Goal: Use online tool/utility: Use online tool/utility

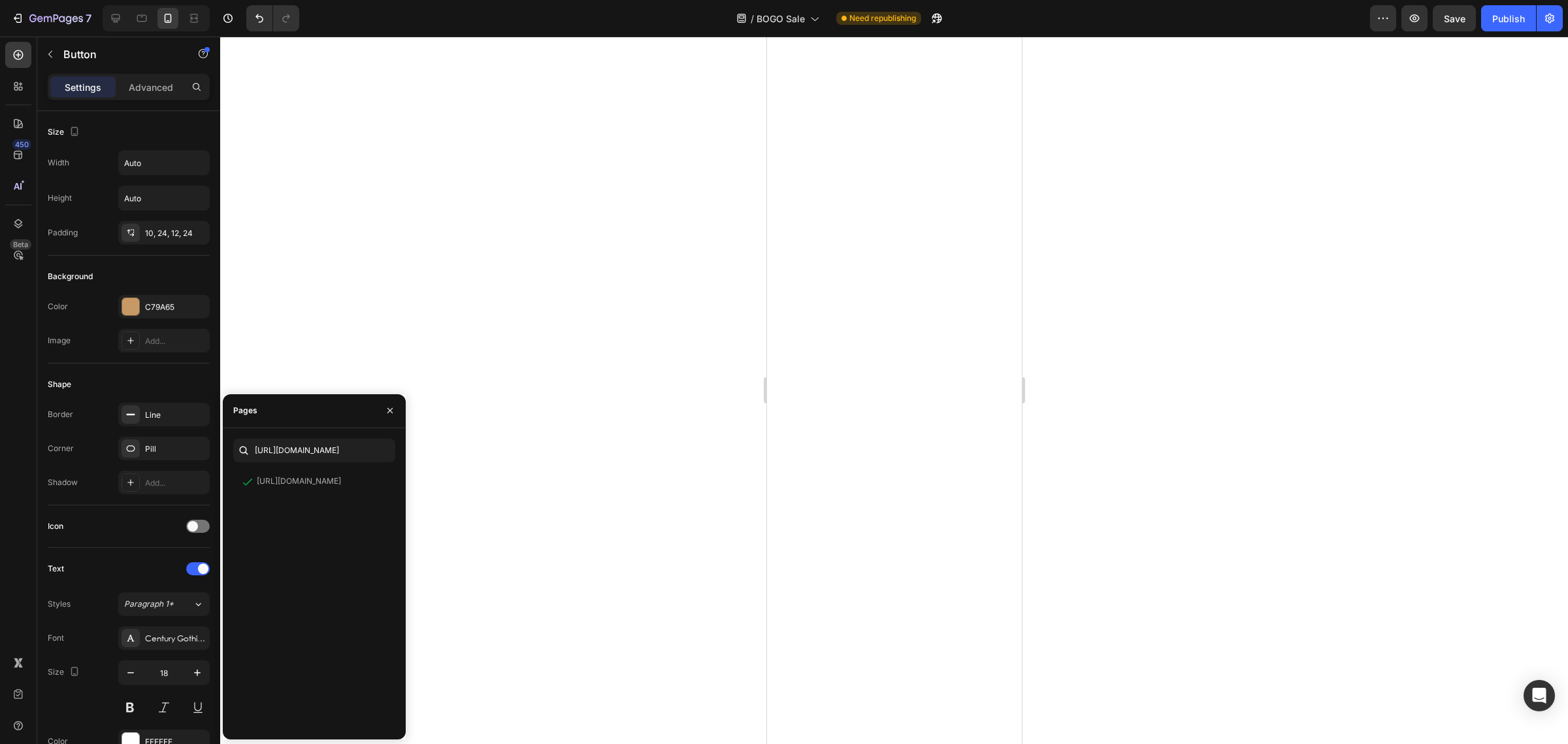
click at [1133, 452] on div at bounding box center [893, 390] width 1348 height 707
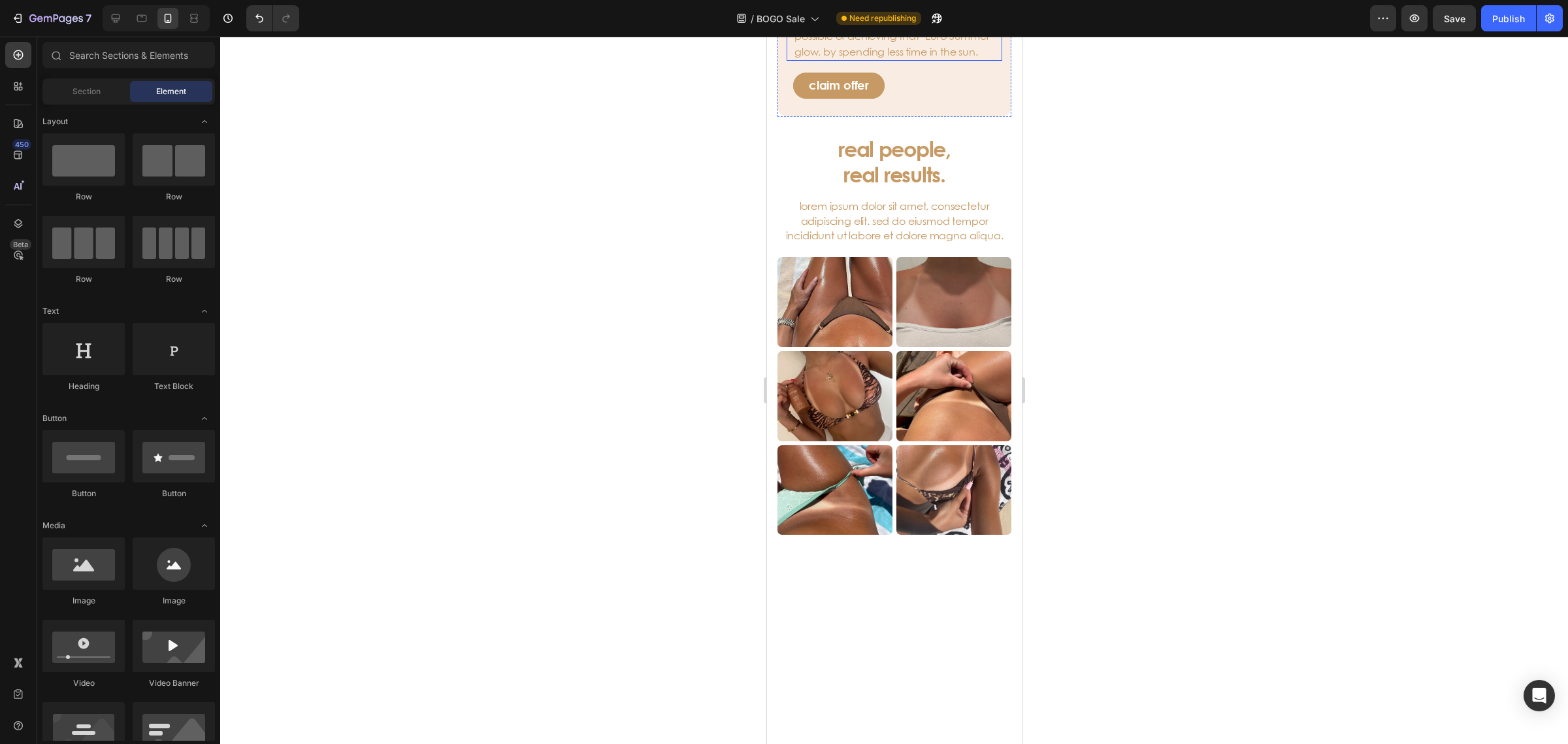
scroll to position [2532, 0]
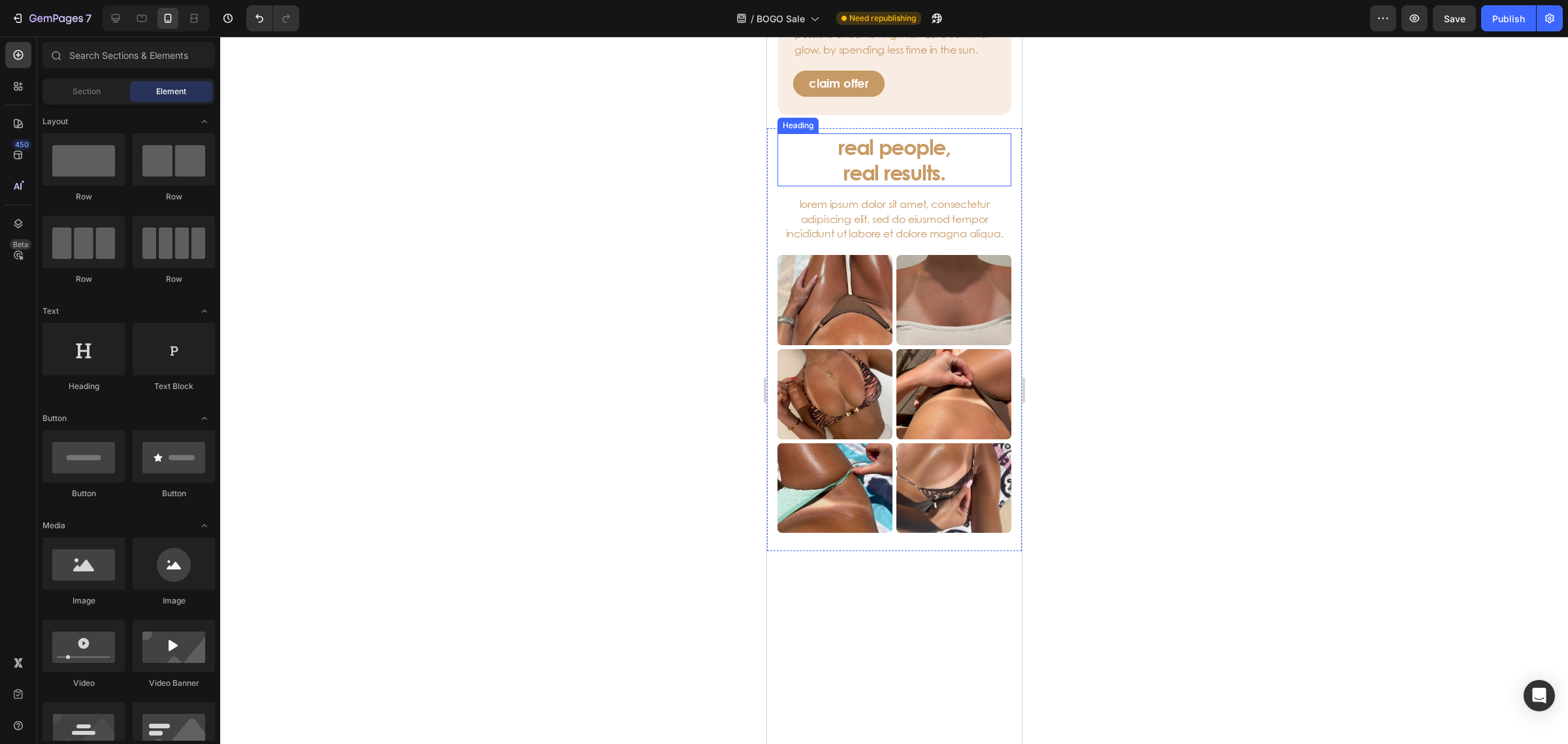
click at [904, 186] on h3 "real people, real results." at bounding box center [894, 159] width 234 height 53
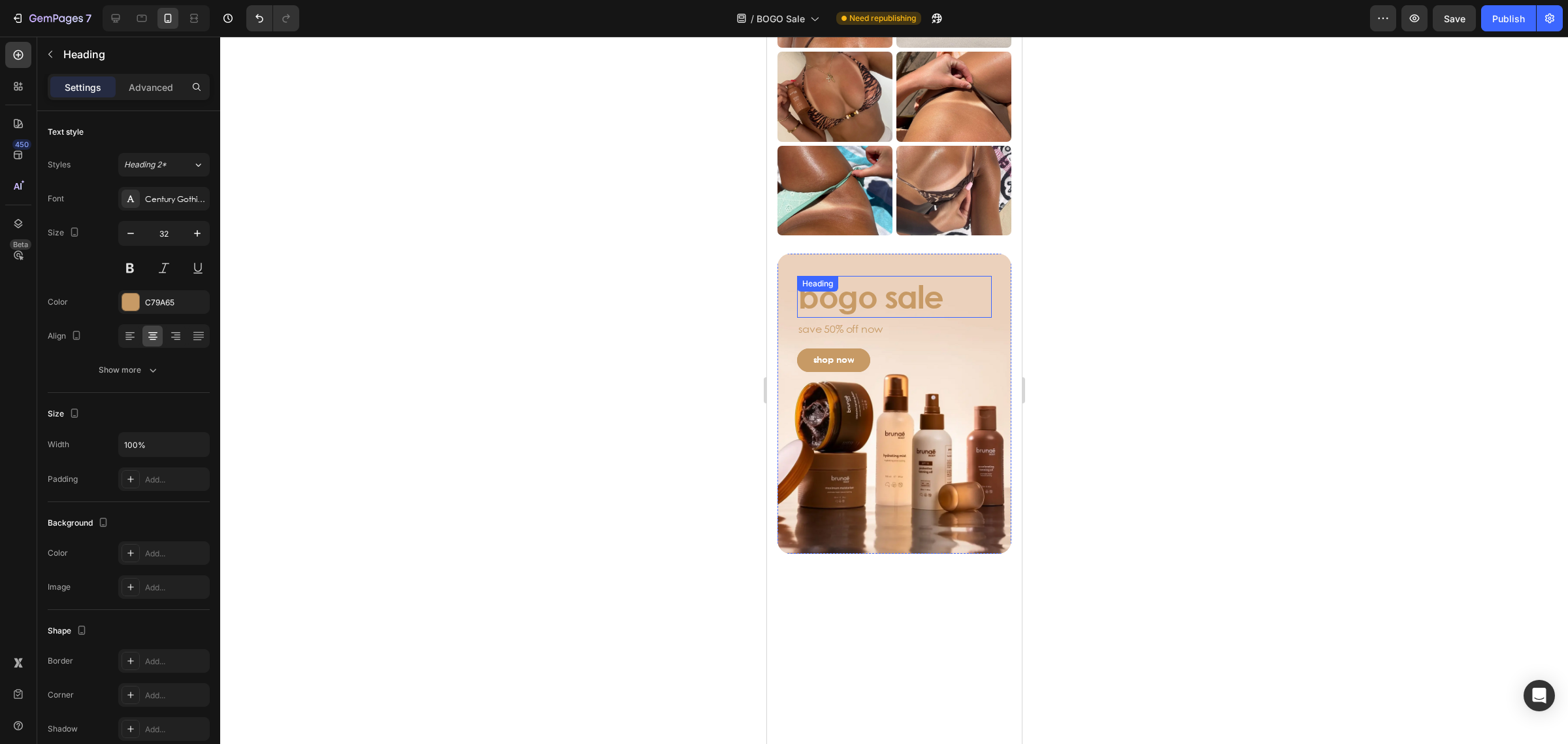
scroll to position [3023, 0]
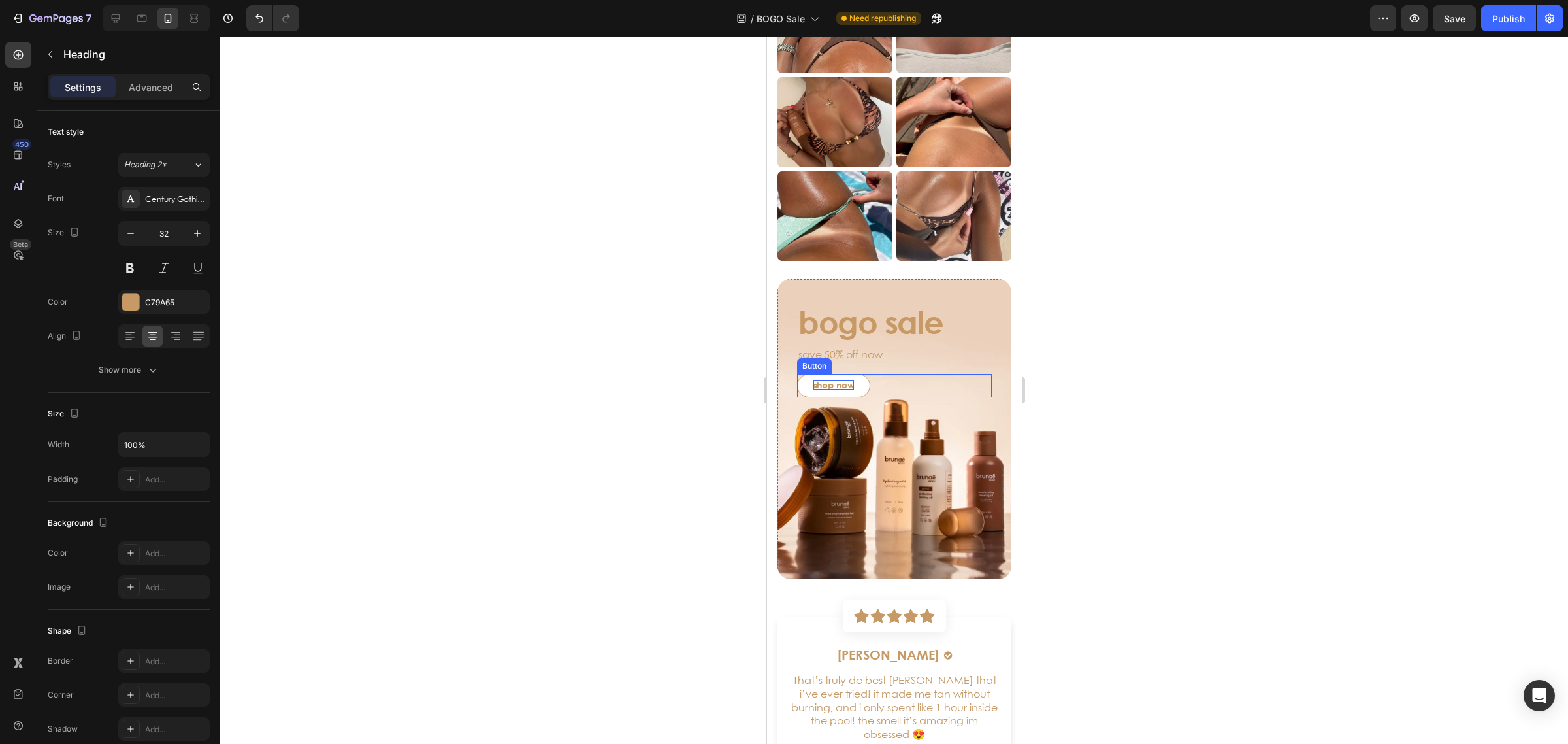
click at [818, 383] on p "shop now" at bounding box center [833, 385] width 41 height 9
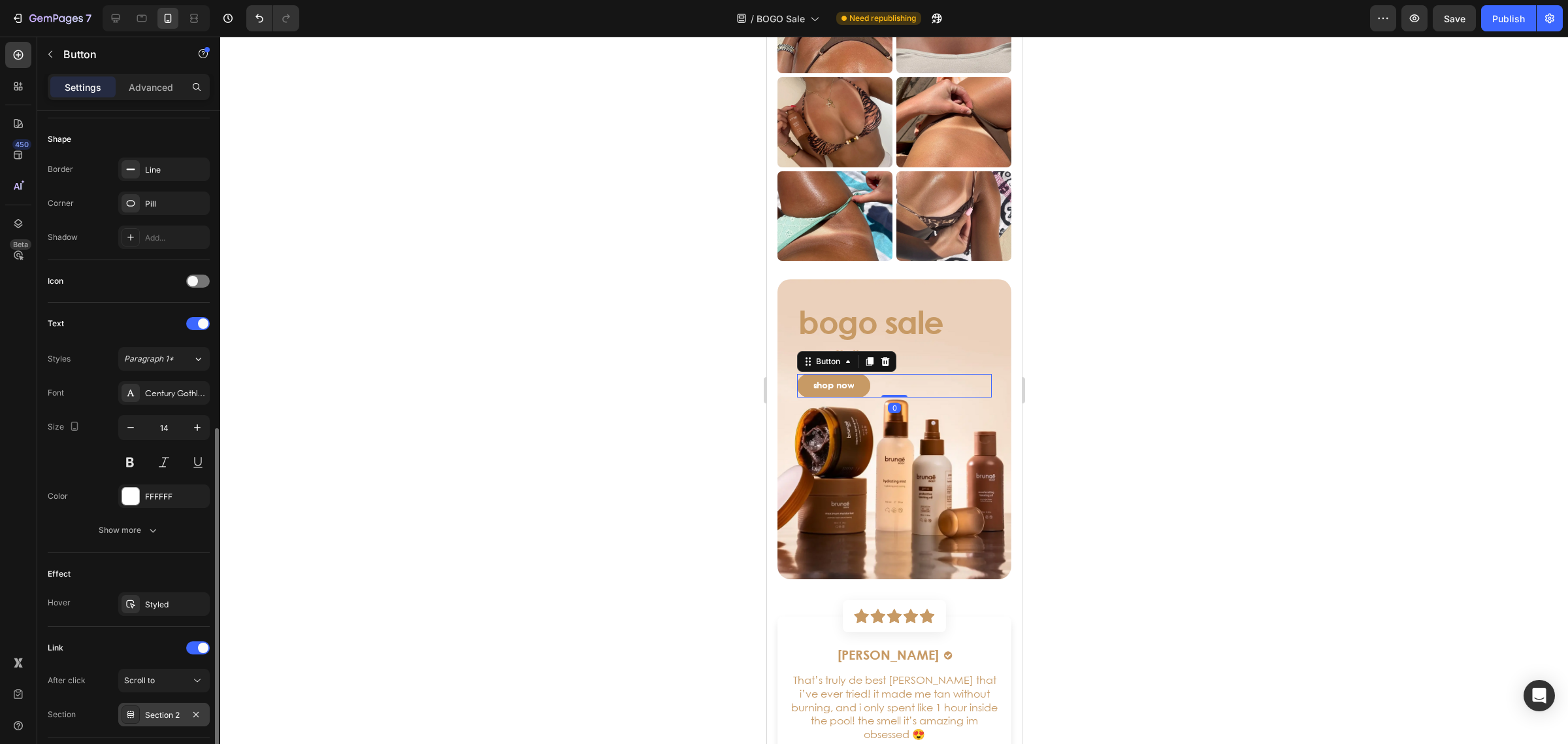
scroll to position [338, 0]
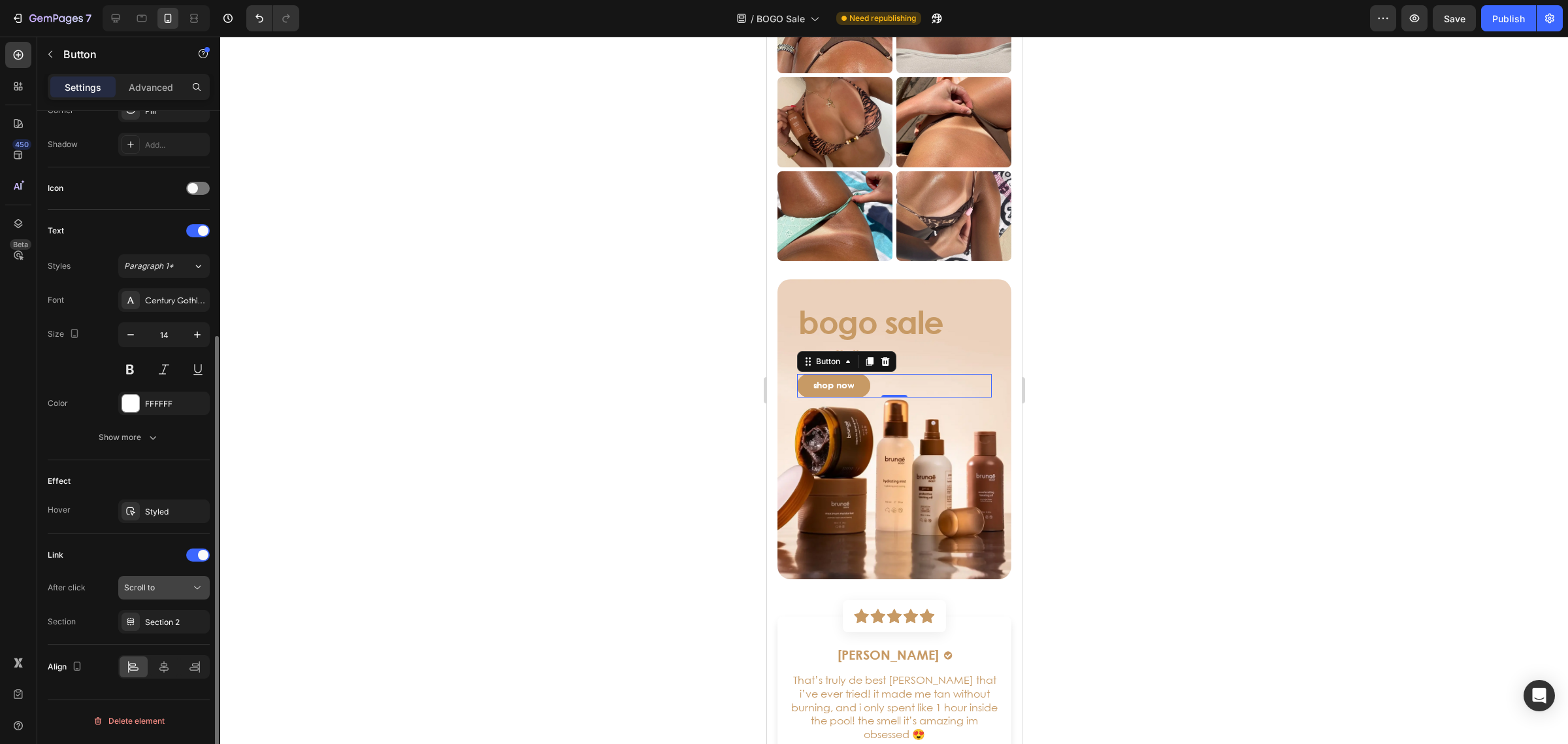
click at [128, 582] on button "Scroll to" at bounding box center [163, 588] width 91 height 23
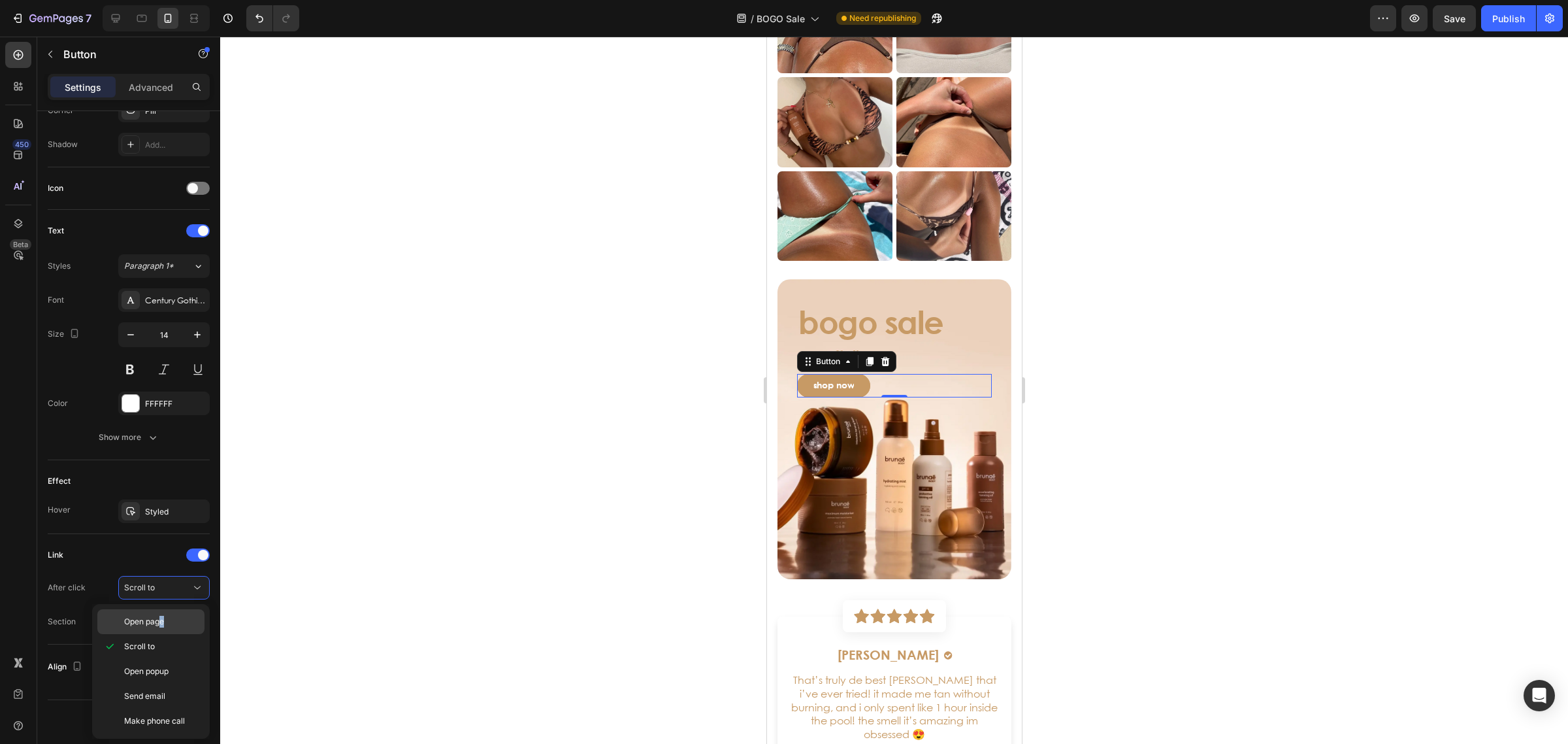
click at [162, 619] on span "Open page" at bounding box center [145, 621] width 40 height 12
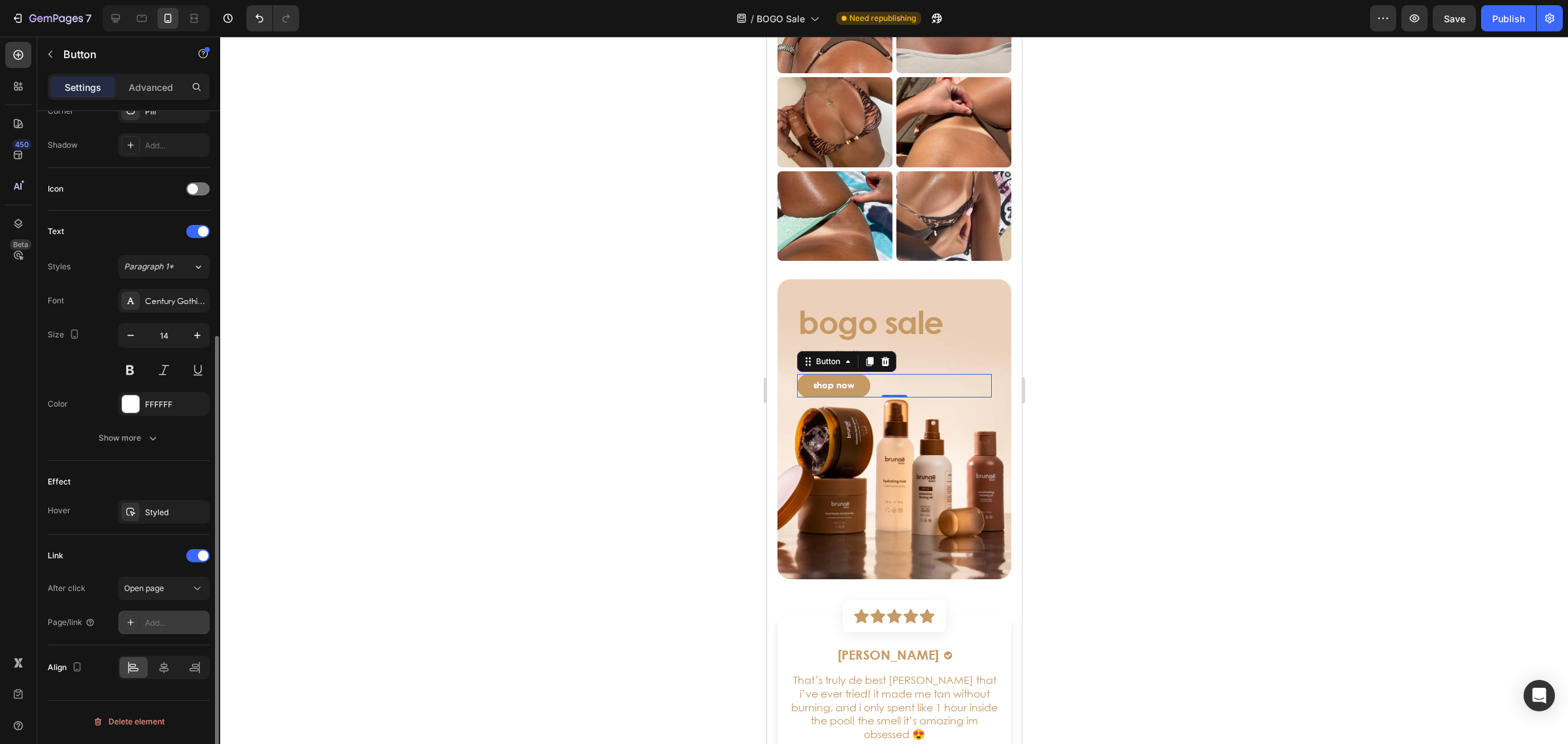
click at [155, 624] on div "Add..." at bounding box center [176, 623] width 61 height 12
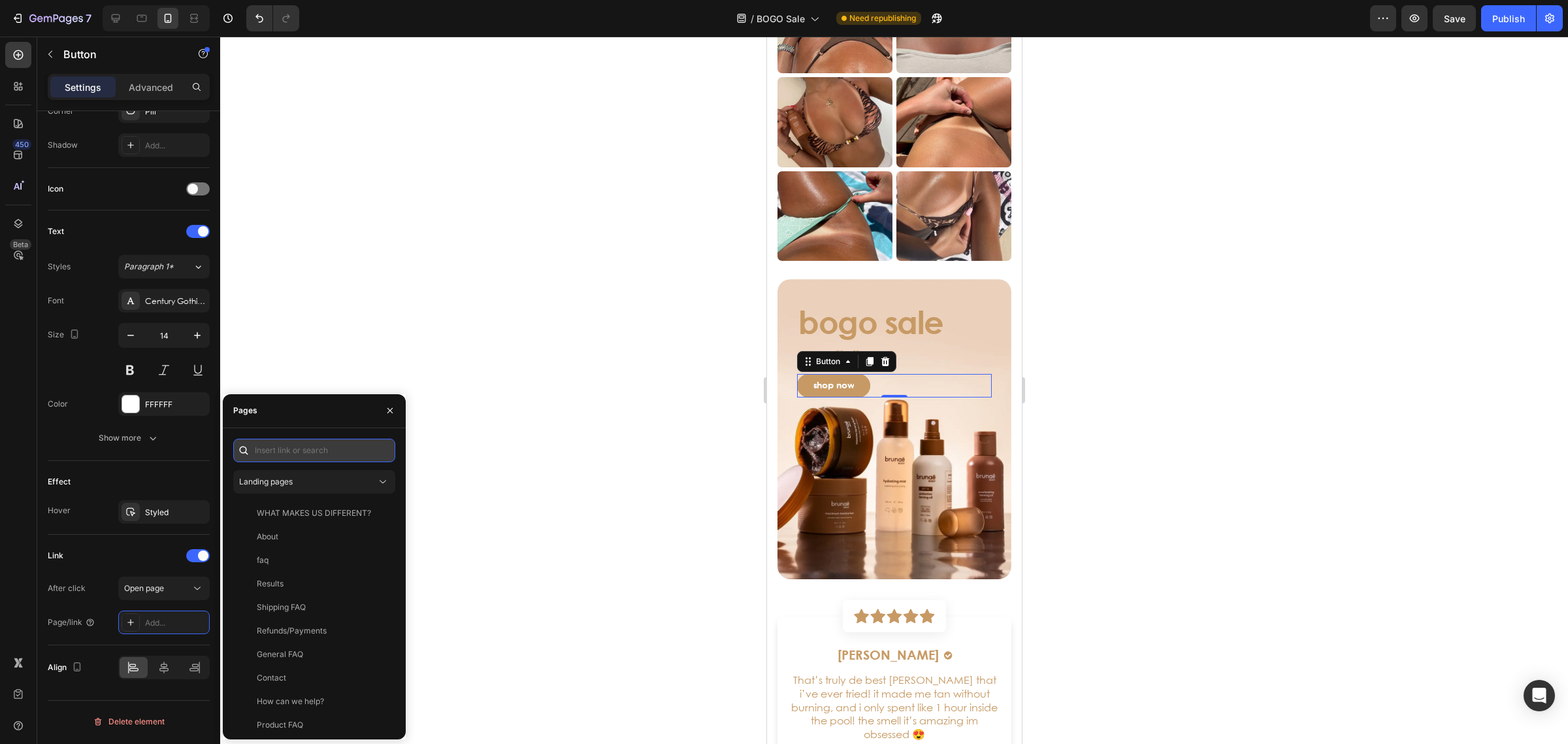
click at [285, 451] on input "text" at bounding box center [314, 451] width 162 height 23
paste input "[URL][DOMAIN_NAME]"
type input "[URL][DOMAIN_NAME]"
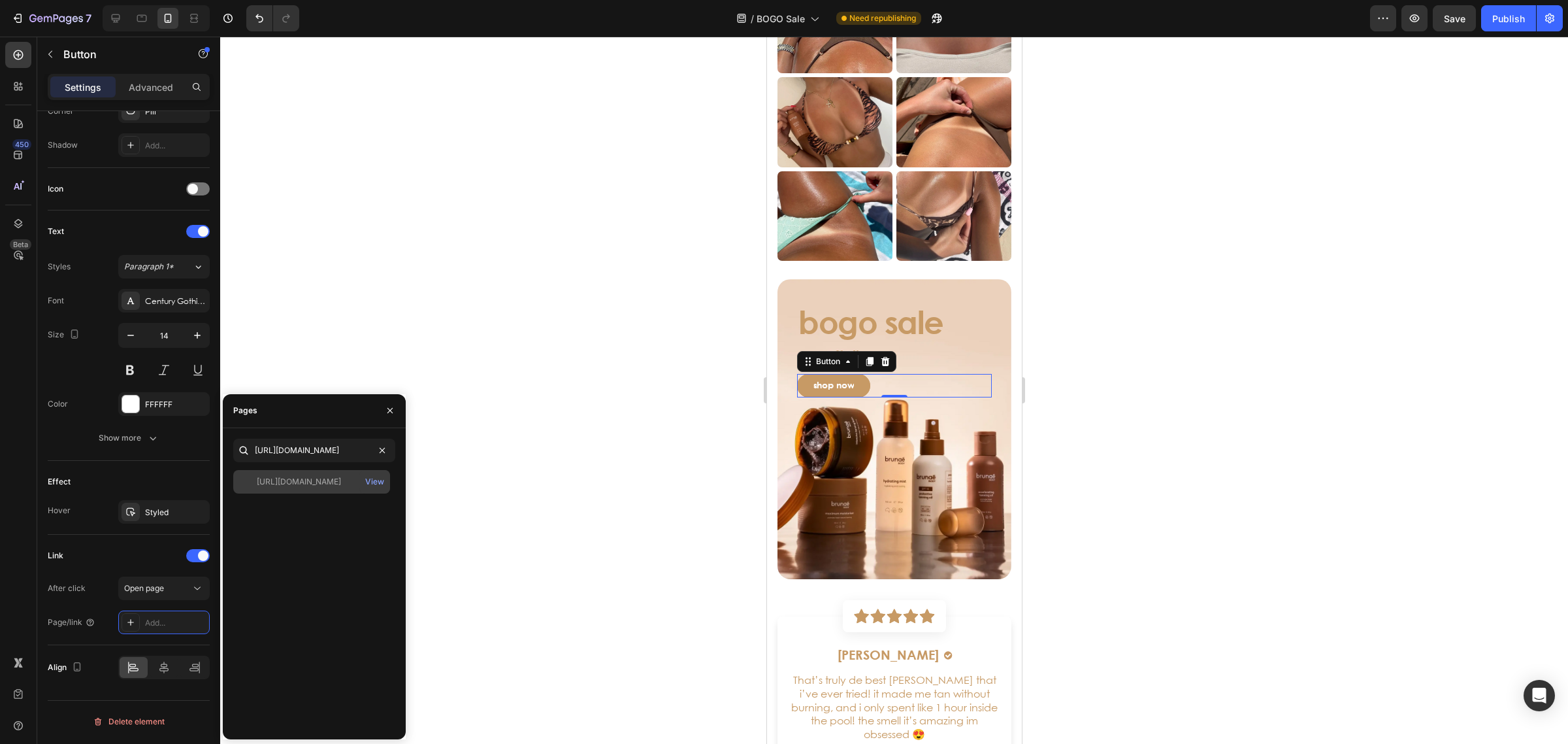
click at [315, 482] on div "[URL][DOMAIN_NAME]" at bounding box center [298, 482] width 84 height 12
click at [717, 288] on div at bounding box center [893, 390] width 1348 height 707
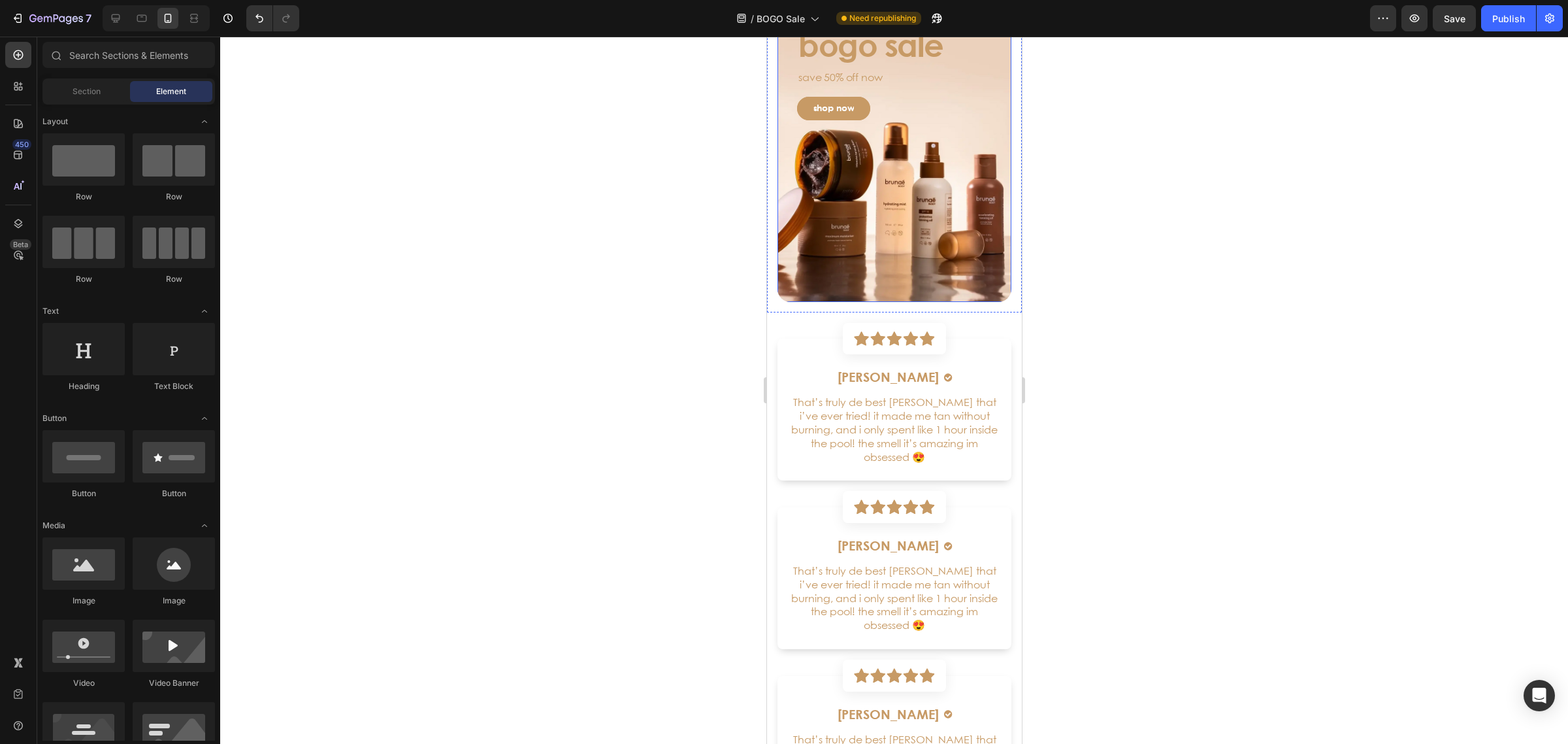
scroll to position [3268, 0]
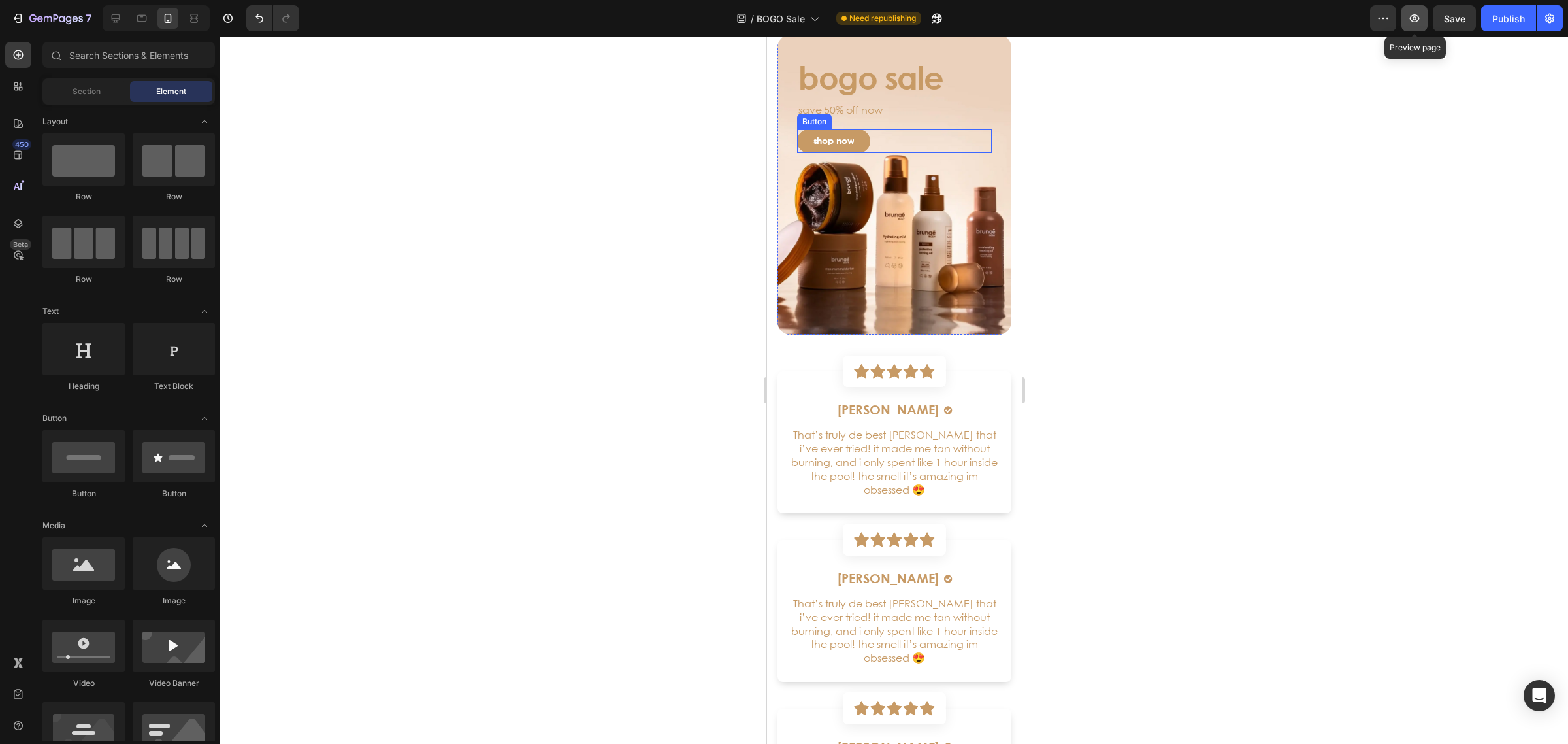
click at [1410, 23] on icon "button" at bounding box center [1415, 18] width 13 height 13
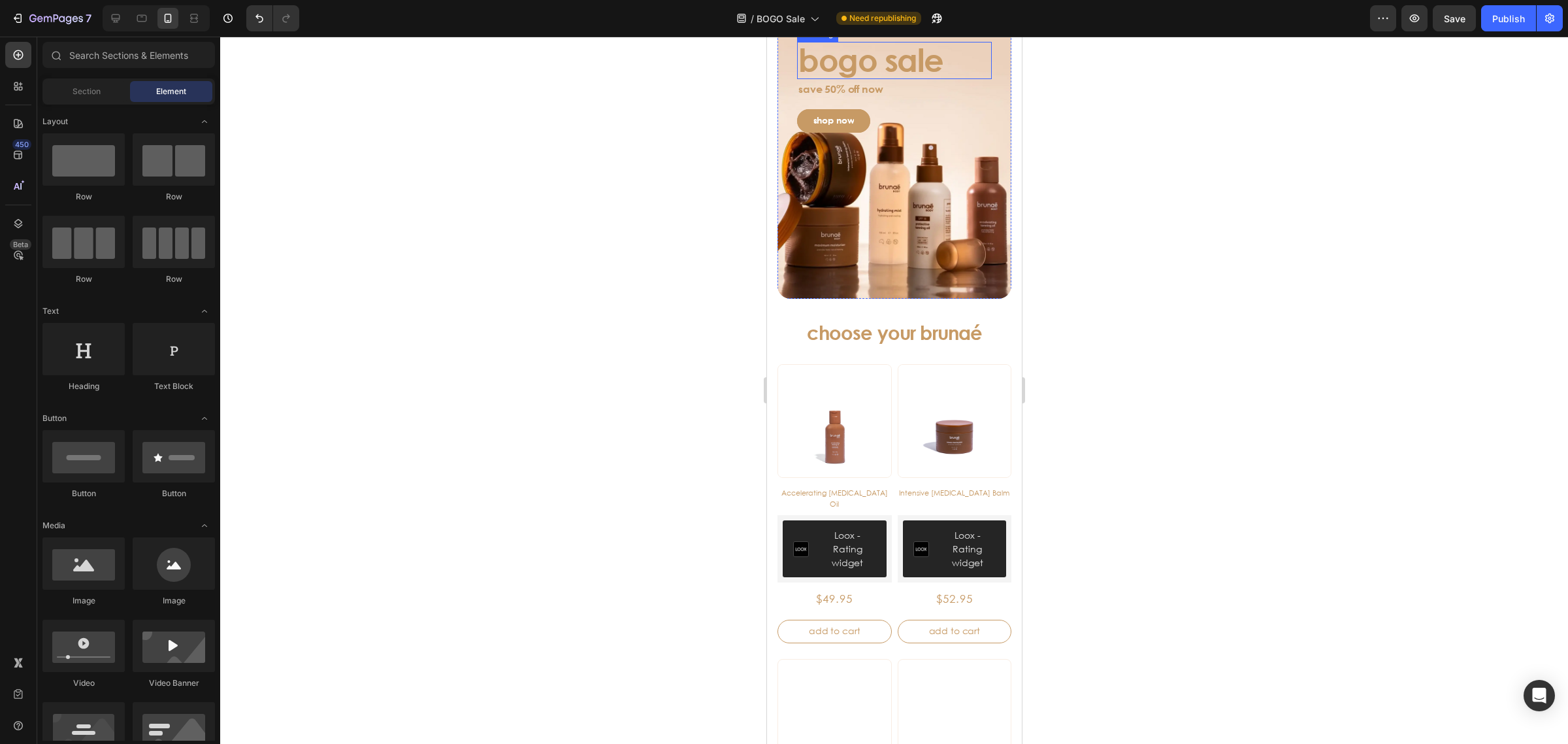
scroll to position [0, 0]
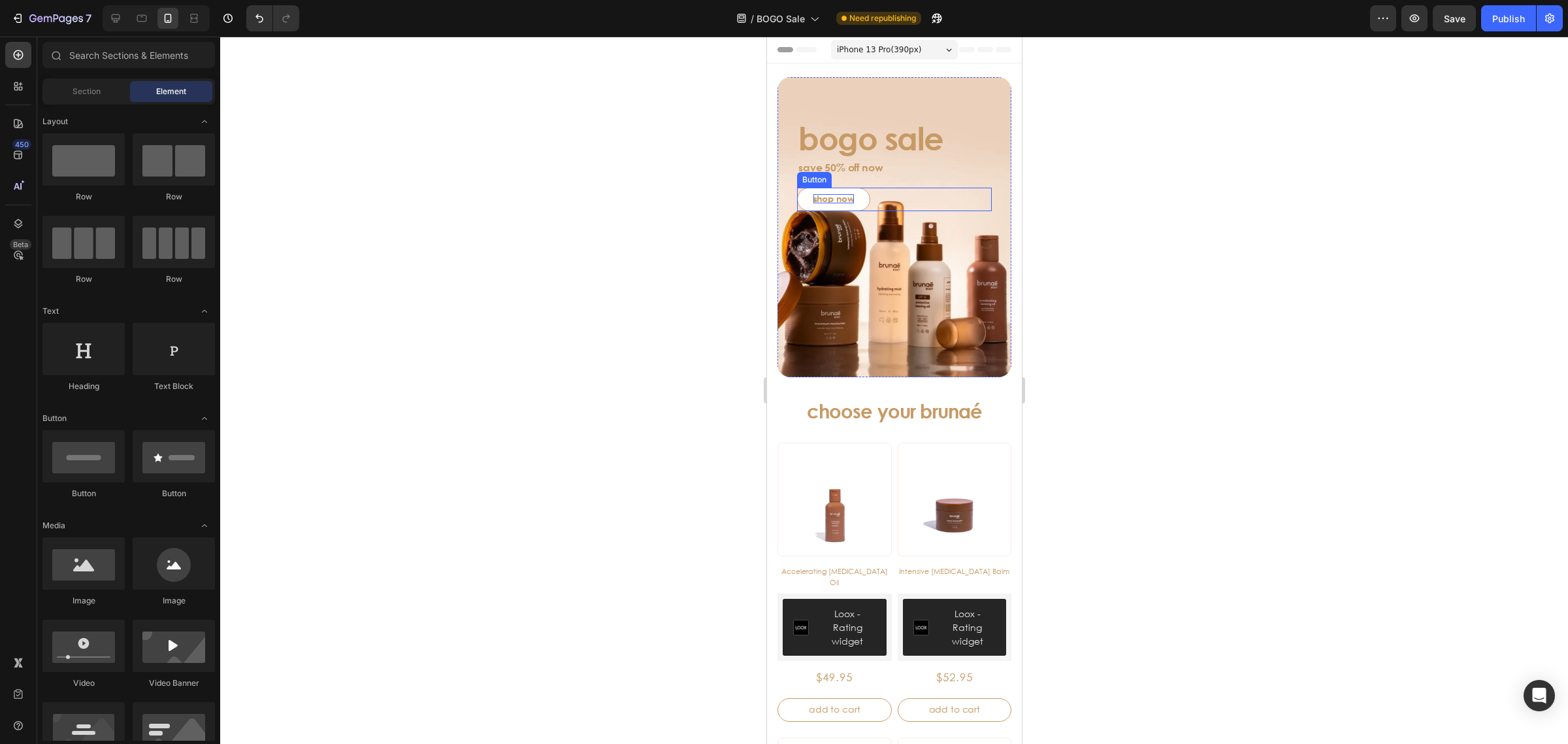
click at [848, 195] on p "shop now" at bounding box center [833, 198] width 41 height 9
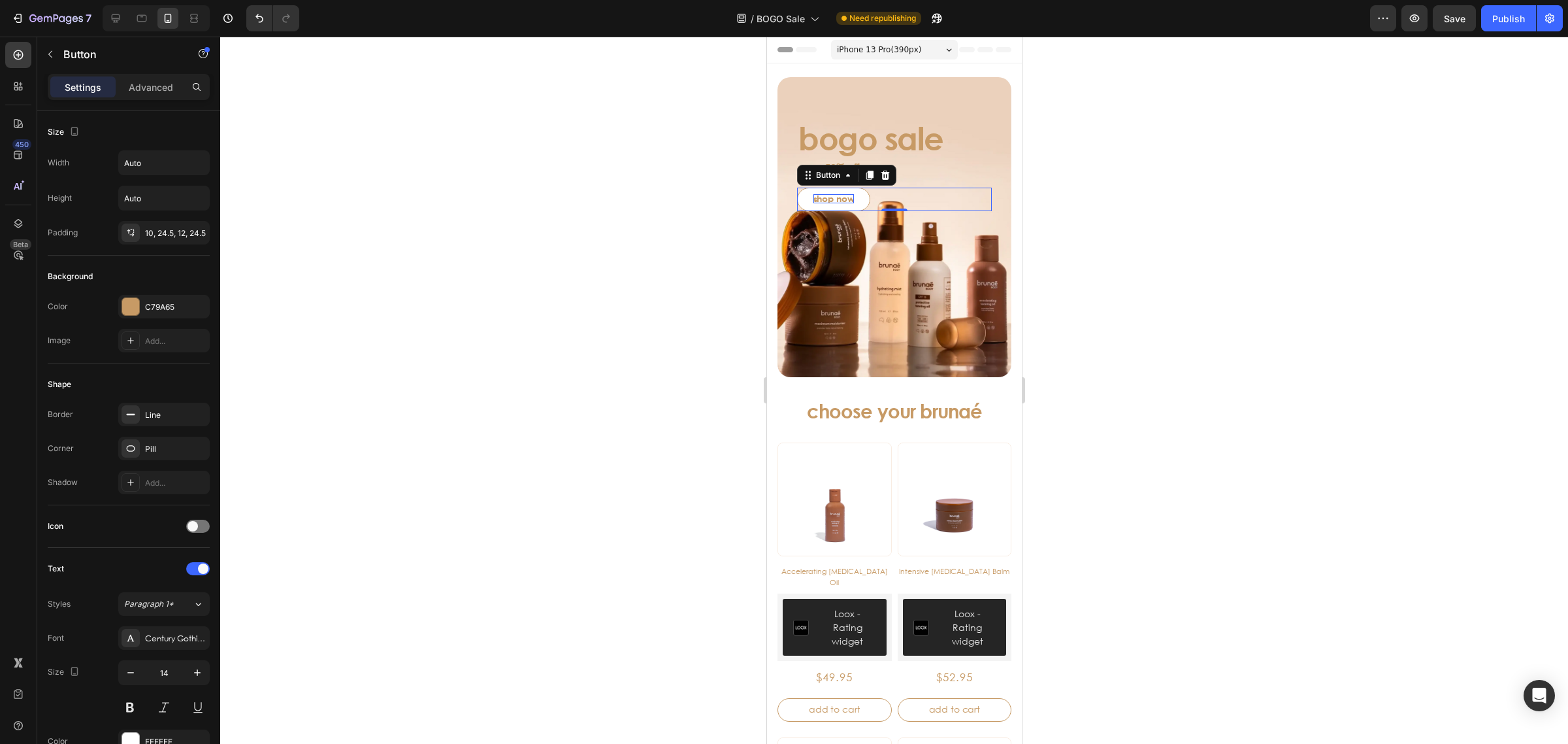
click at [845, 201] on p "shop now" at bounding box center [833, 198] width 41 height 9
click at [1168, 253] on div at bounding box center [893, 390] width 1348 height 707
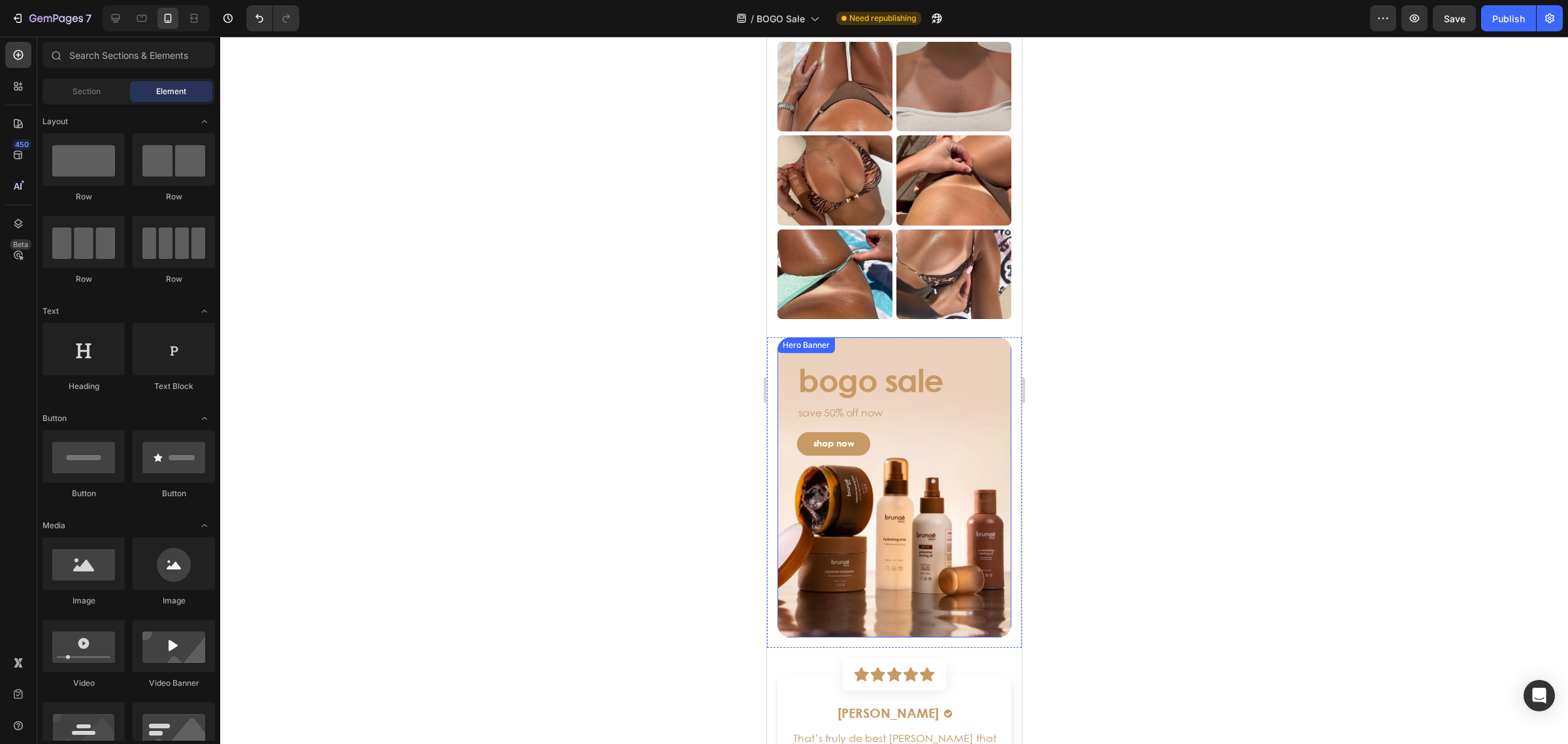
scroll to position [3186, 0]
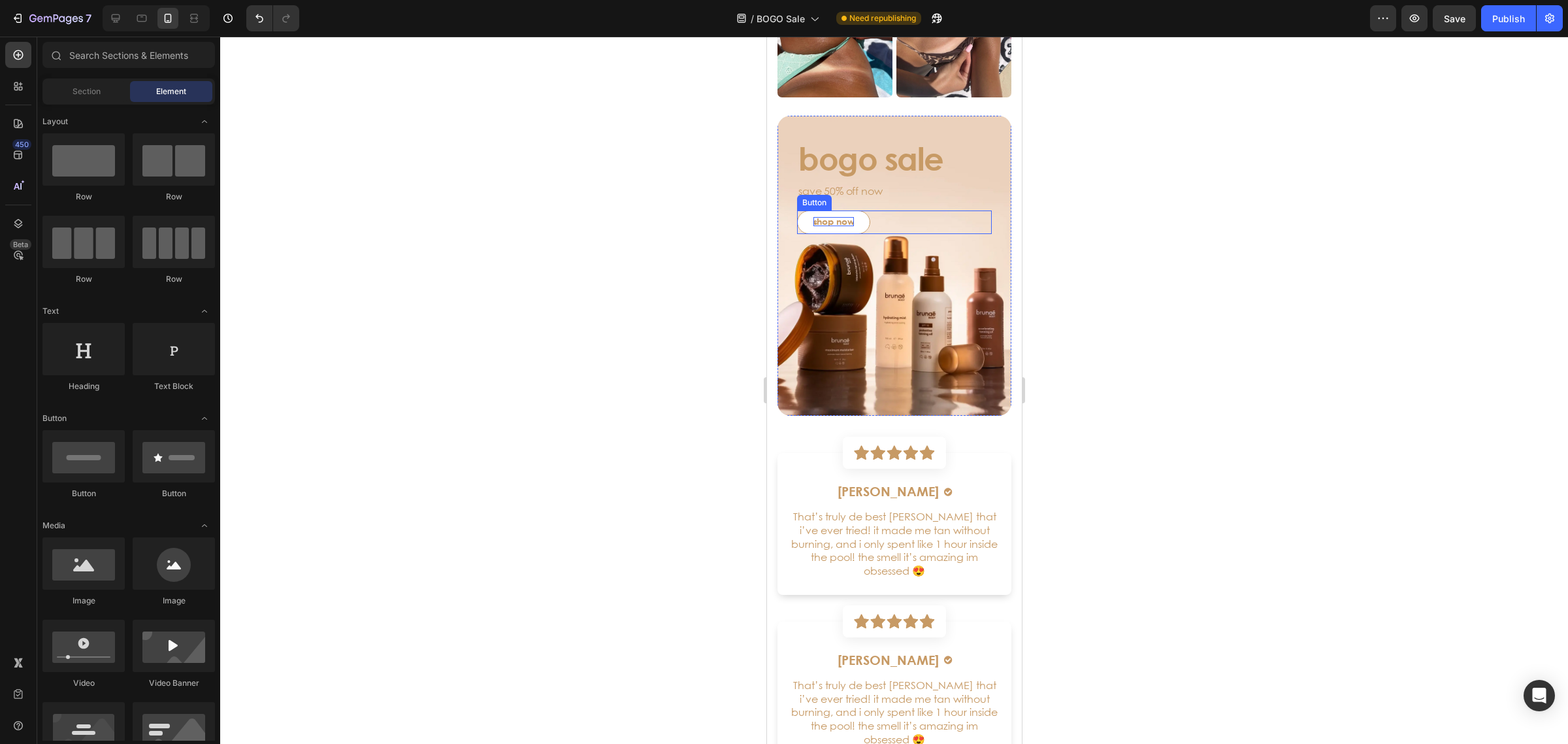
click at [834, 217] on p "shop now" at bounding box center [833, 222] width 41 height 9
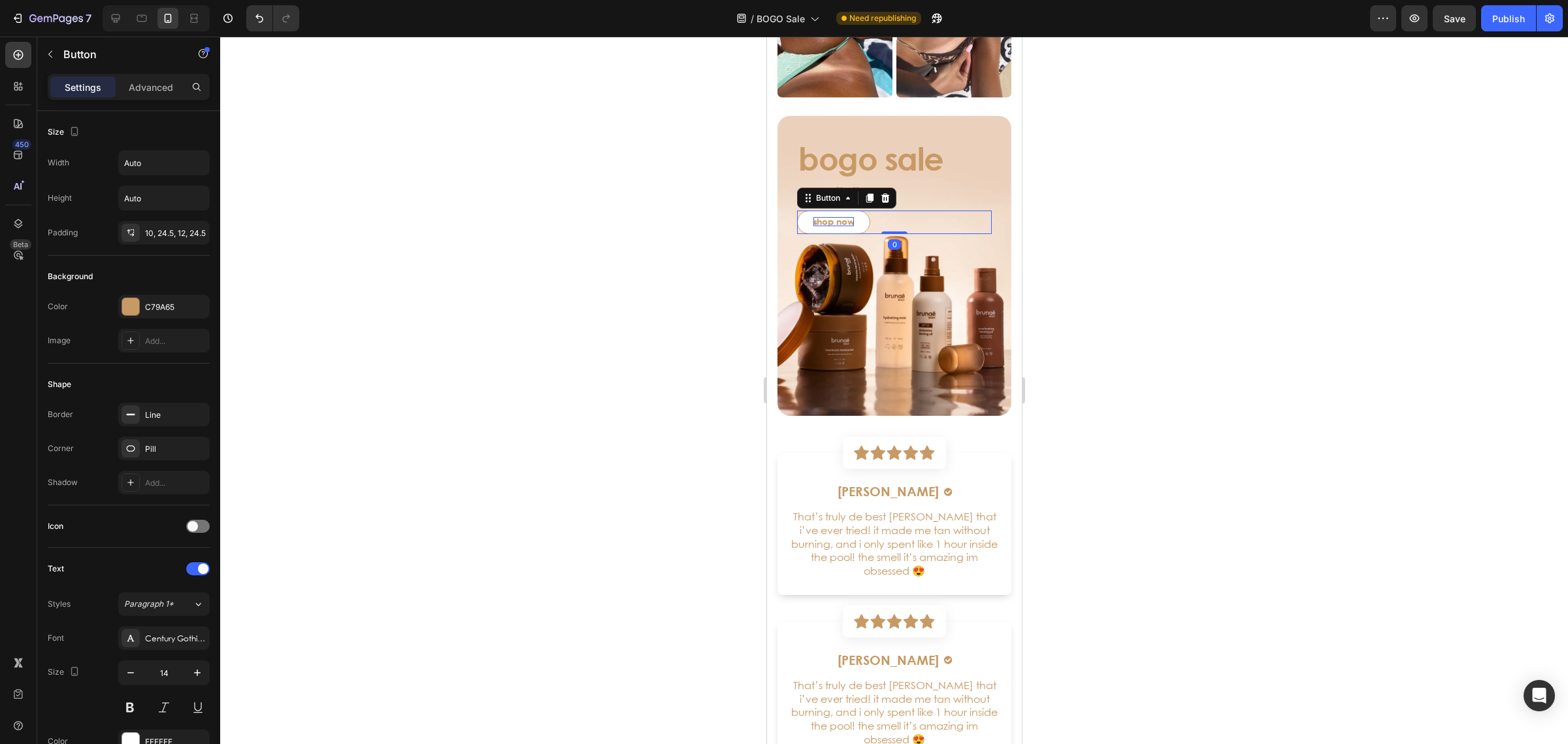
click at [834, 217] on p "shop now" at bounding box center [833, 222] width 41 height 9
click at [1244, 361] on div at bounding box center [893, 390] width 1348 height 707
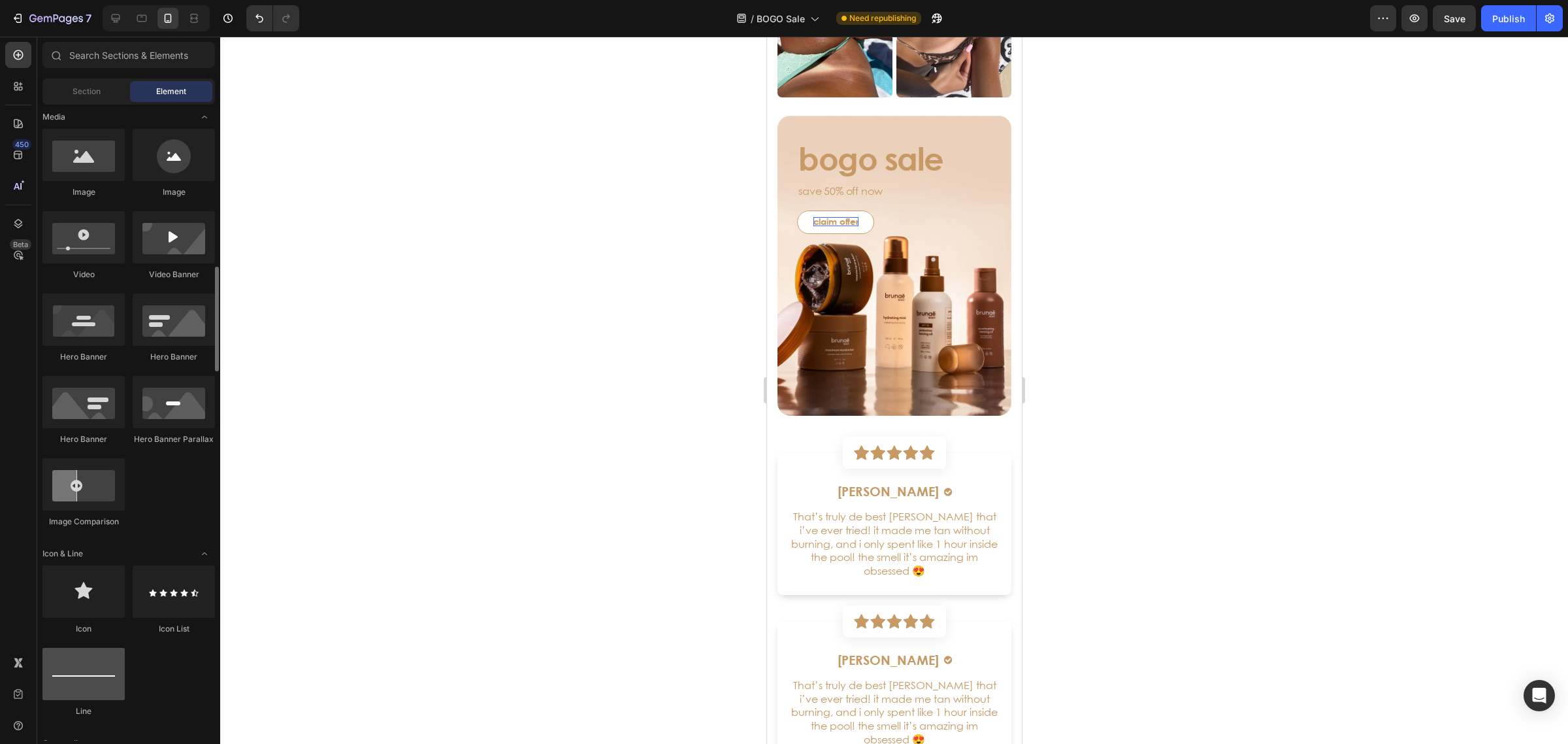
scroll to position [490, 0]
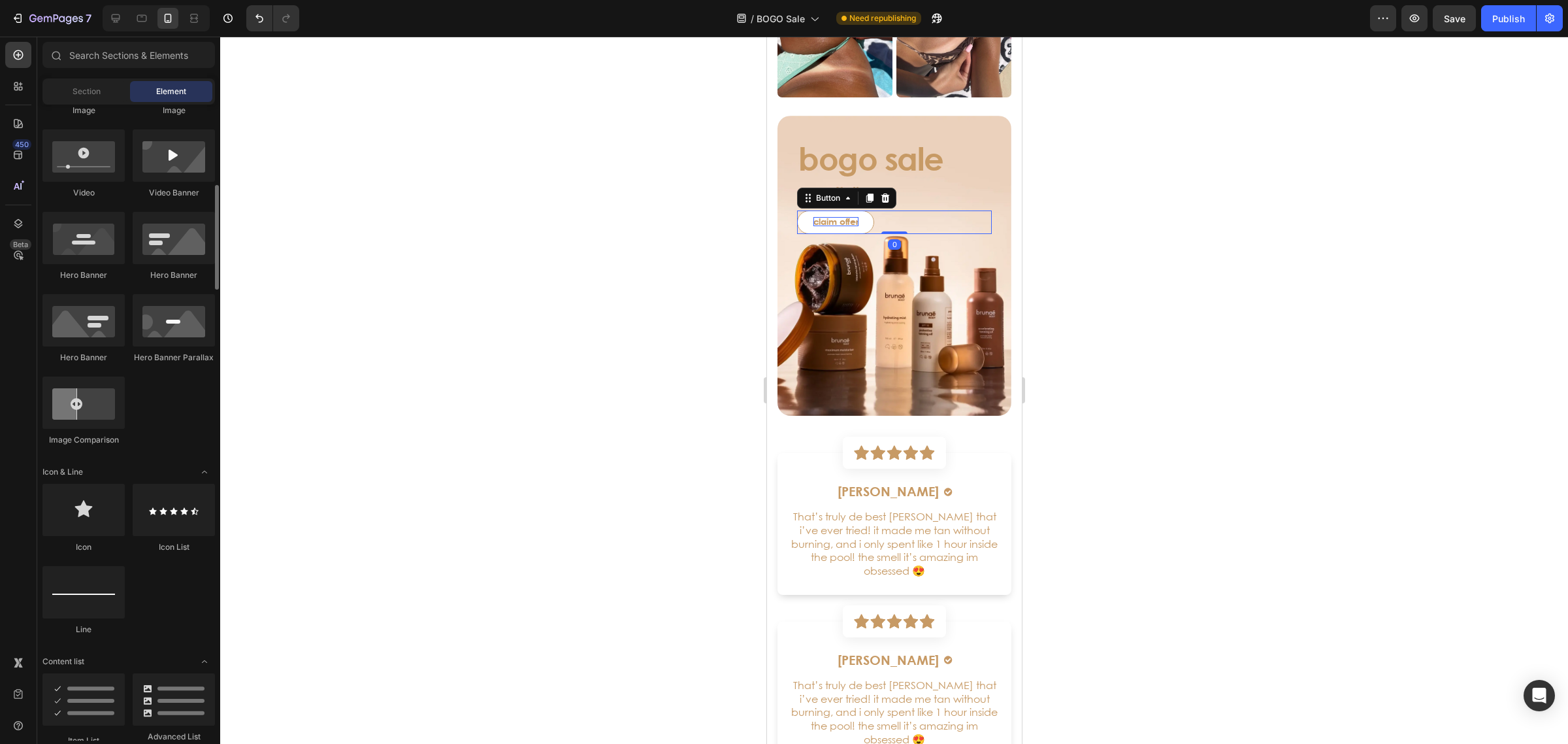
click at [848, 219] on p "claim offer" at bounding box center [836, 222] width 45 height 9
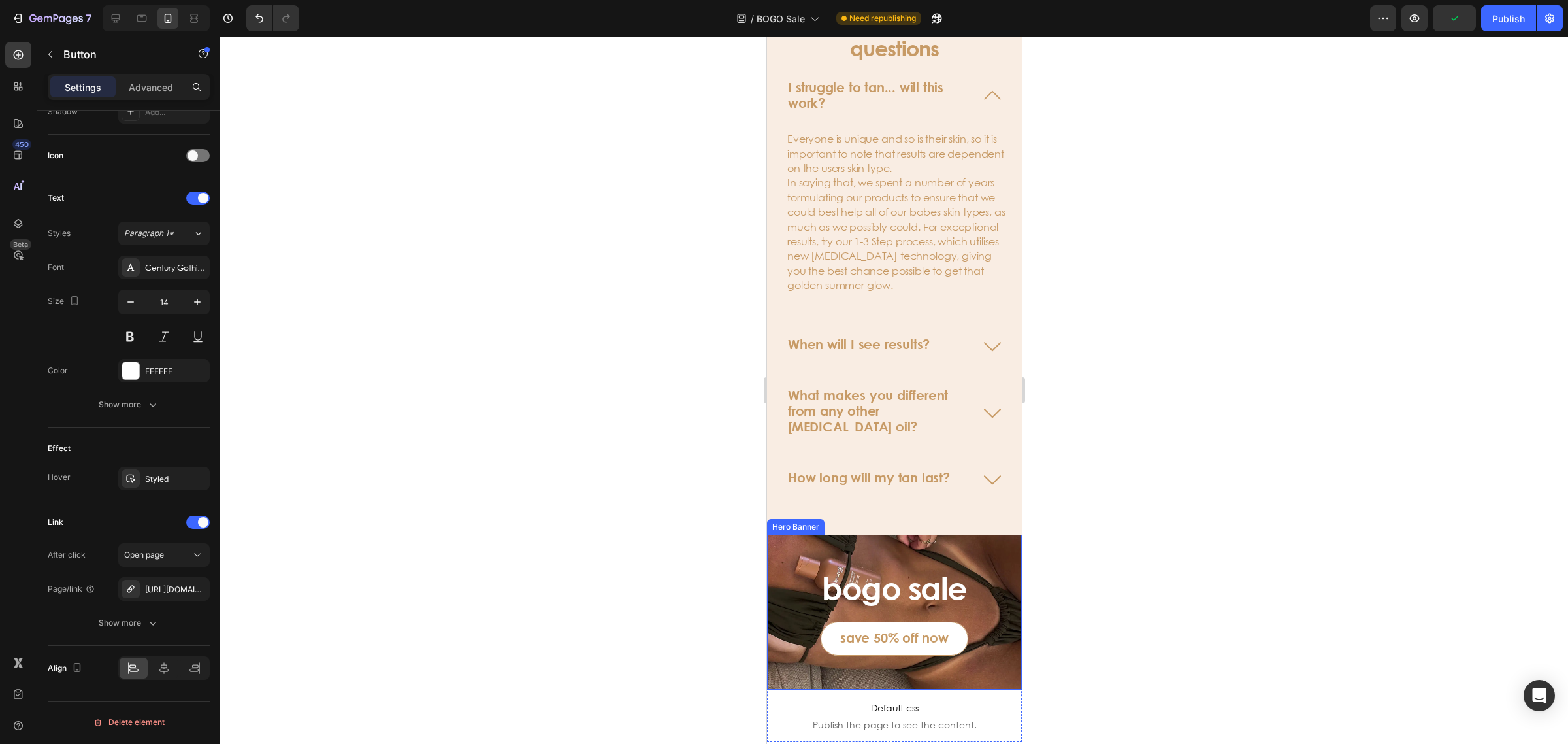
scroll to position [4738, 0]
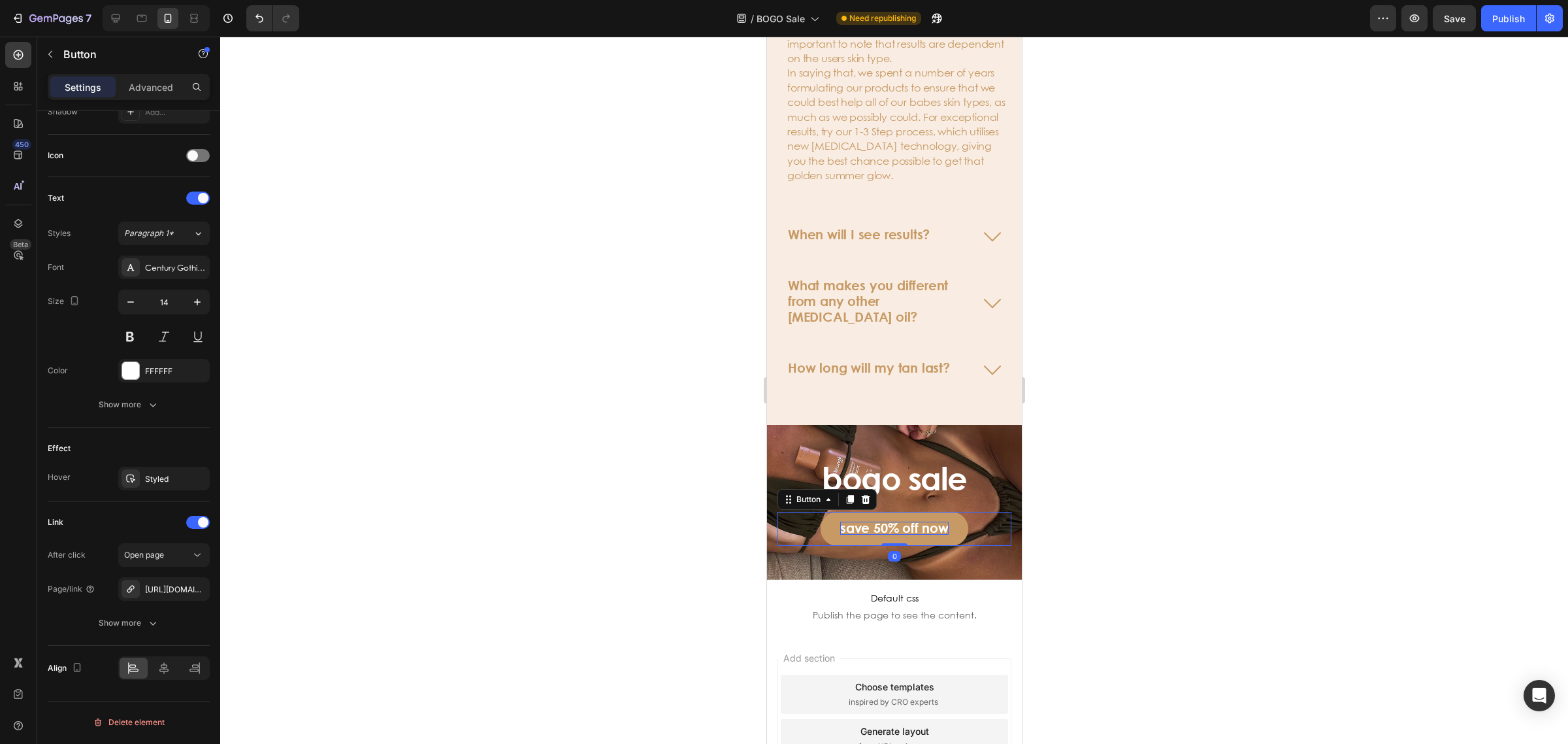
click at [892, 529] on p "save 50% off now" at bounding box center [894, 528] width 109 height 13
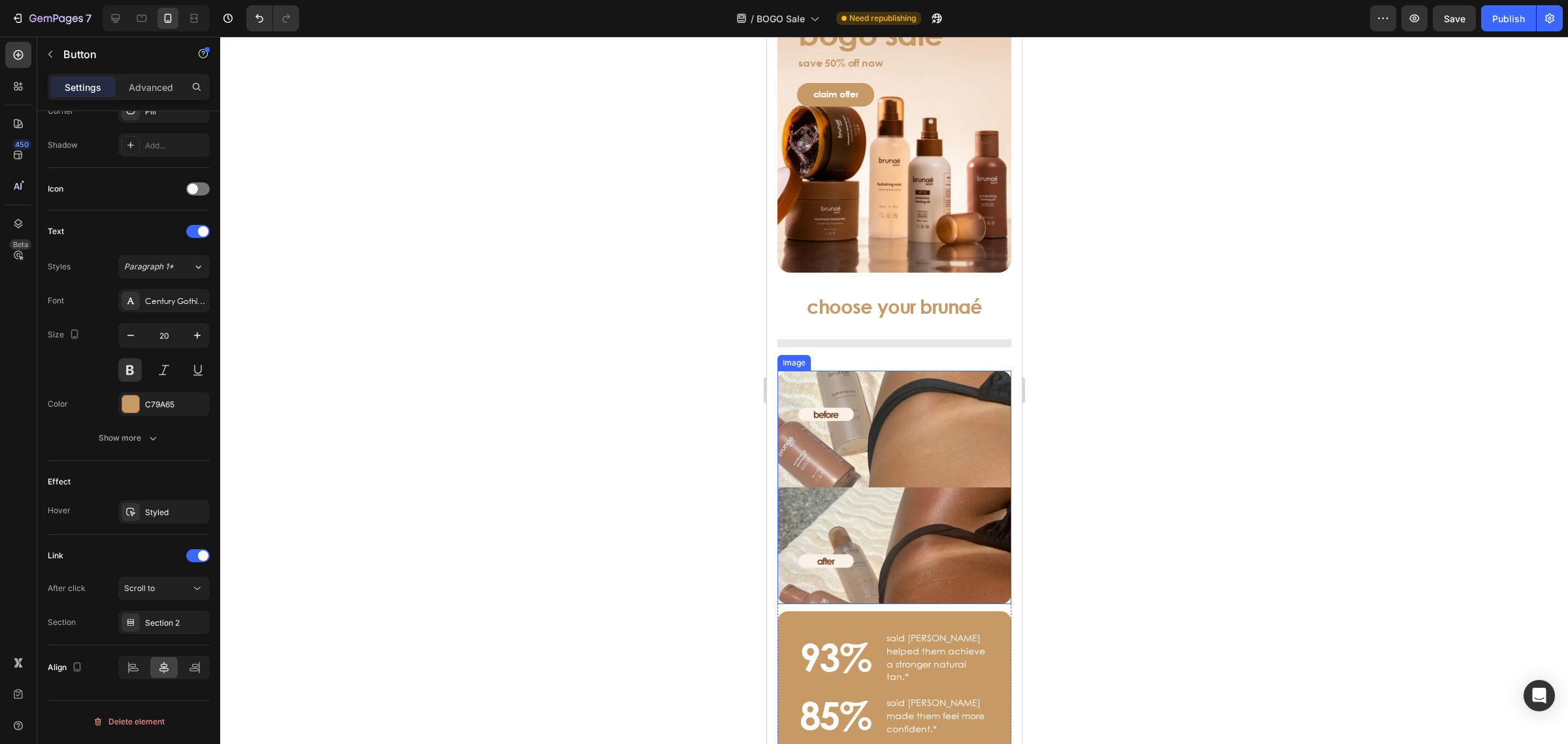
scroll to position [0, 0]
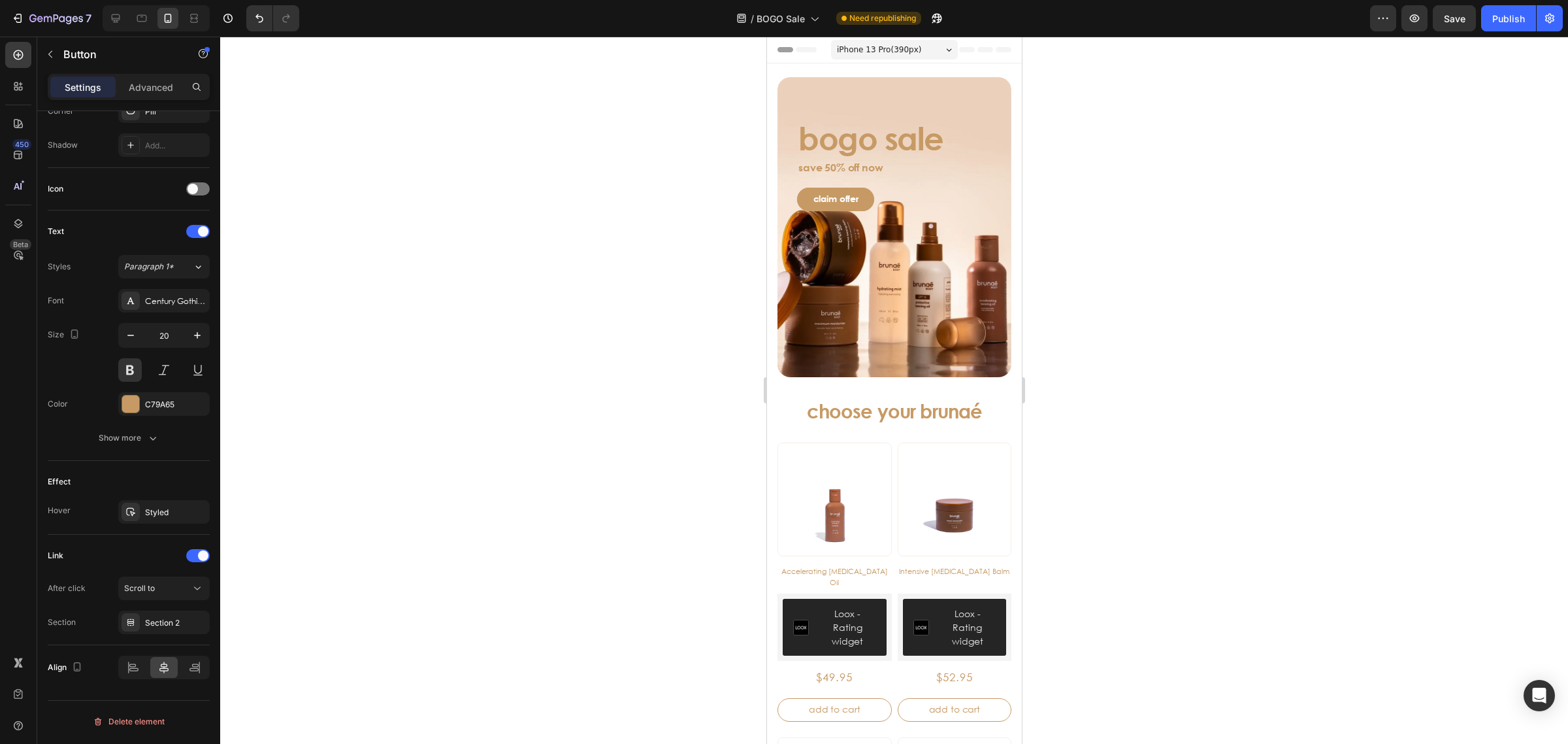
click at [1314, 226] on div at bounding box center [893, 390] width 1348 height 707
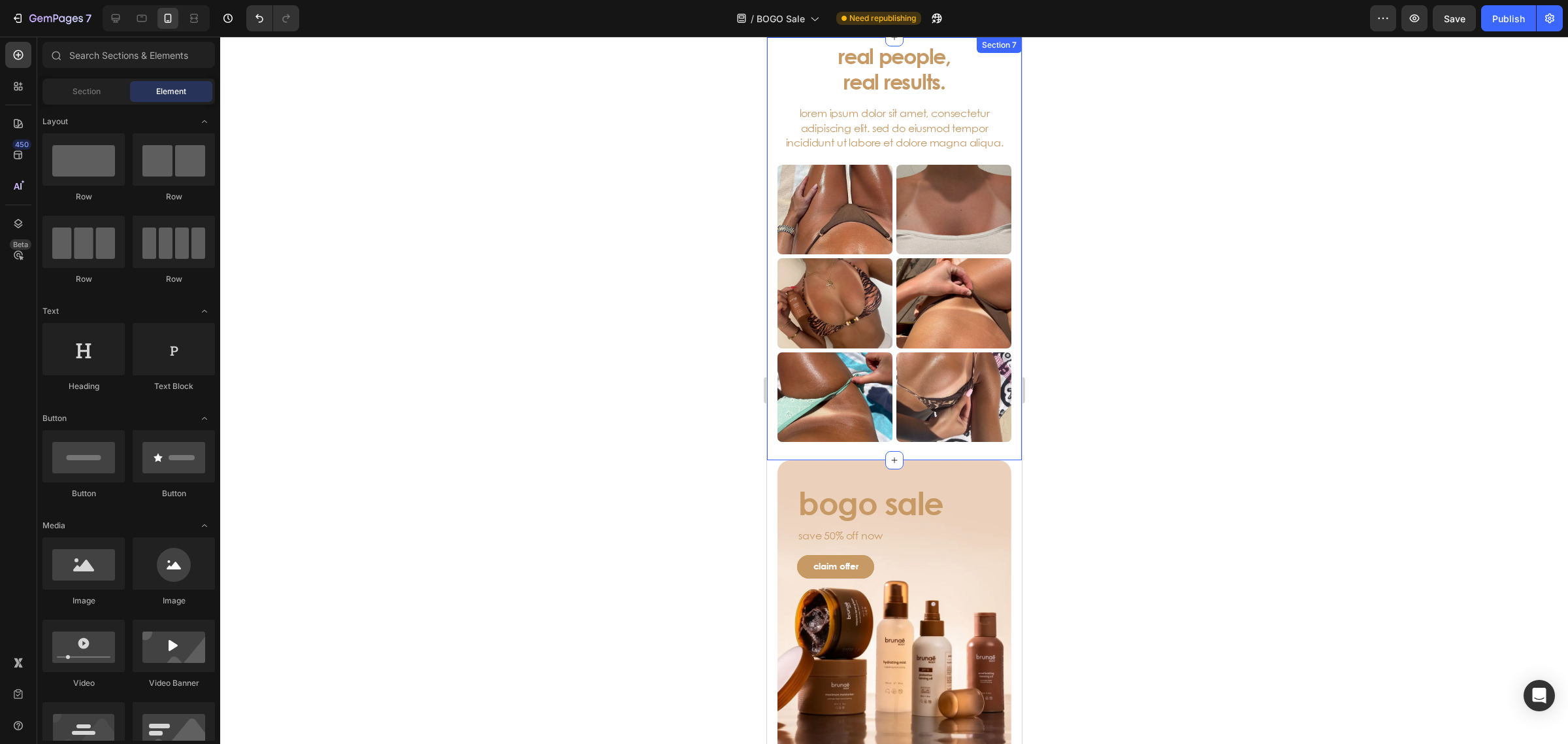
scroll to position [2859, 0]
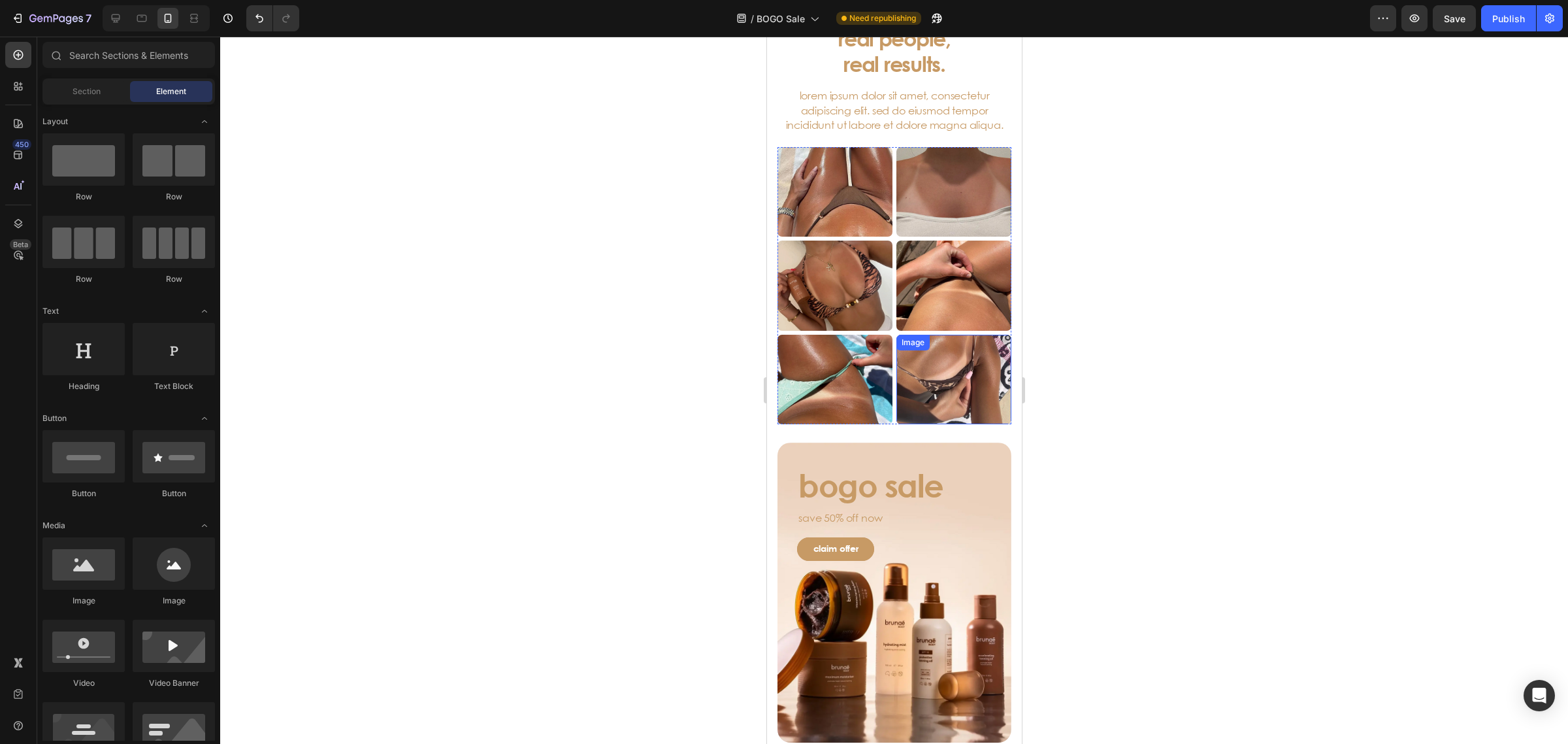
click at [921, 375] on img at bounding box center [954, 380] width 115 height 90
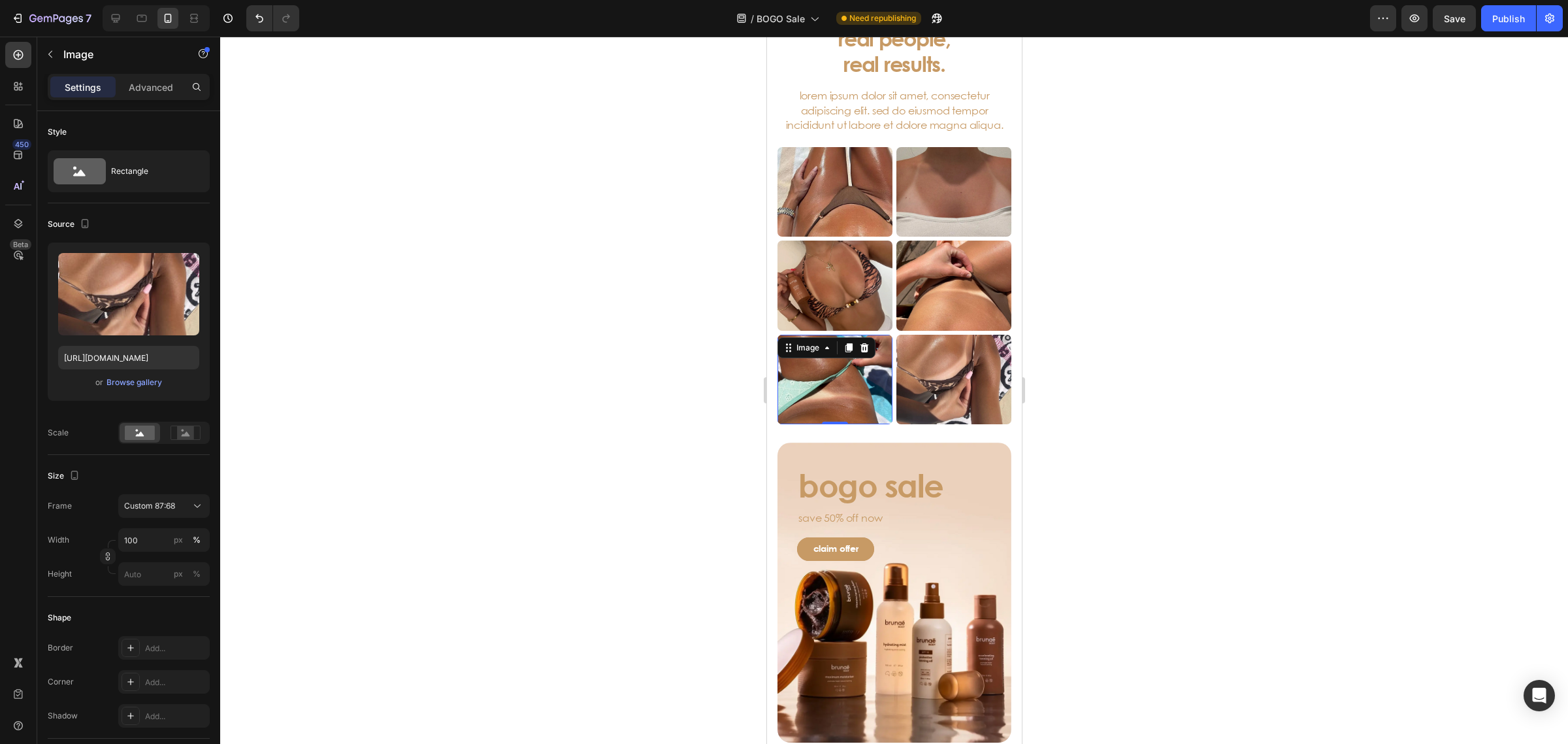
click at [854, 387] on img at bounding box center [835, 380] width 115 height 90
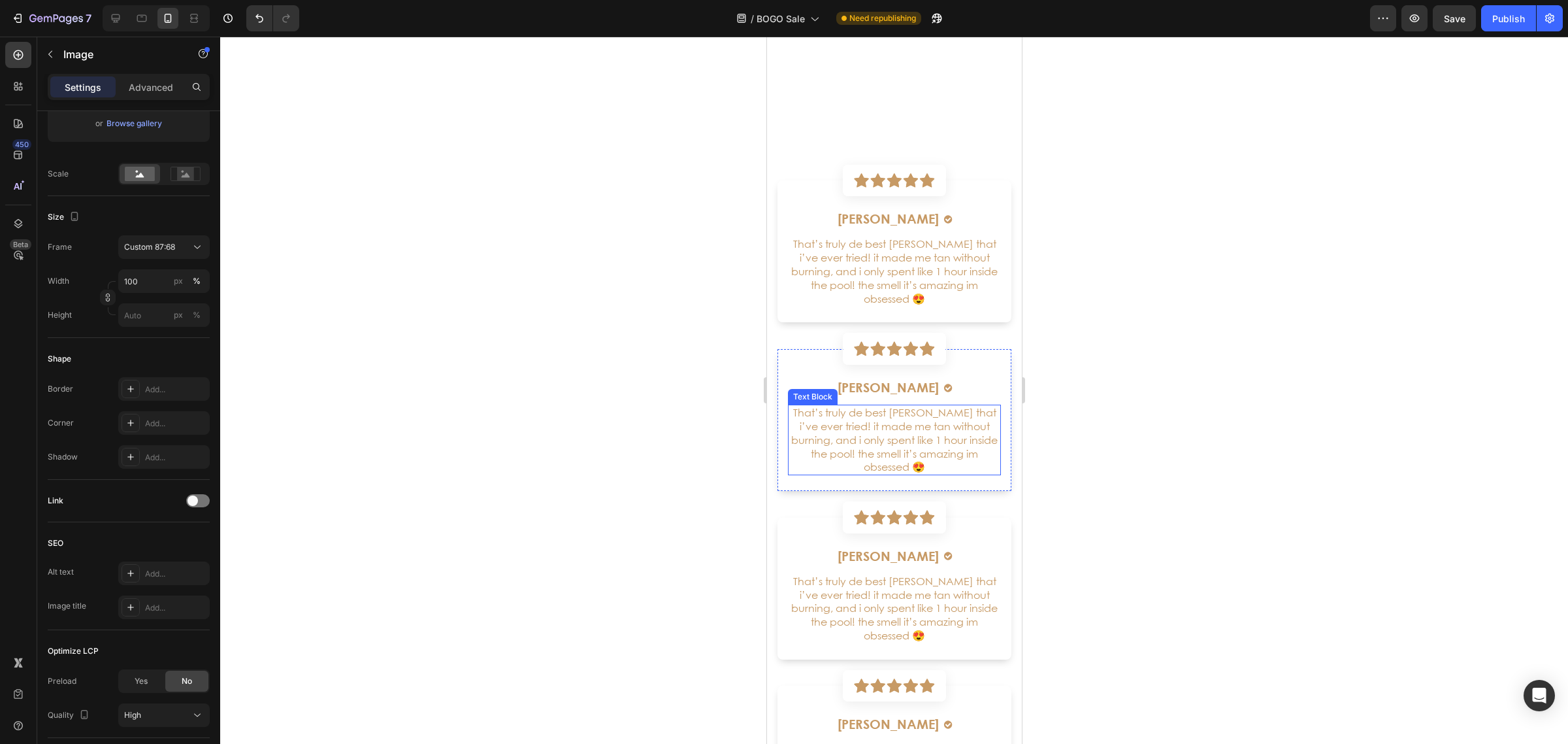
scroll to position [3023, 0]
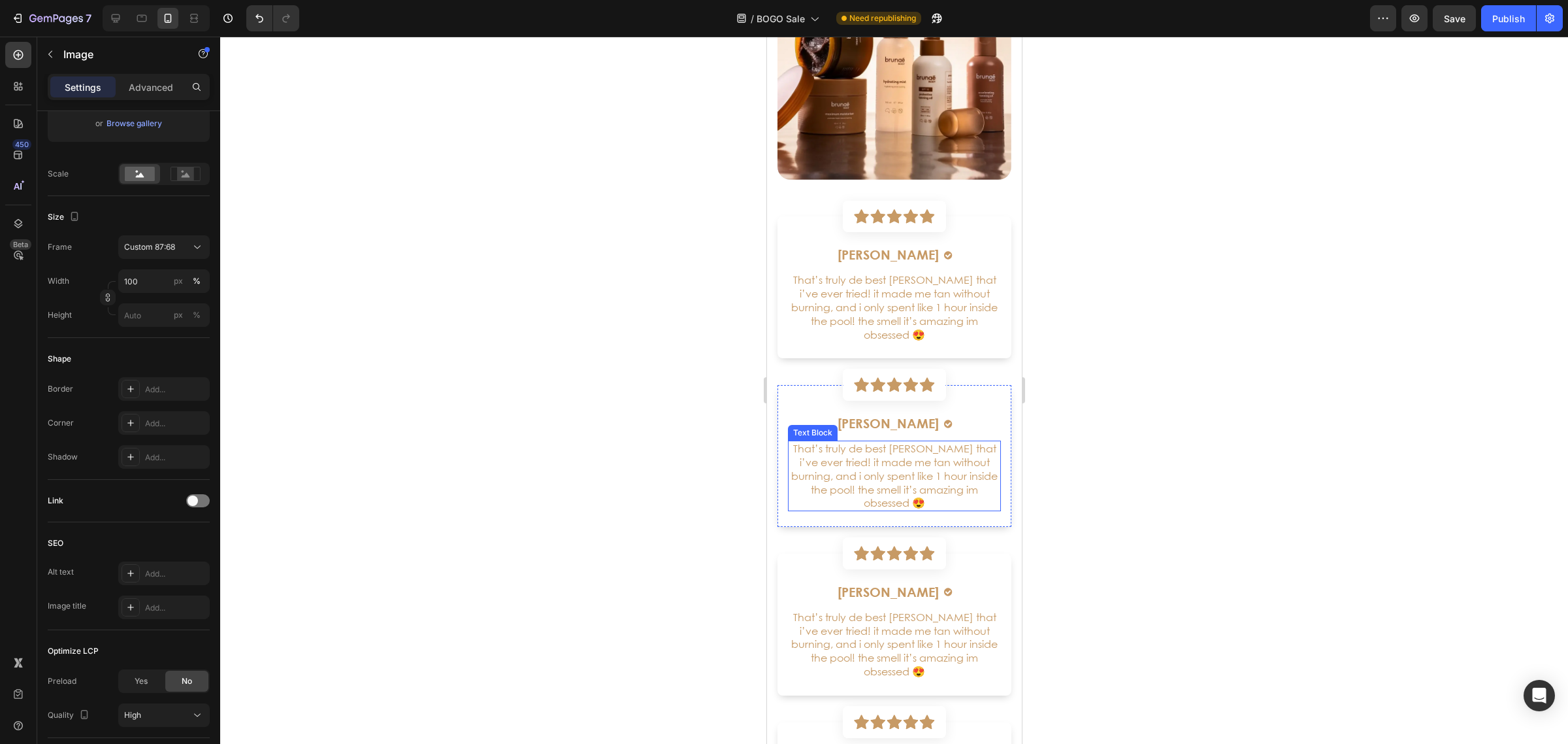
click at [892, 441] on p "That’s truly de best [PERSON_NAME] that i’ve ever tried! it made me tan without…" at bounding box center [894, 475] width 211 height 68
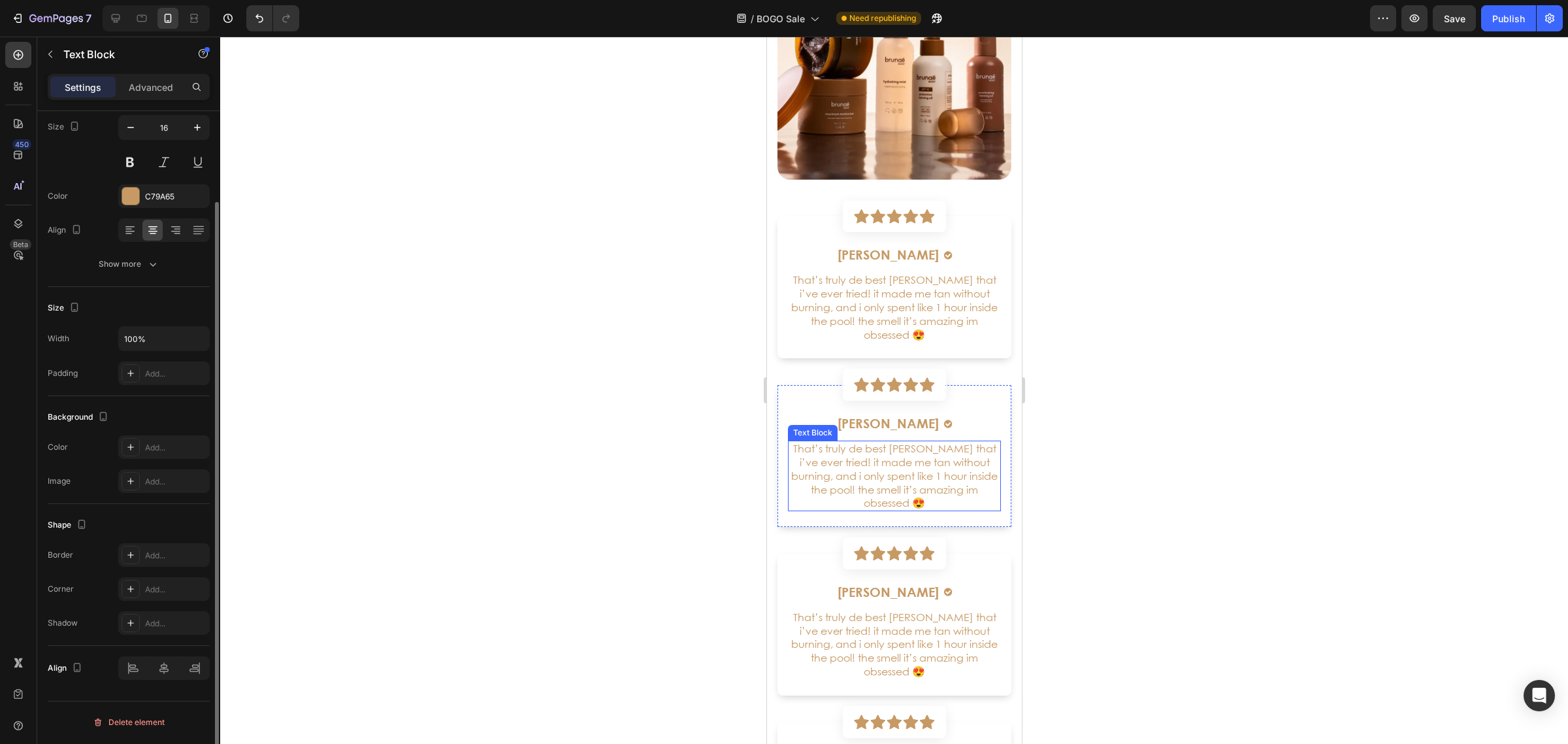
scroll to position [0, 0]
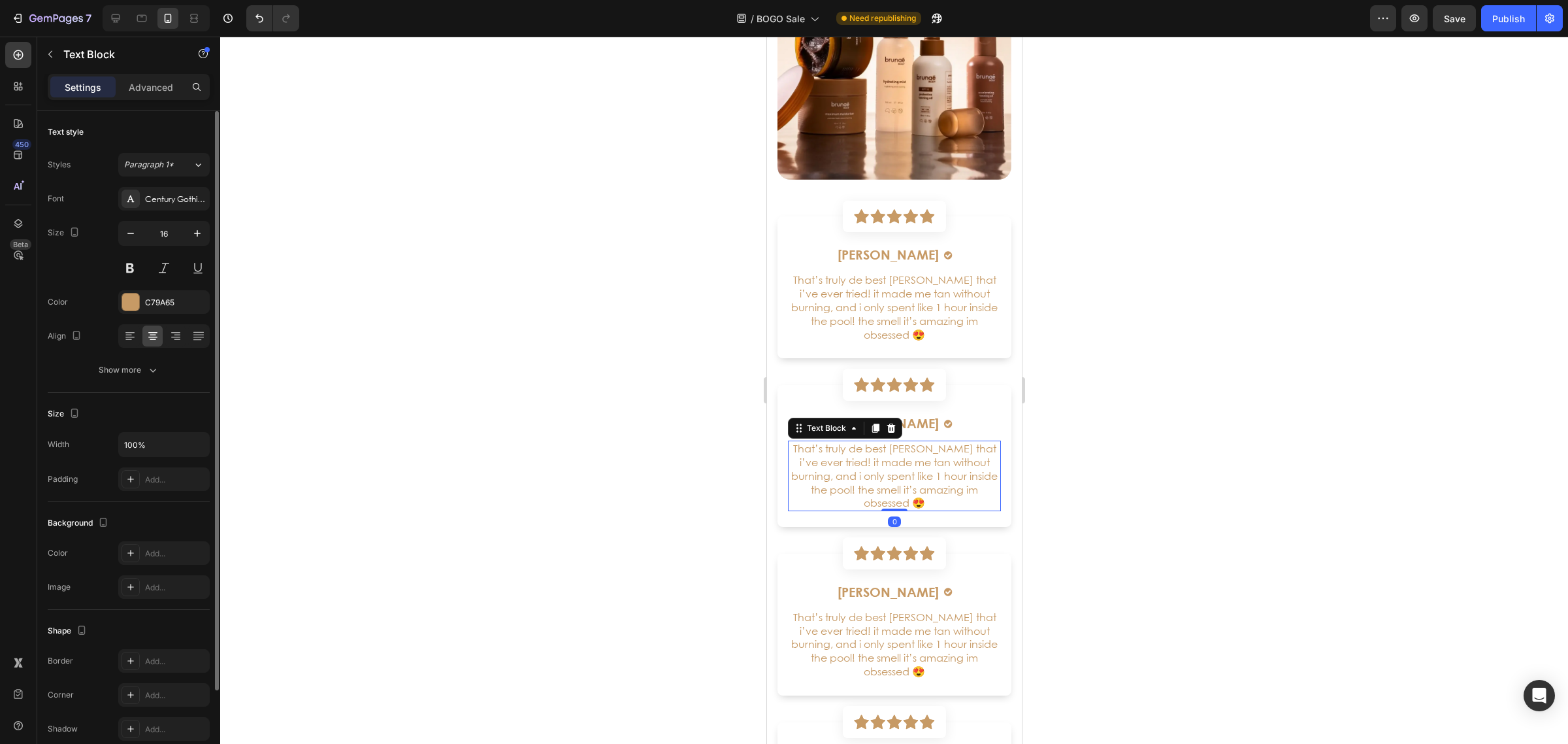
click at [946, 486] on p "That’s truly de best [PERSON_NAME] that i’ve ever tried! it made me tan without…" at bounding box center [894, 475] width 211 height 68
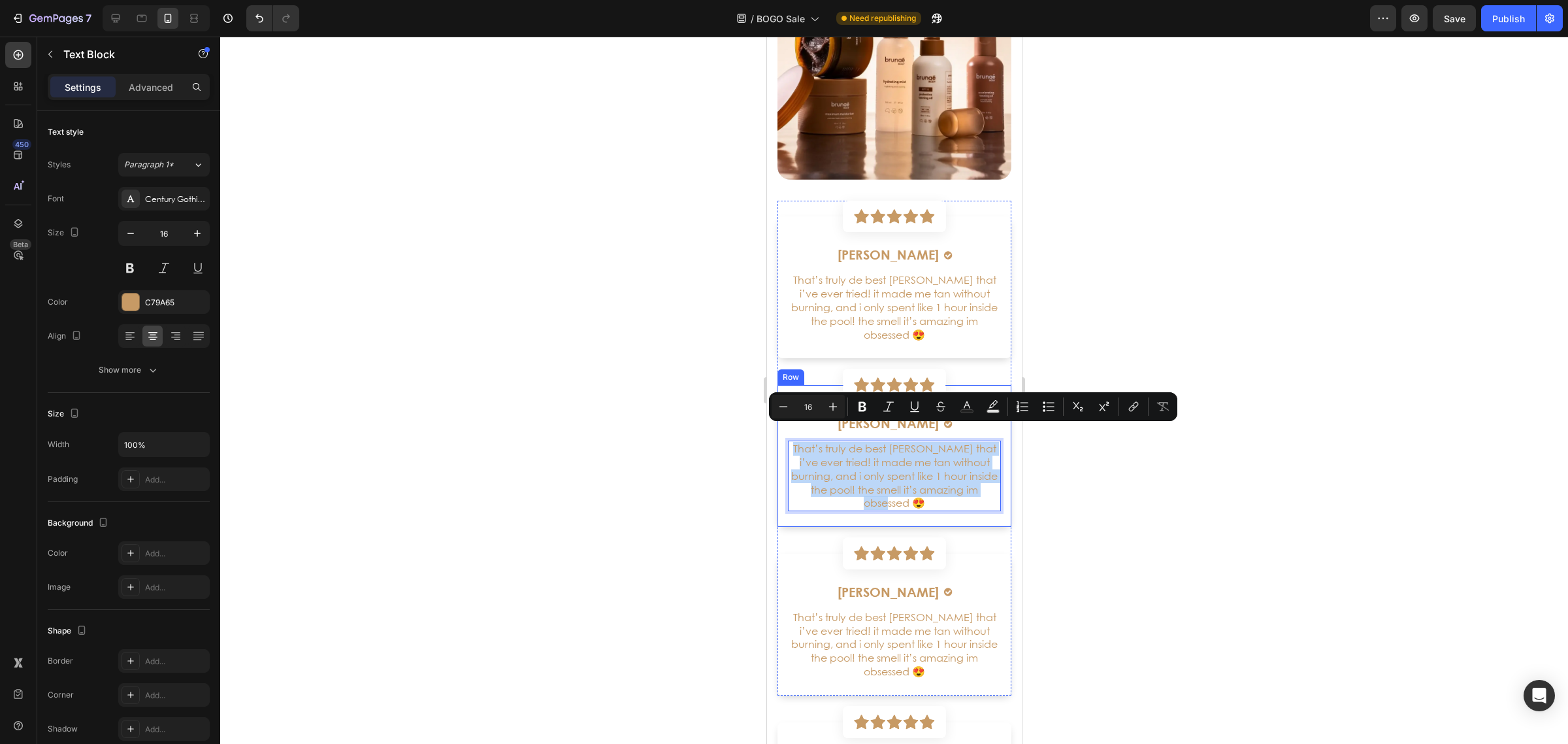
drag, startPoint x: 937, startPoint y: 486, endPoint x: 776, endPoint y: 436, distance: 168.6
click at [777, 436] on div "[PERSON_NAME] Heading Image Row That’s truly de best [PERSON_NAME] that i’ve ev…" at bounding box center [894, 456] width 234 height 142
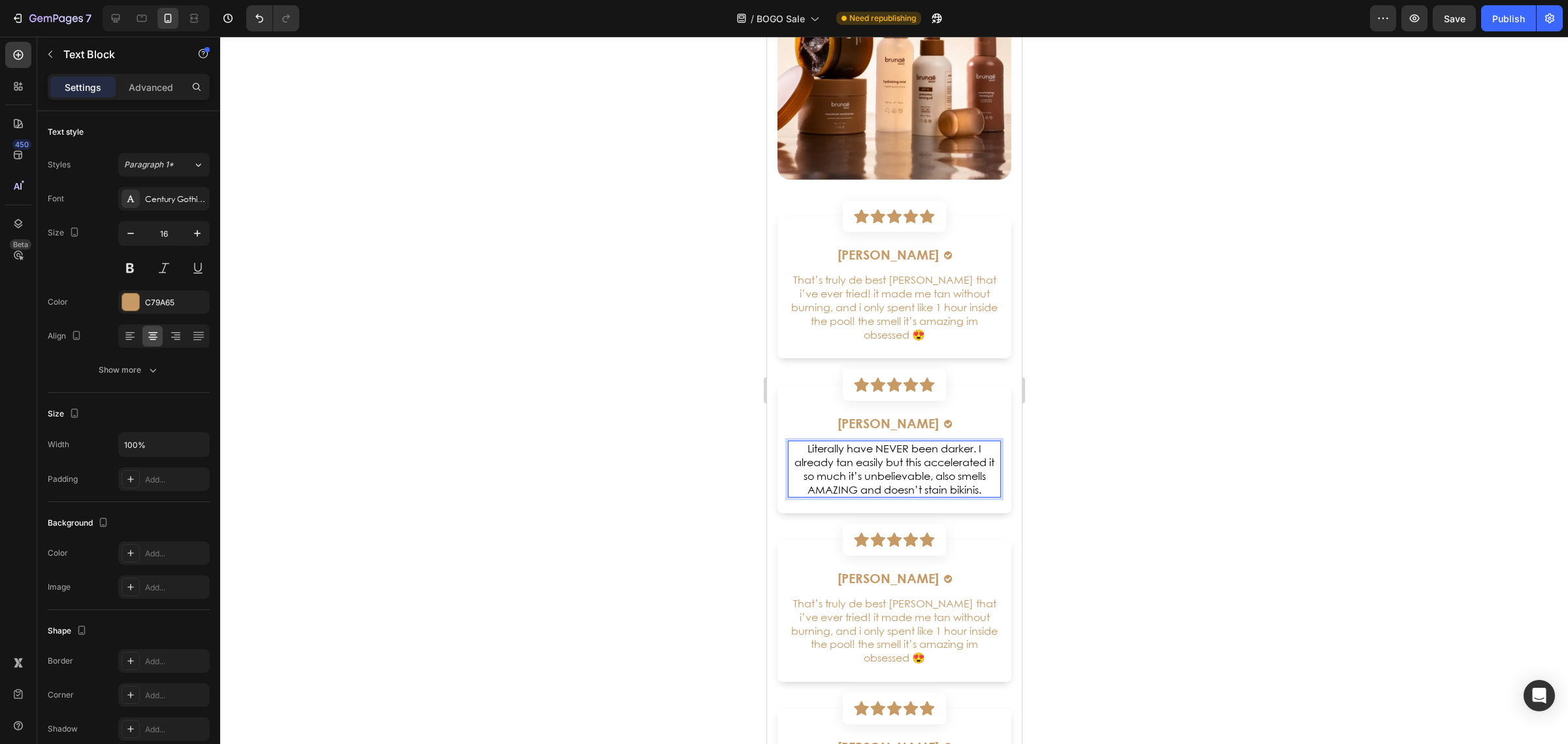
click at [794, 441] on p "Literally have NEVER been darker. I already tan easily but this accelerated it …" at bounding box center [894, 468] width 211 height 54
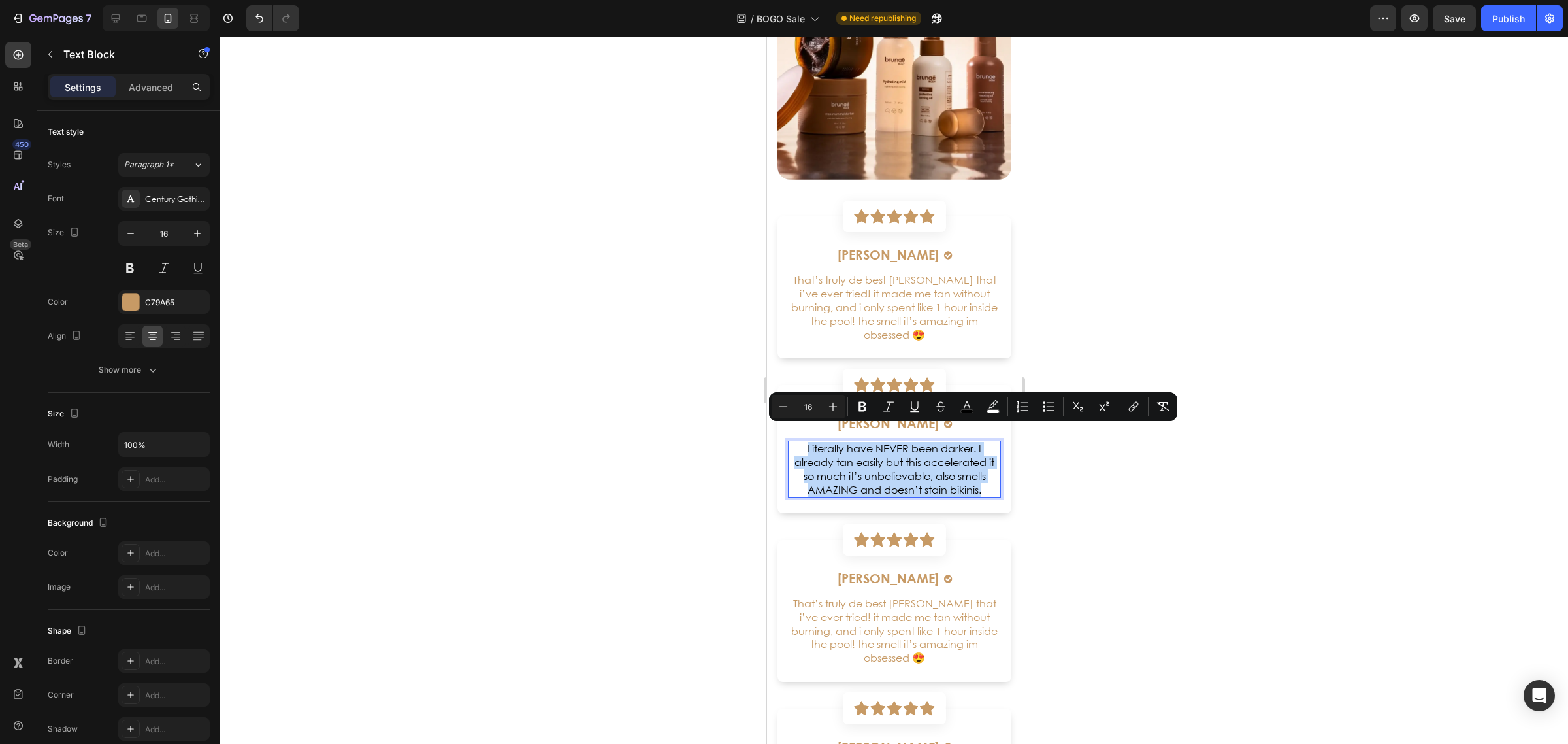
drag, startPoint x: 797, startPoint y: 429, endPoint x: 807, endPoint y: 472, distance: 44.1
click at [975, 482] on div "[PERSON_NAME] Heading Image Row Literally have NEVER been darker. I already tan…" at bounding box center [894, 448] width 234 height 128
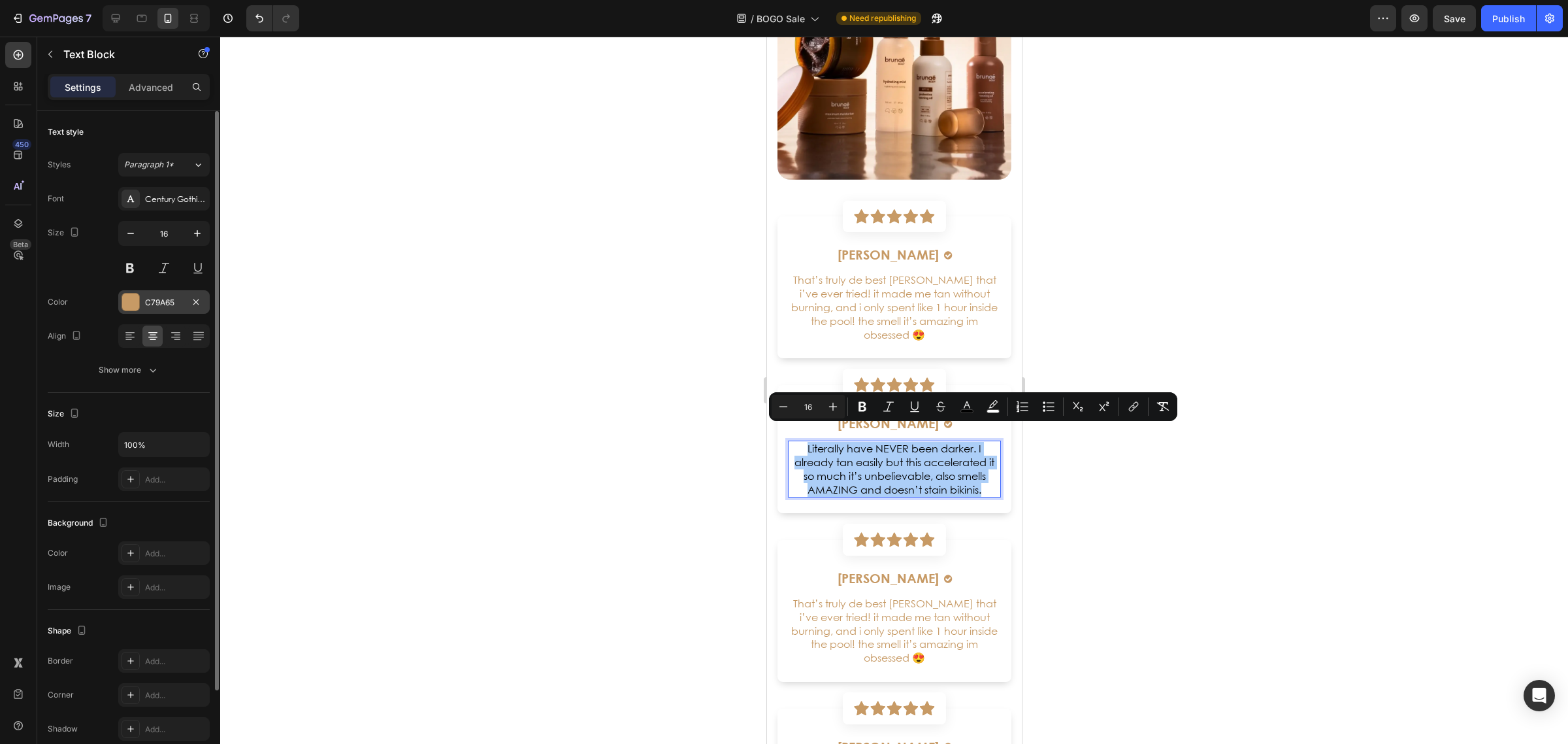
click at [127, 298] on div at bounding box center [130, 302] width 17 height 17
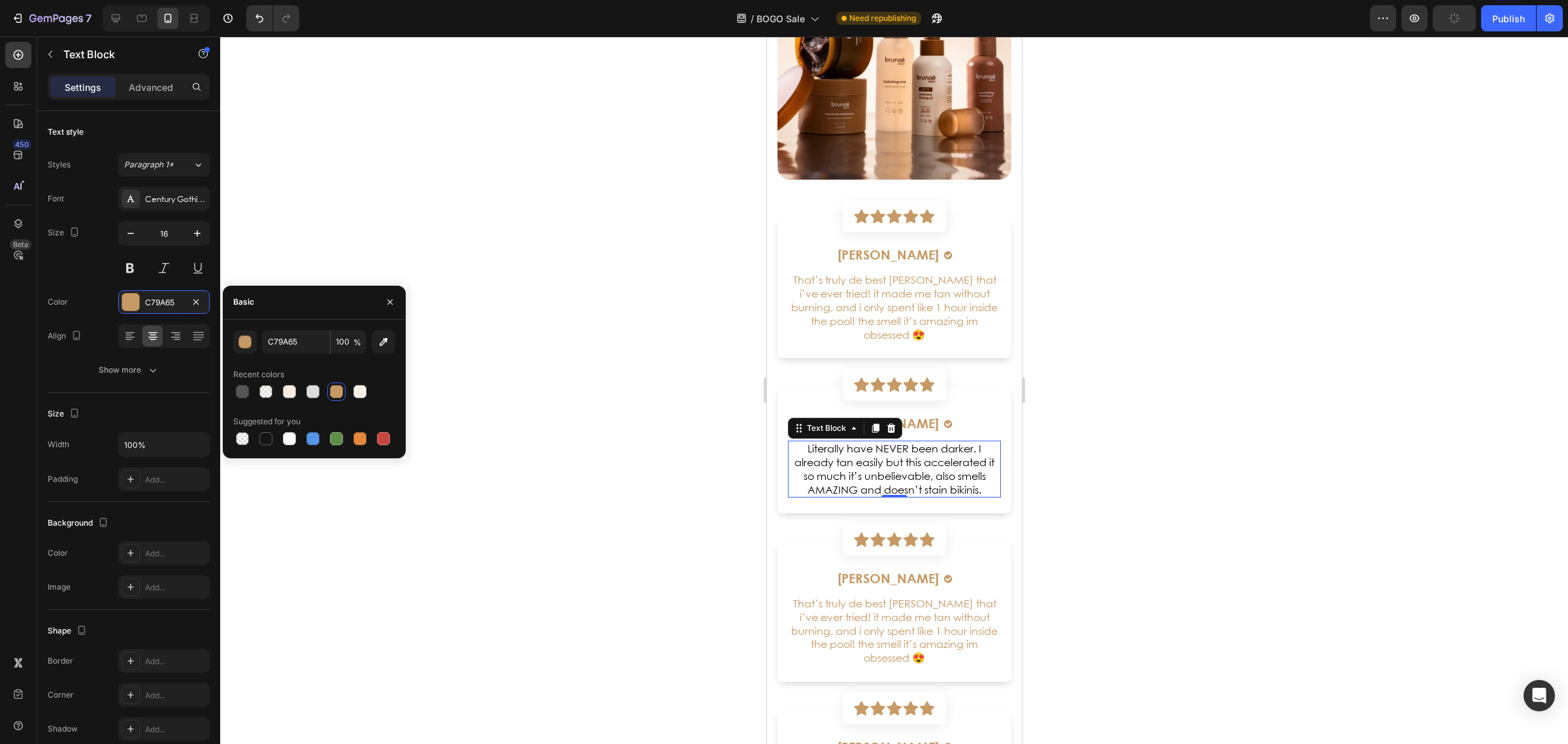
click at [335, 390] on div at bounding box center [337, 391] width 13 height 13
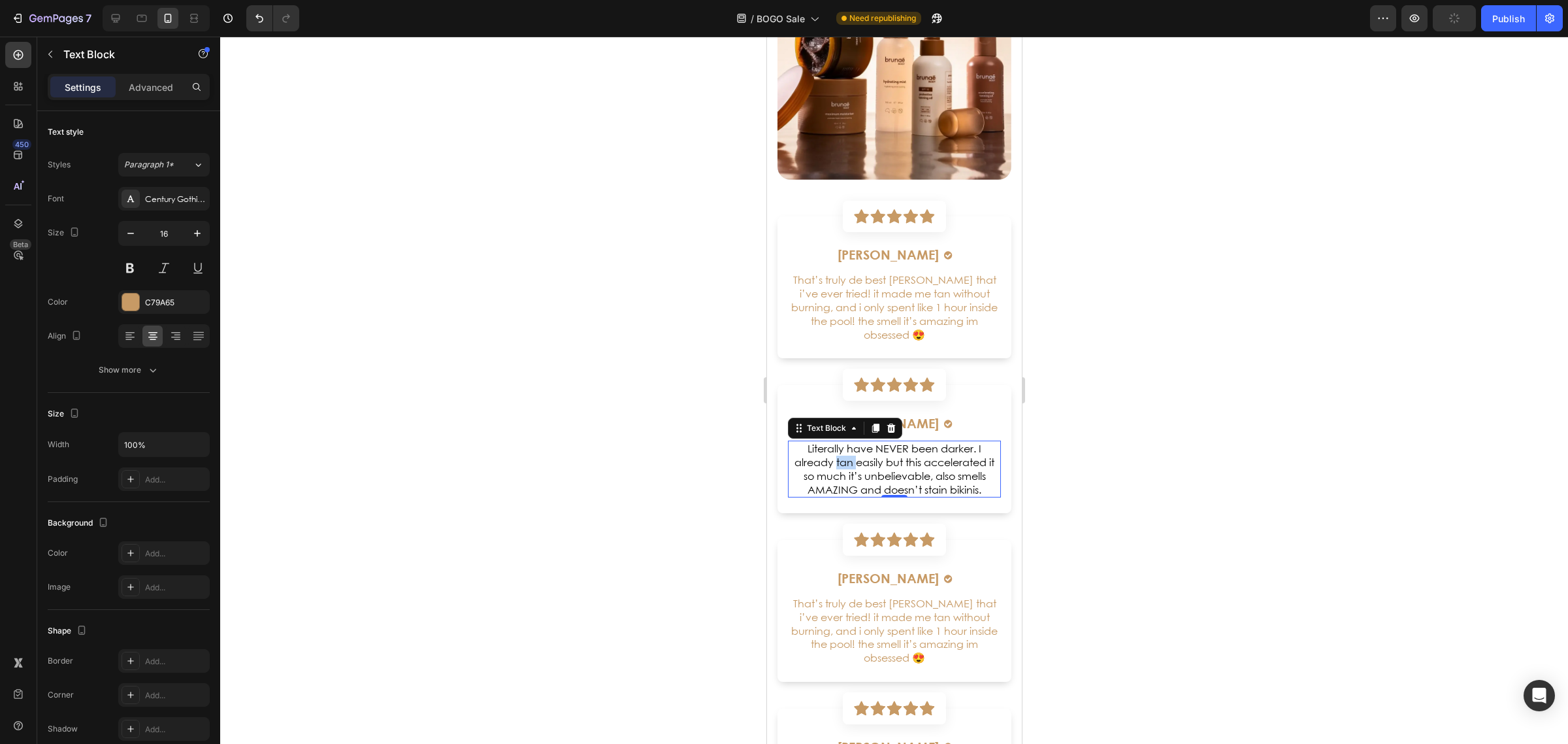
click at [832, 446] on span "Literally have NEVER been darker. I already tan easily but this accelerated it …" at bounding box center [893, 468] width 200 height 54
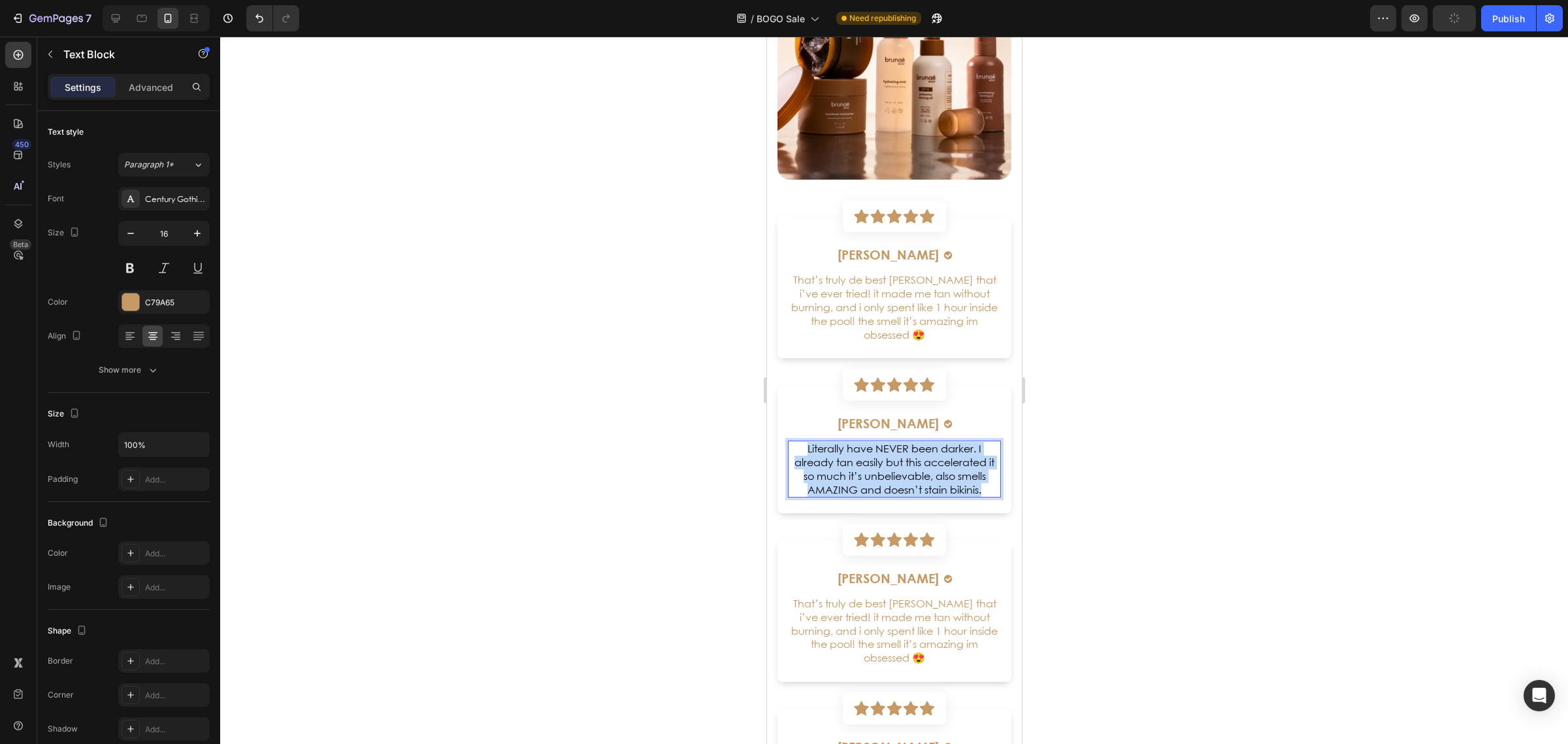
click at [832, 446] on span "Literally have NEVER been darker. I already tan easily but this accelerated it …" at bounding box center [893, 468] width 200 height 54
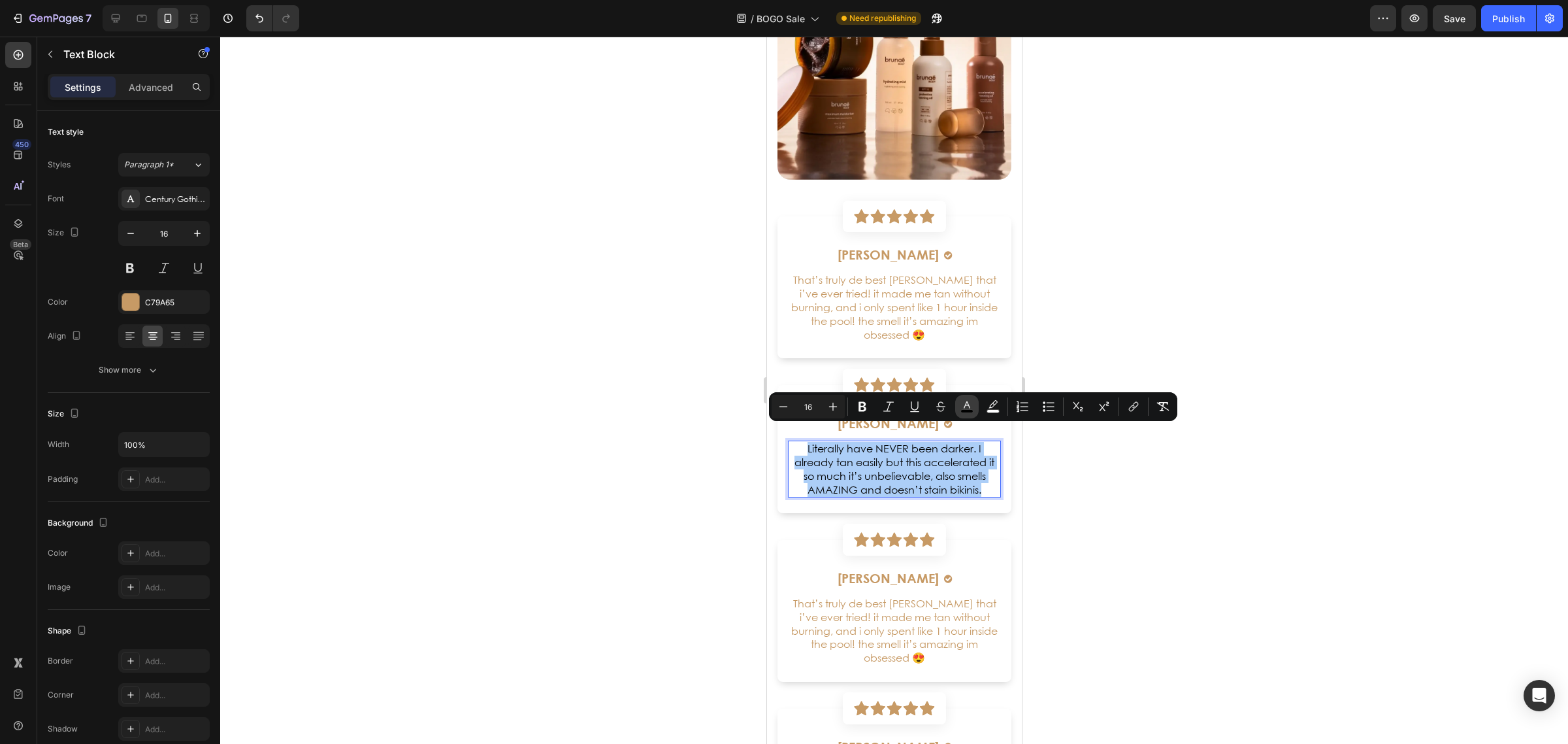
click at [955, 403] on button "color" at bounding box center [967, 406] width 23 height 23
type input "000000"
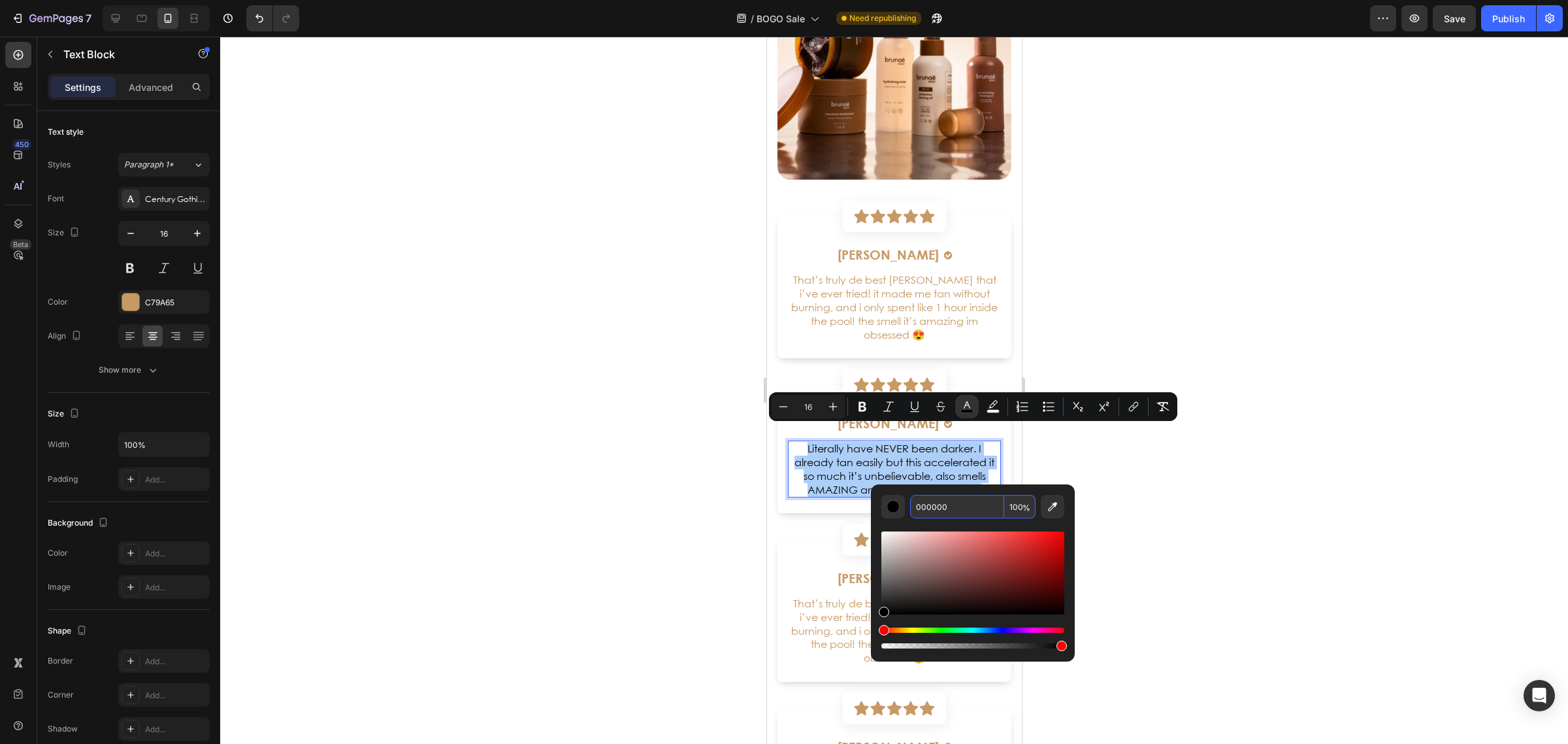
click at [961, 502] on input "000000" at bounding box center [957, 507] width 94 height 23
type input "C79966"
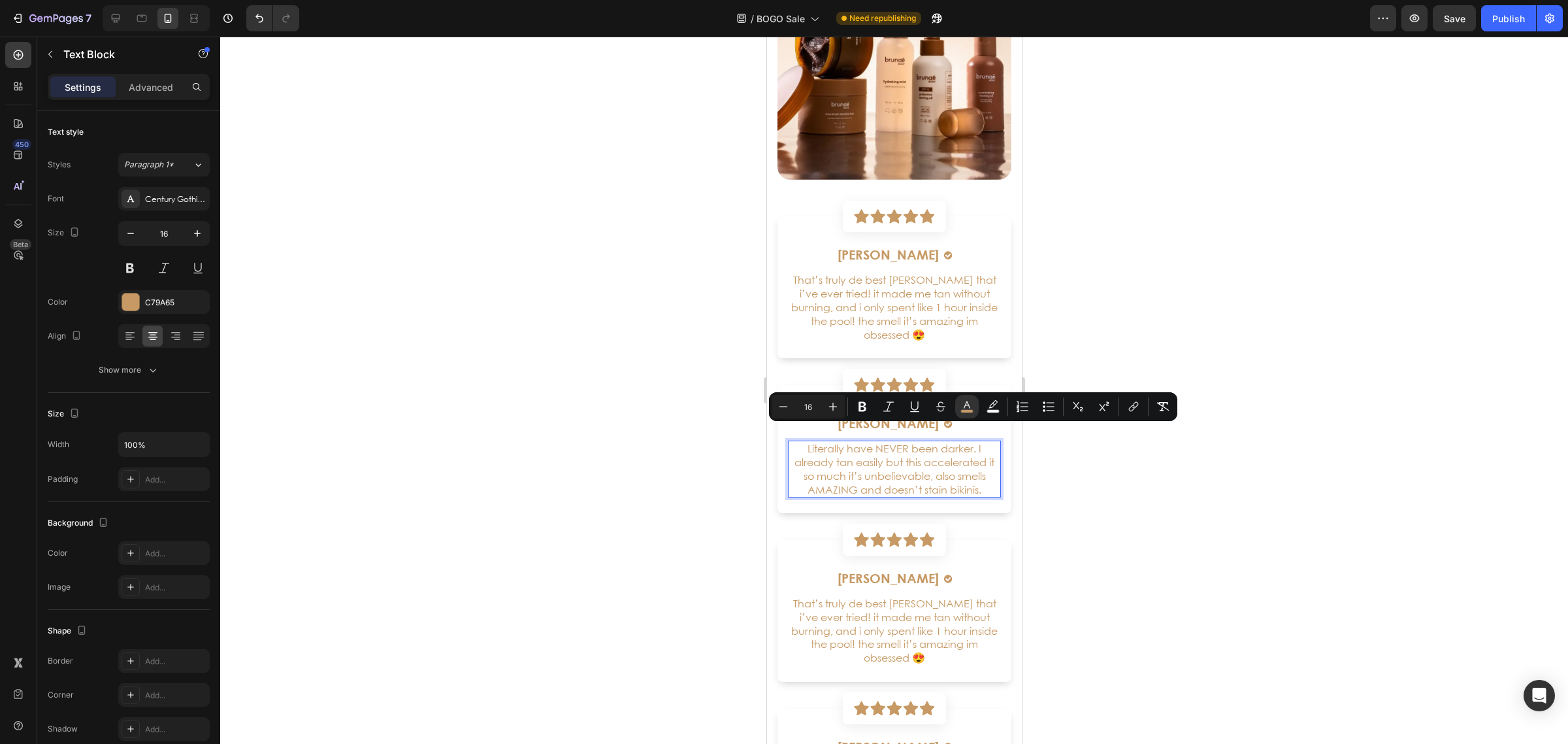
click at [1126, 553] on div at bounding box center [893, 390] width 1348 height 707
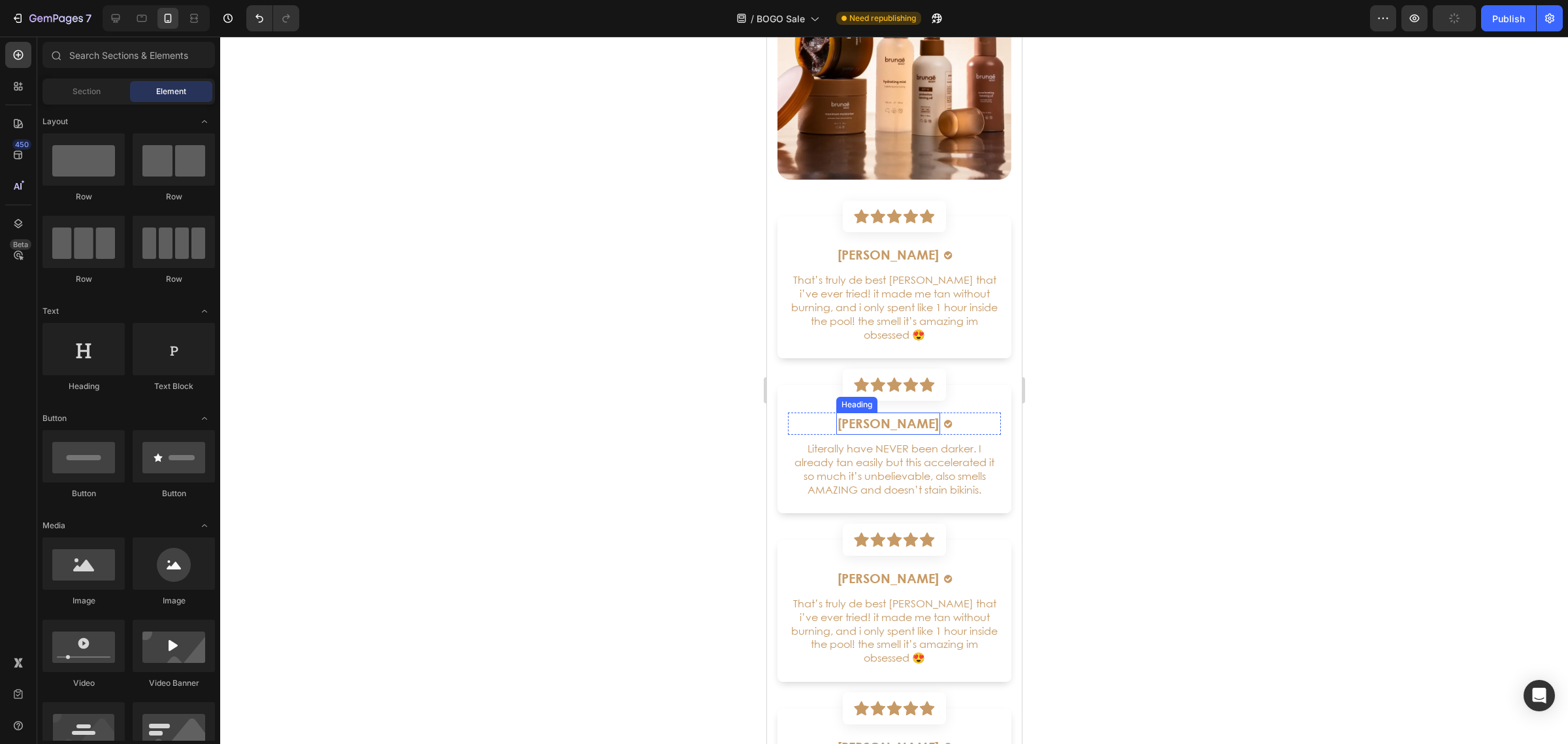
click at [874, 412] on h6 "[PERSON_NAME]" at bounding box center [888, 423] width 104 height 23
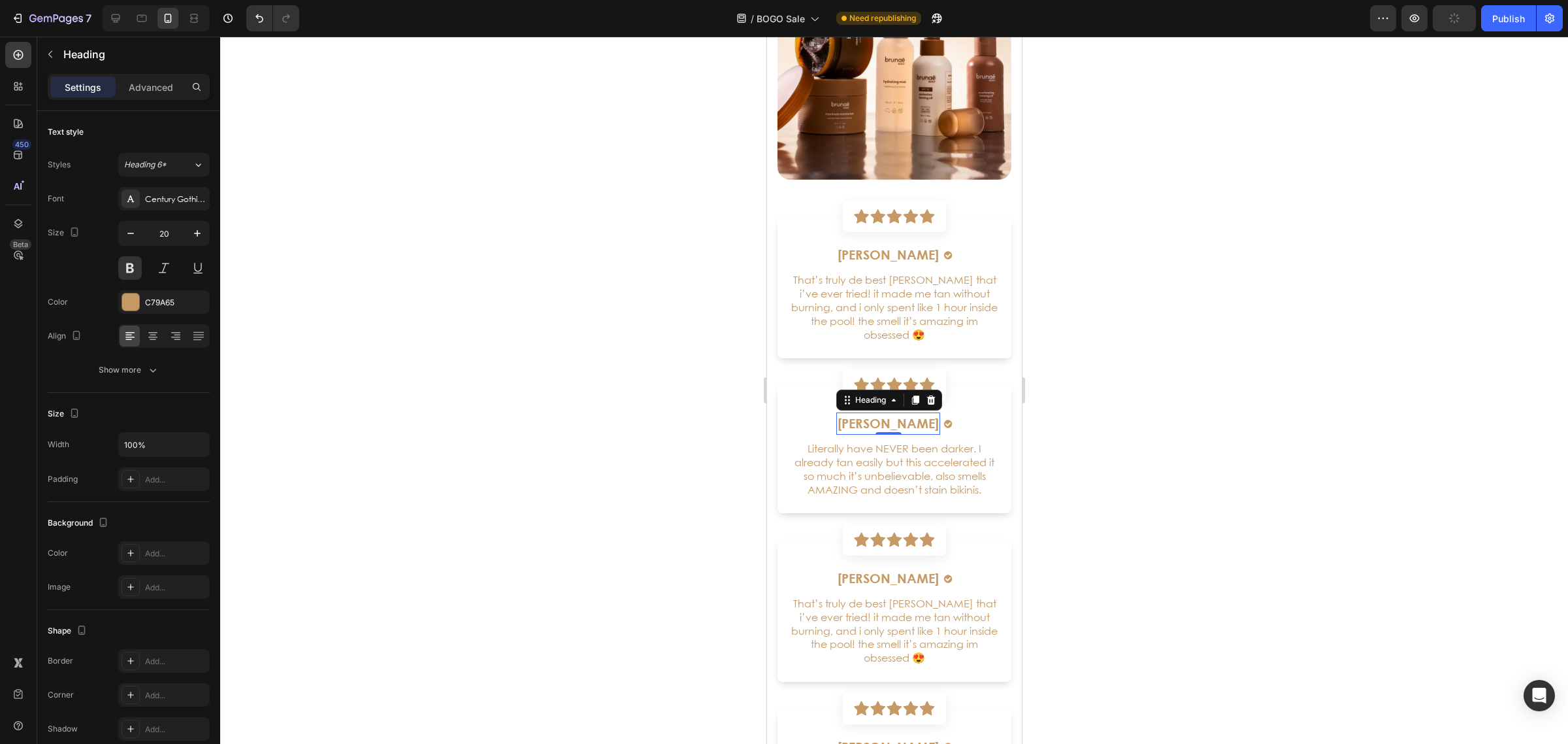
click at [874, 412] on h6 "[PERSON_NAME]" at bounding box center [888, 423] width 104 height 23
click at [874, 414] on p "[PERSON_NAME]" at bounding box center [887, 423] width 101 height 19
click at [898, 600] on p "That’s truly de best [PERSON_NAME] that i’ve ever tried! it made me tan without…" at bounding box center [894, 630] width 211 height 68
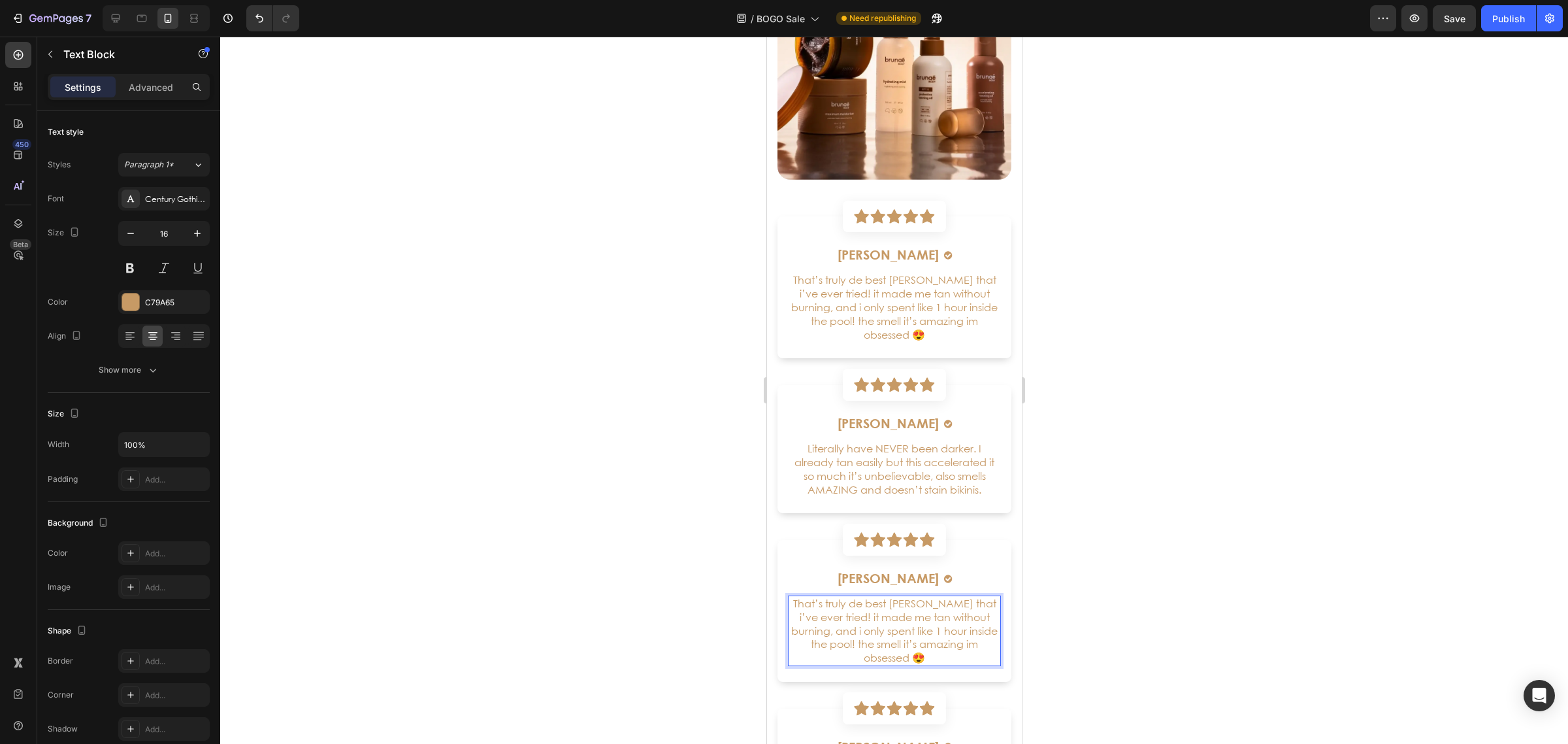
click at [897, 601] on p "That’s truly de best [PERSON_NAME] that i’ve ever tried! it made me tan without…" at bounding box center [894, 630] width 211 height 68
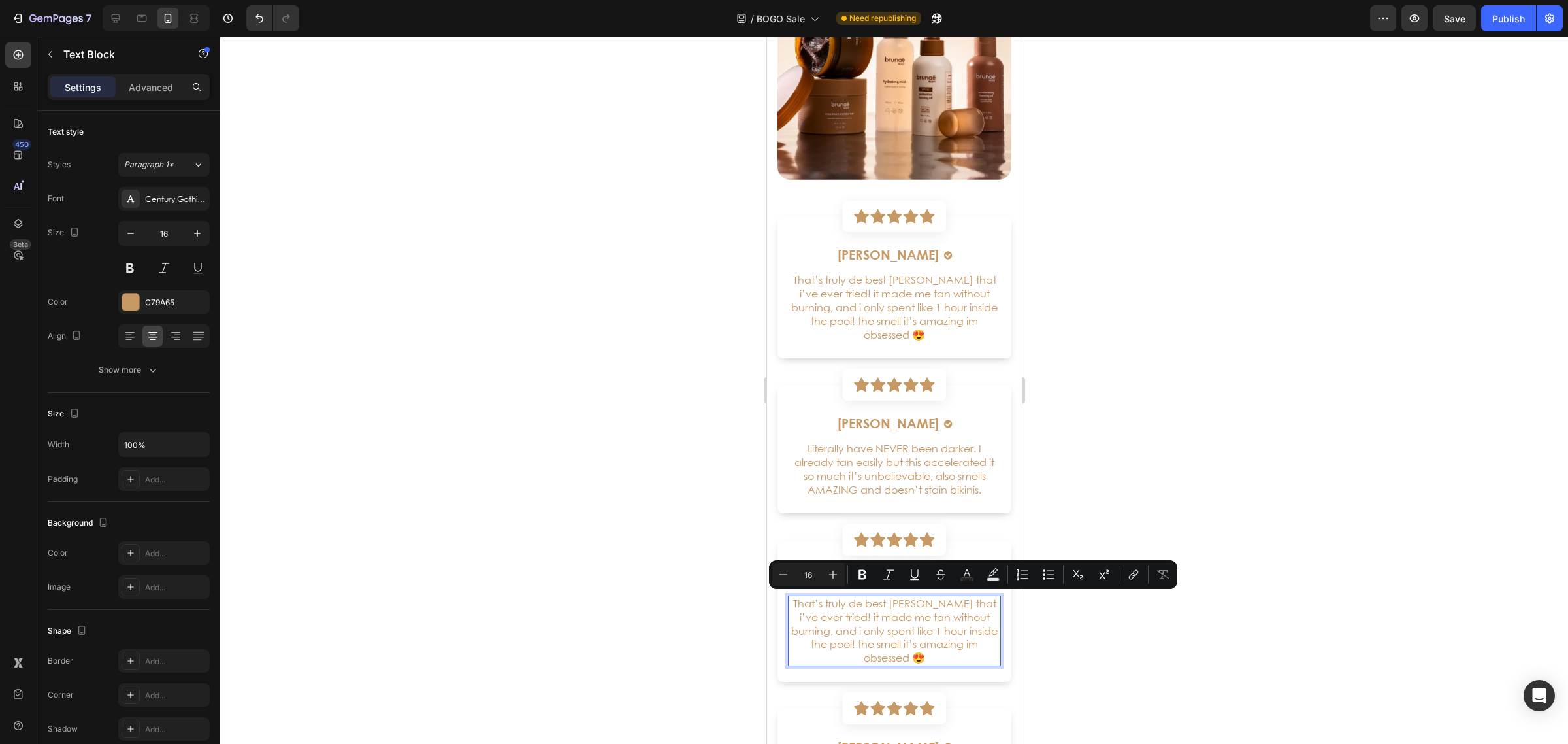
click at [941, 639] on p "That’s truly de best [PERSON_NAME] that i’ve ever tried! it made me tan without…" at bounding box center [894, 630] width 211 height 68
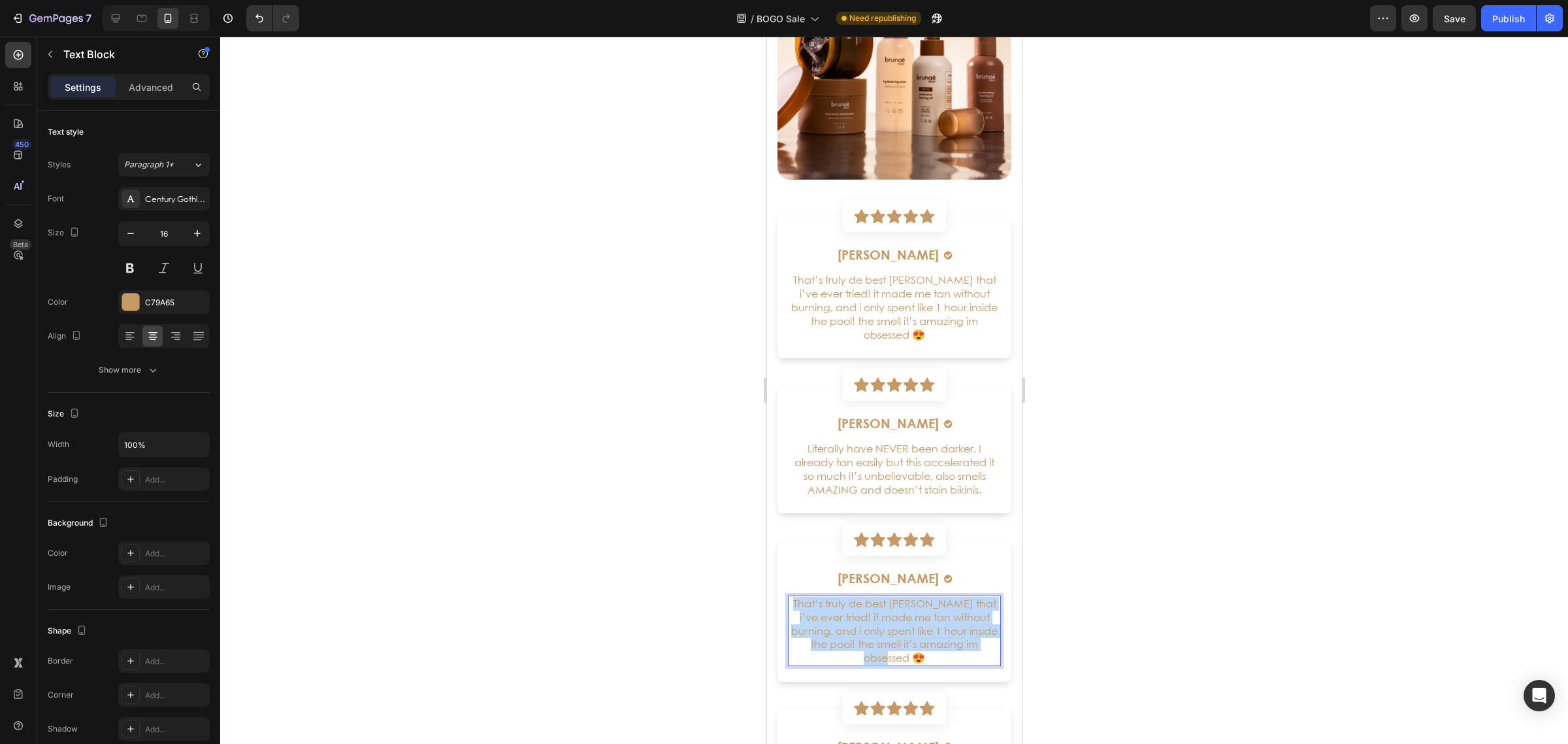
drag, startPoint x: 937, startPoint y: 642, endPoint x: 798, endPoint y: 587, distance: 149.5
click at [798, 597] on p "That’s truly de best [PERSON_NAME] that i’ve ever tried! it made me tan without…" at bounding box center [894, 630] width 211 height 68
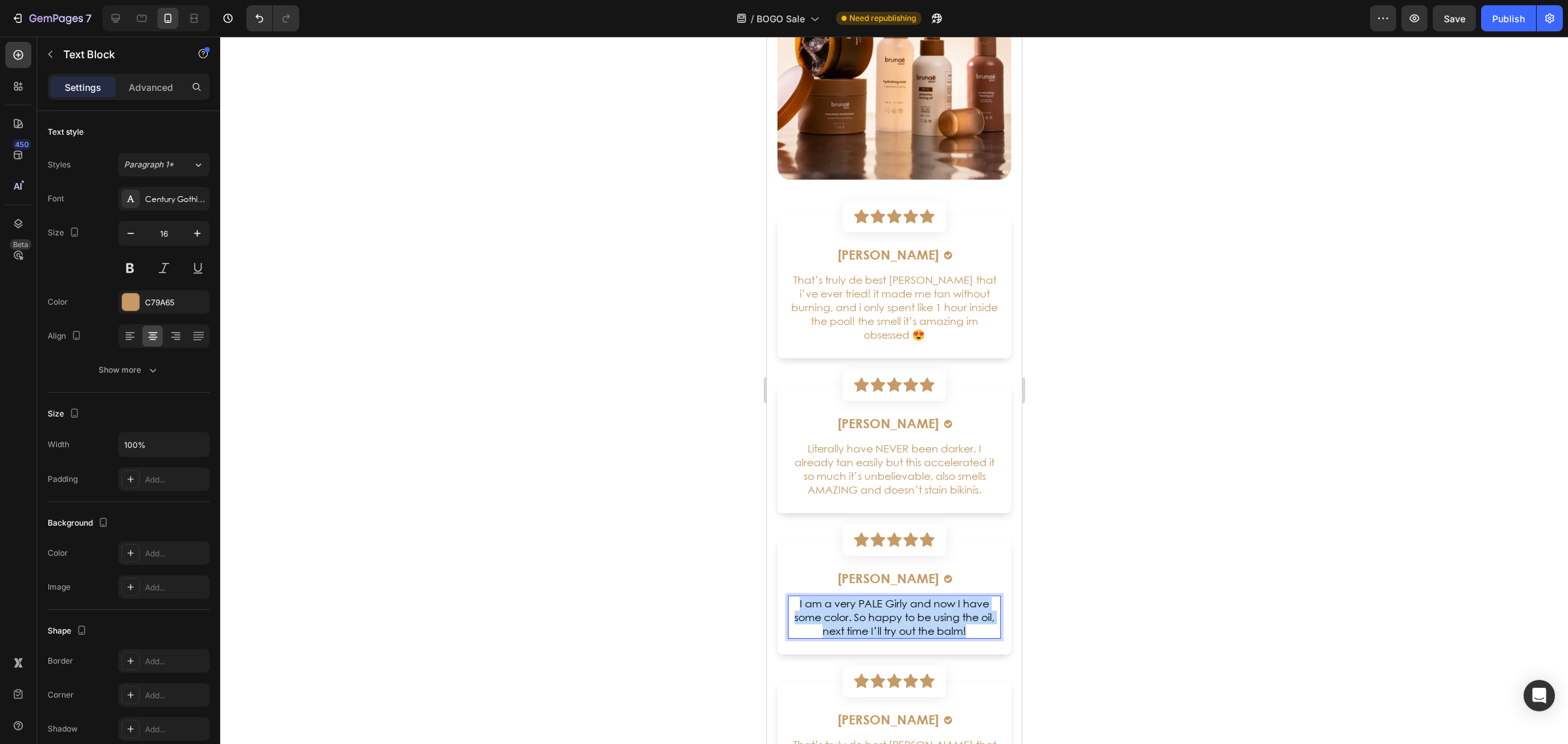
drag, startPoint x: 980, startPoint y: 614, endPoint x: 1633, endPoint y: 592, distance: 653.4
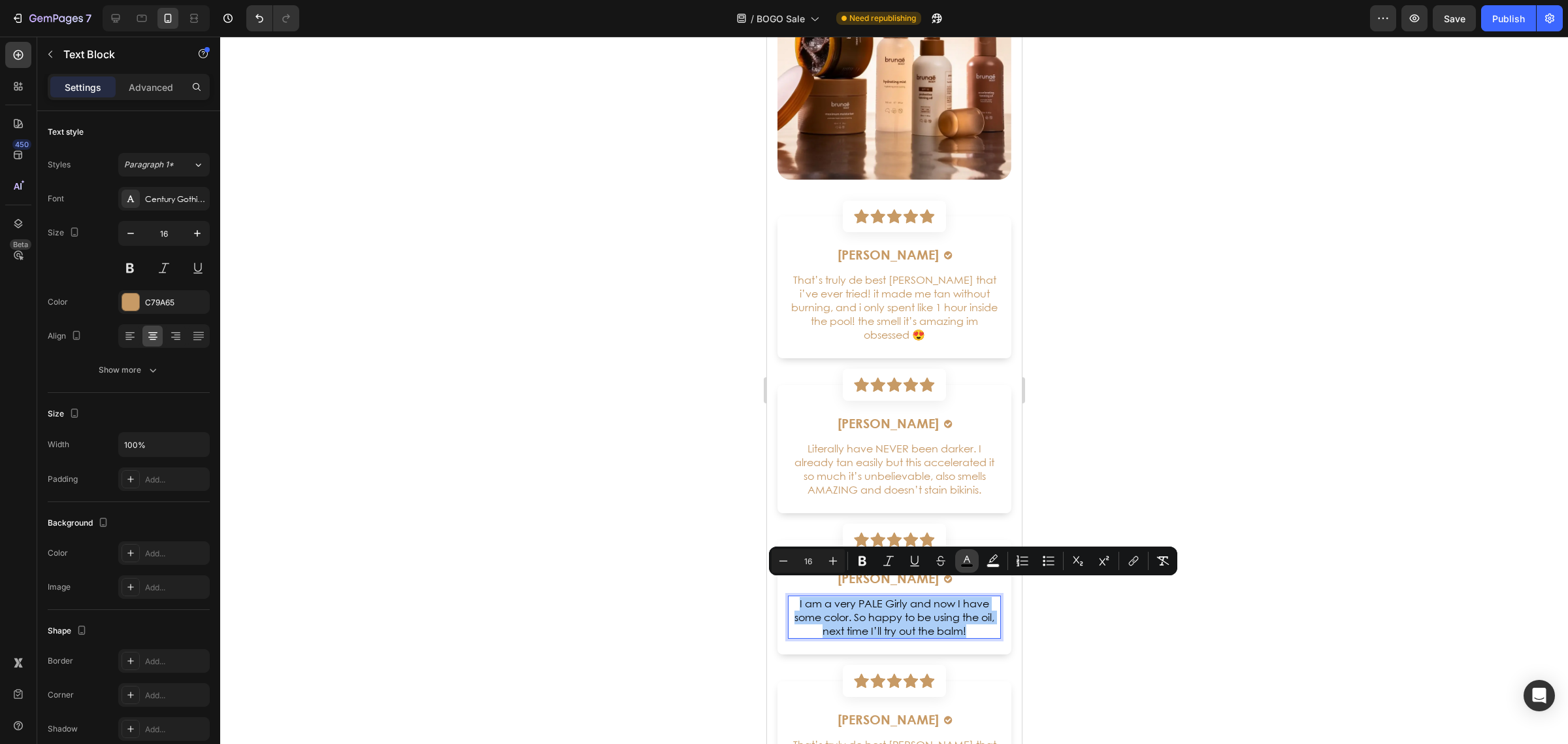
click at [967, 556] on icon "Editor contextual toolbar" at bounding box center [967, 561] width 13 height 13
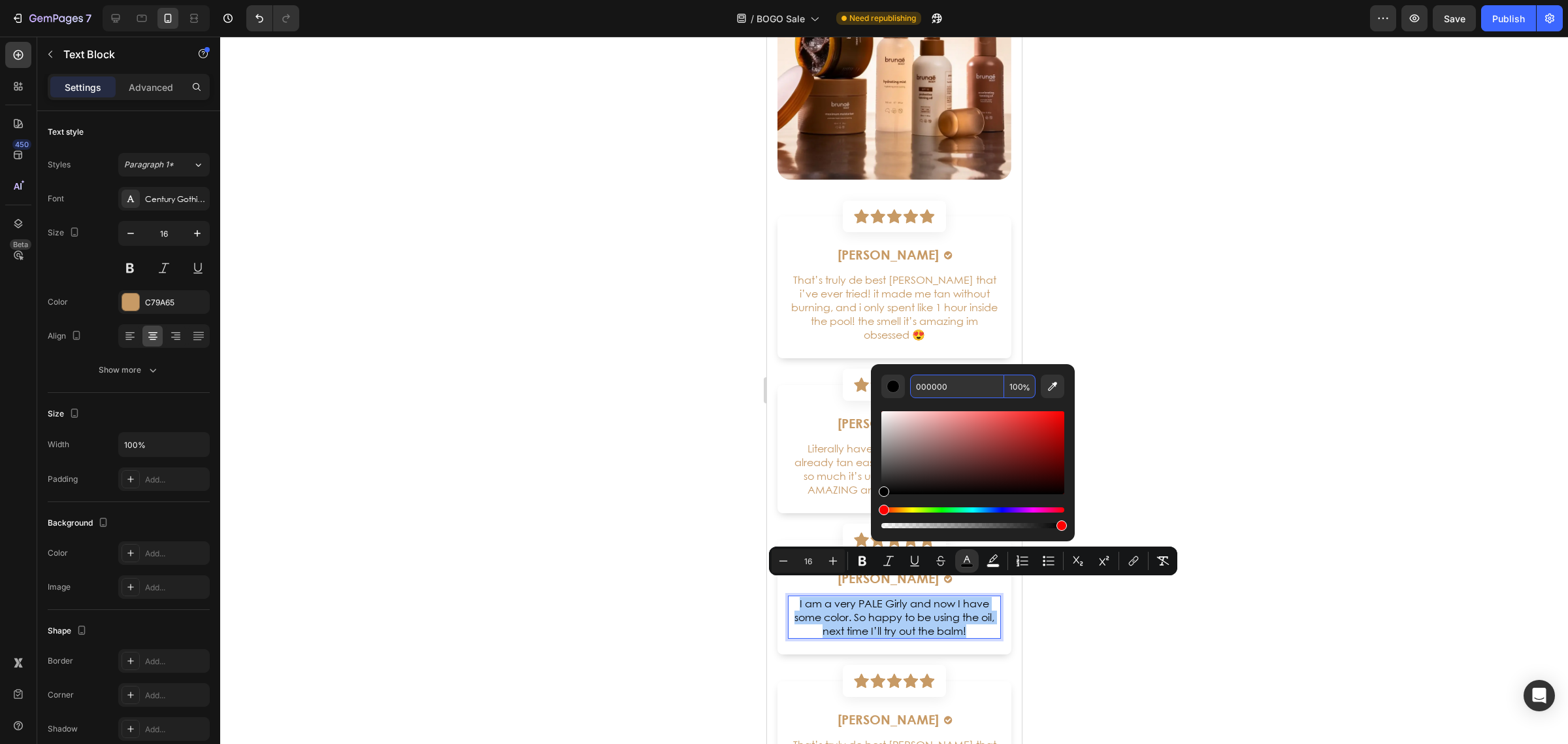
click at [980, 390] on input "000000" at bounding box center [957, 386] width 94 height 23
type input "C79966"
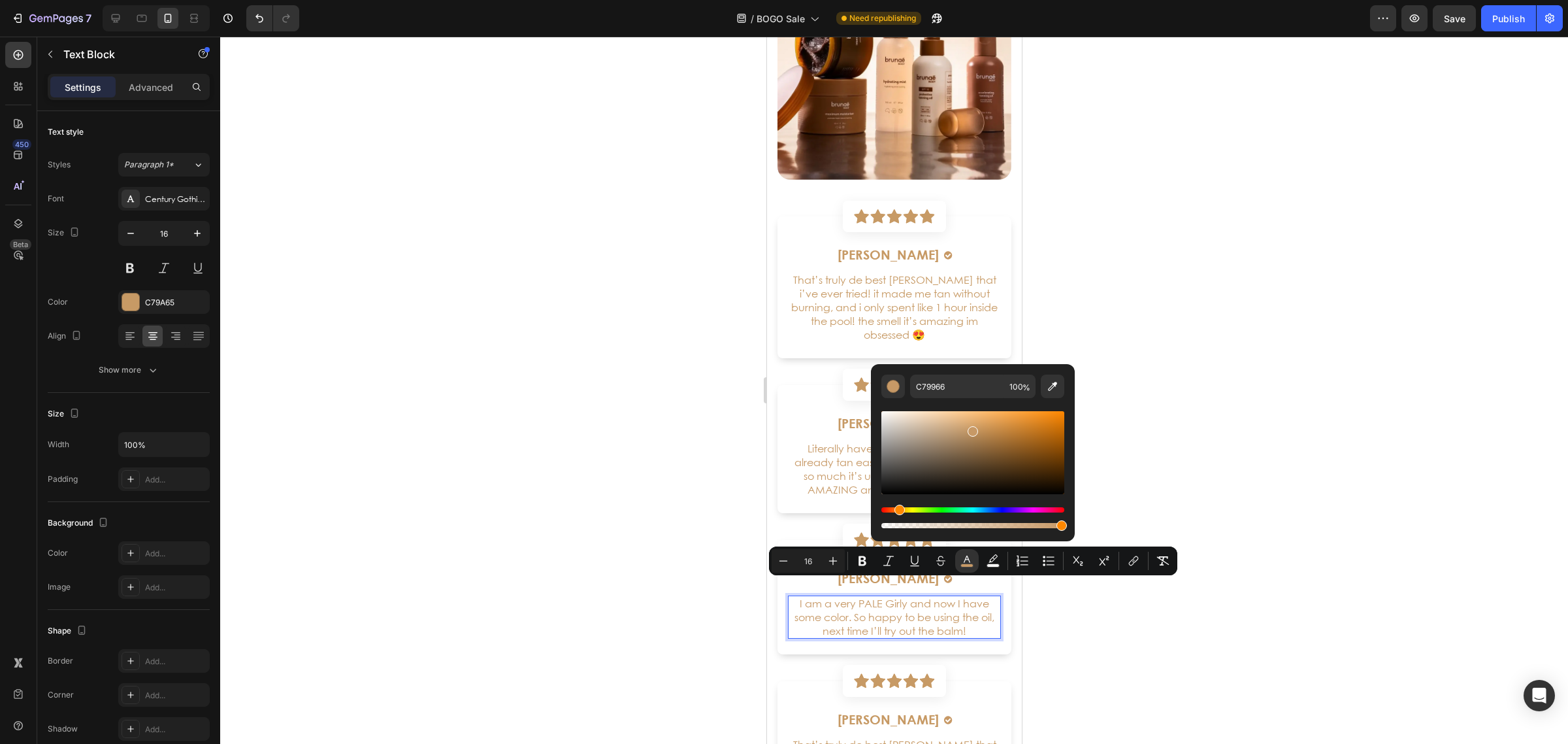
click at [681, 566] on div at bounding box center [893, 390] width 1348 height 707
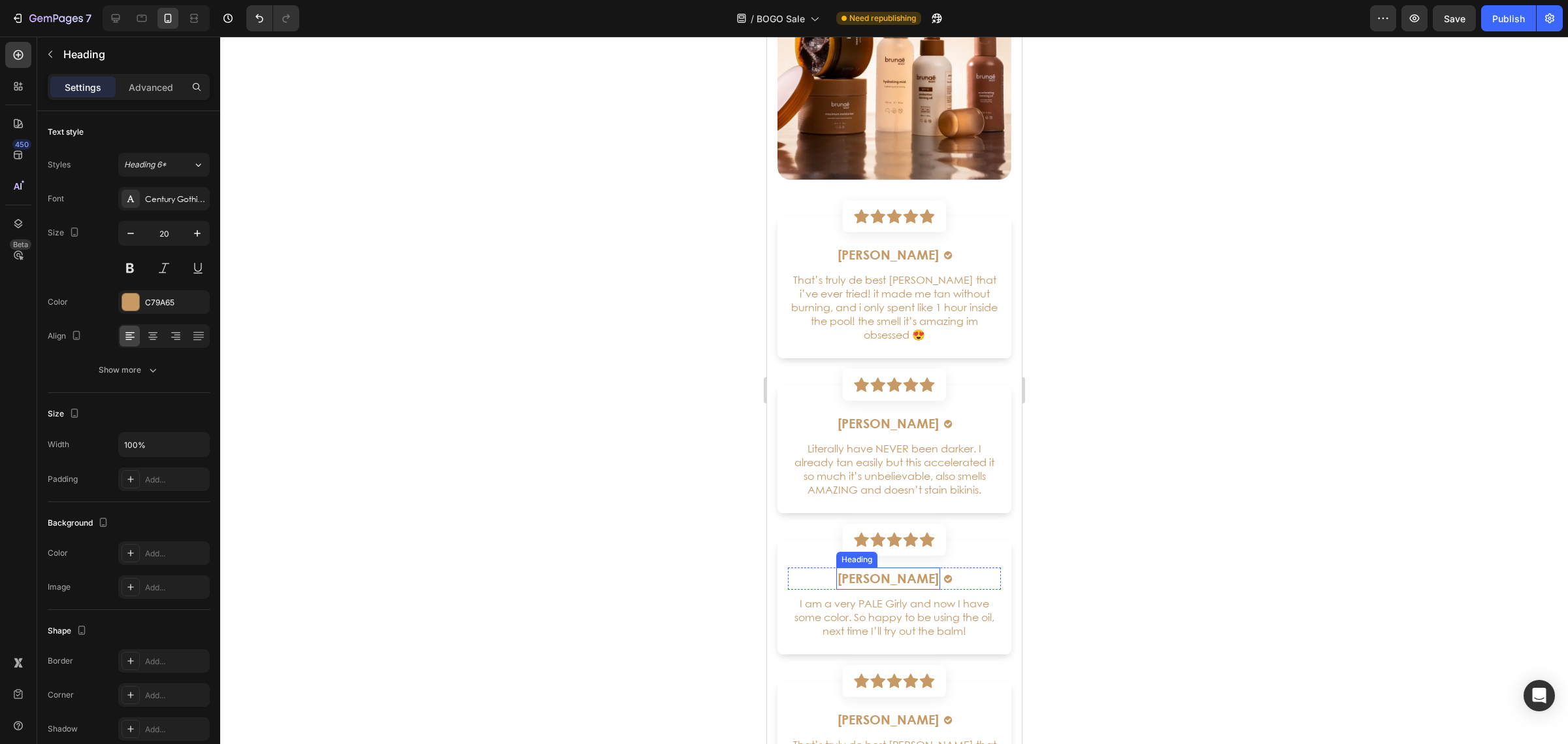
click at [875, 568] on h6 "[PERSON_NAME]" at bounding box center [888, 578] width 104 height 23
click at [875, 568] on p "[PERSON_NAME]" at bounding box center [887, 578] width 101 height 19
click at [1112, 469] on div at bounding box center [893, 390] width 1348 height 707
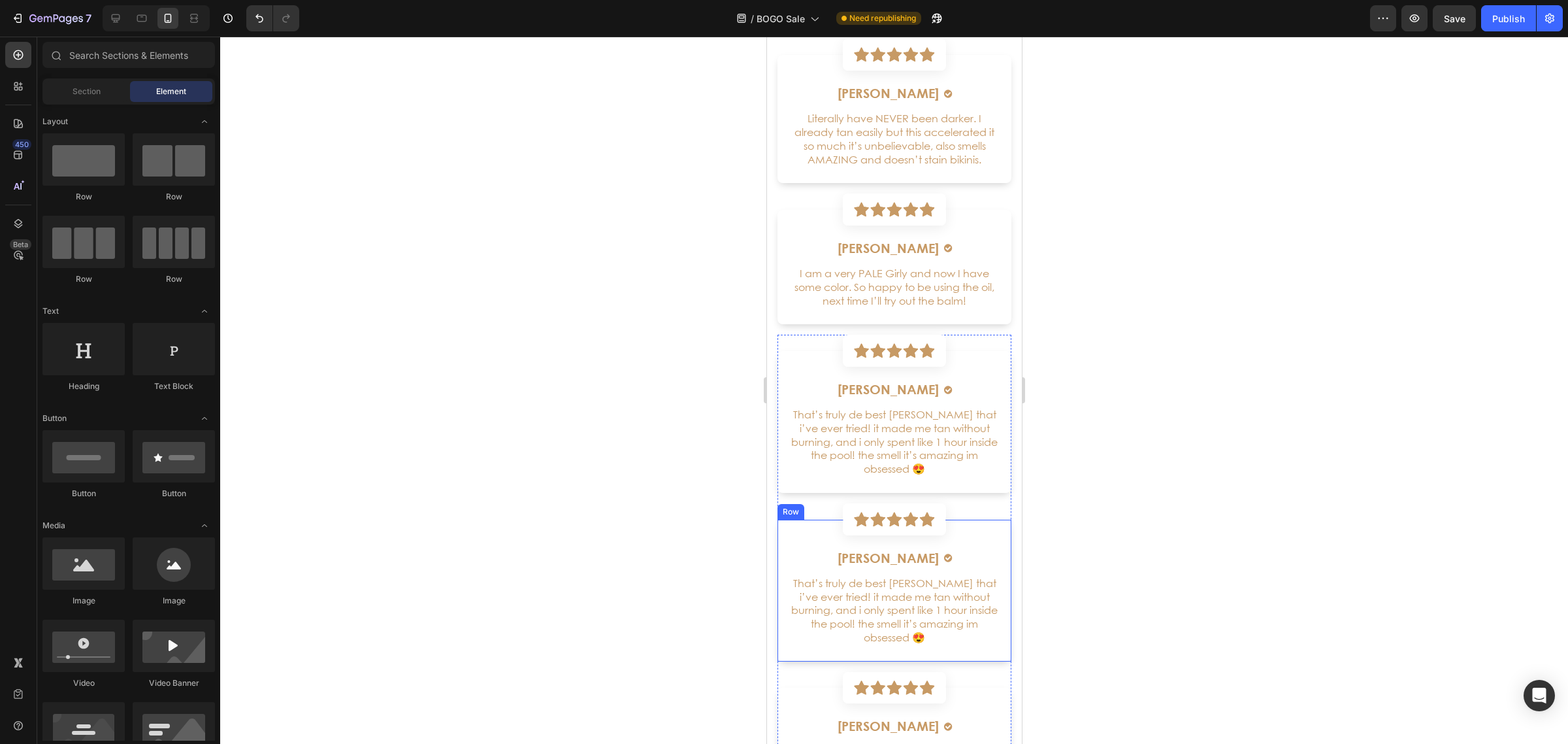
scroll to position [3431, 0]
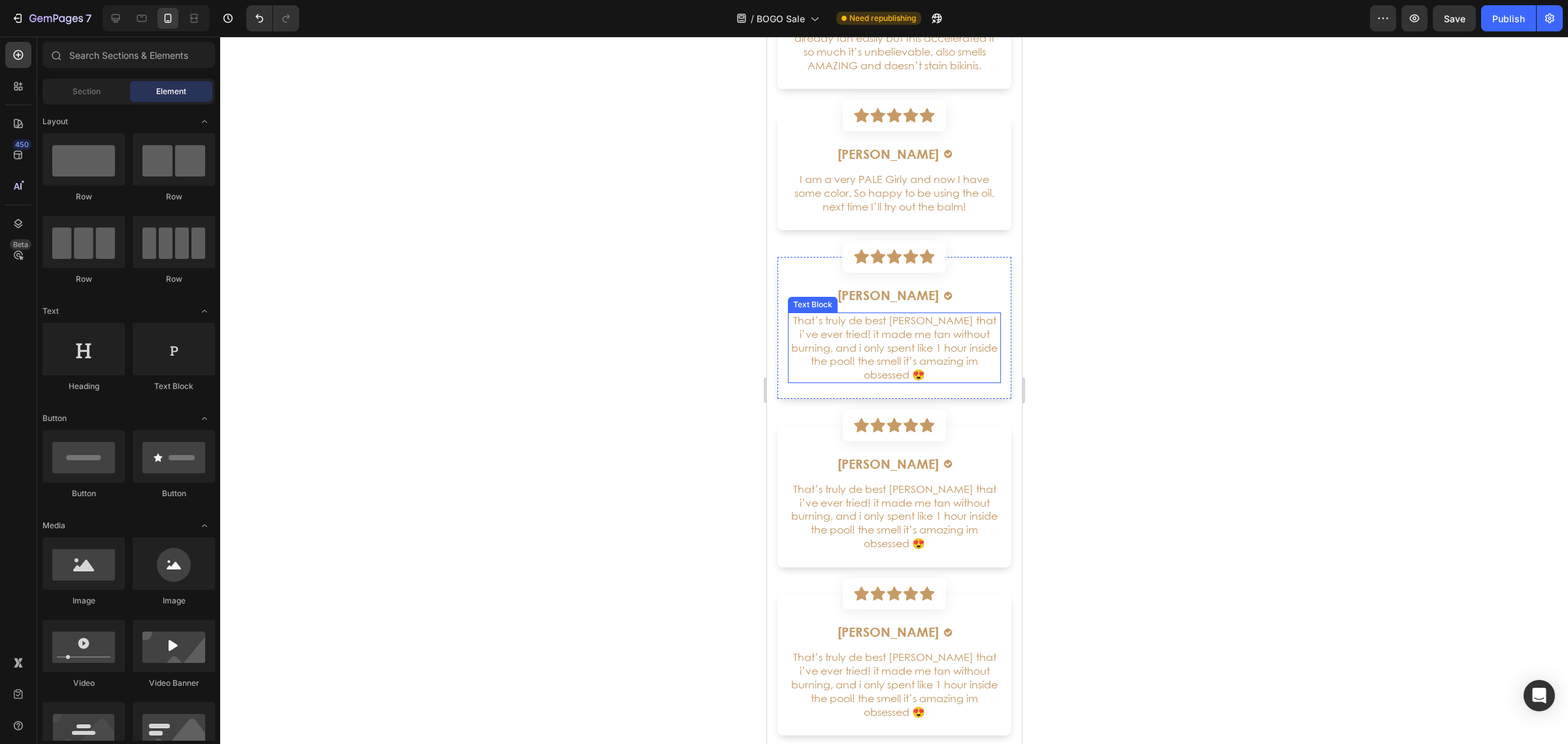
click at [888, 354] on p "That’s truly de best [PERSON_NAME] that i’ve ever tried! it made me tan without…" at bounding box center [894, 347] width 211 height 68
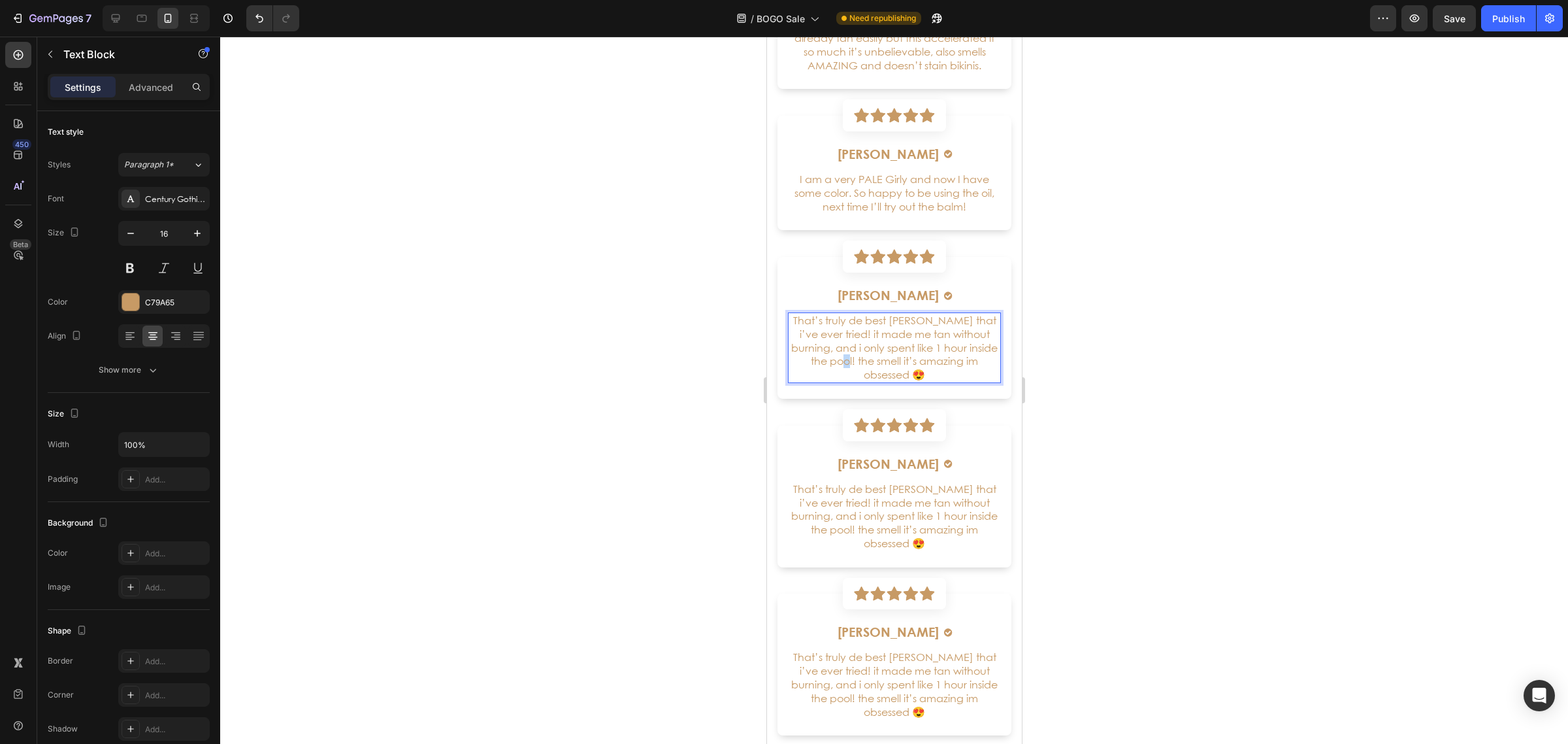
click at [888, 354] on p "That’s truly de best [PERSON_NAME] that i’ve ever tried! it made me tan without…" at bounding box center [894, 347] width 211 height 68
click at [888, 354] on p "That’s truly de best [PERSON_NAME] that i’ve ever tried! it made me tan without…" at bounding box center [894, 347] width 211 height 68
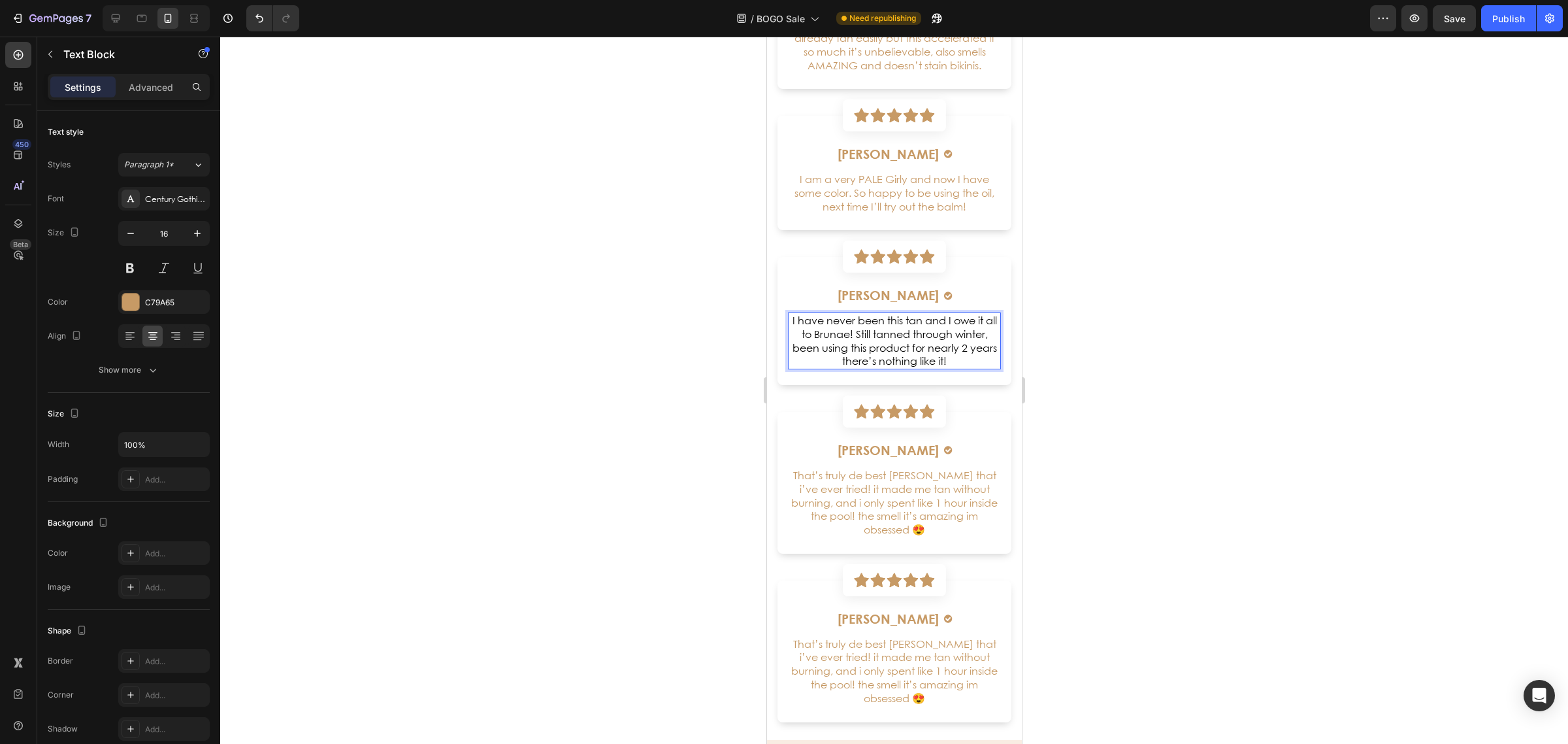
click at [930, 334] on span "I have never been this tan and I owe it all to Brunae! Still tanned through win…" at bounding box center [893, 340] width 205 height 54
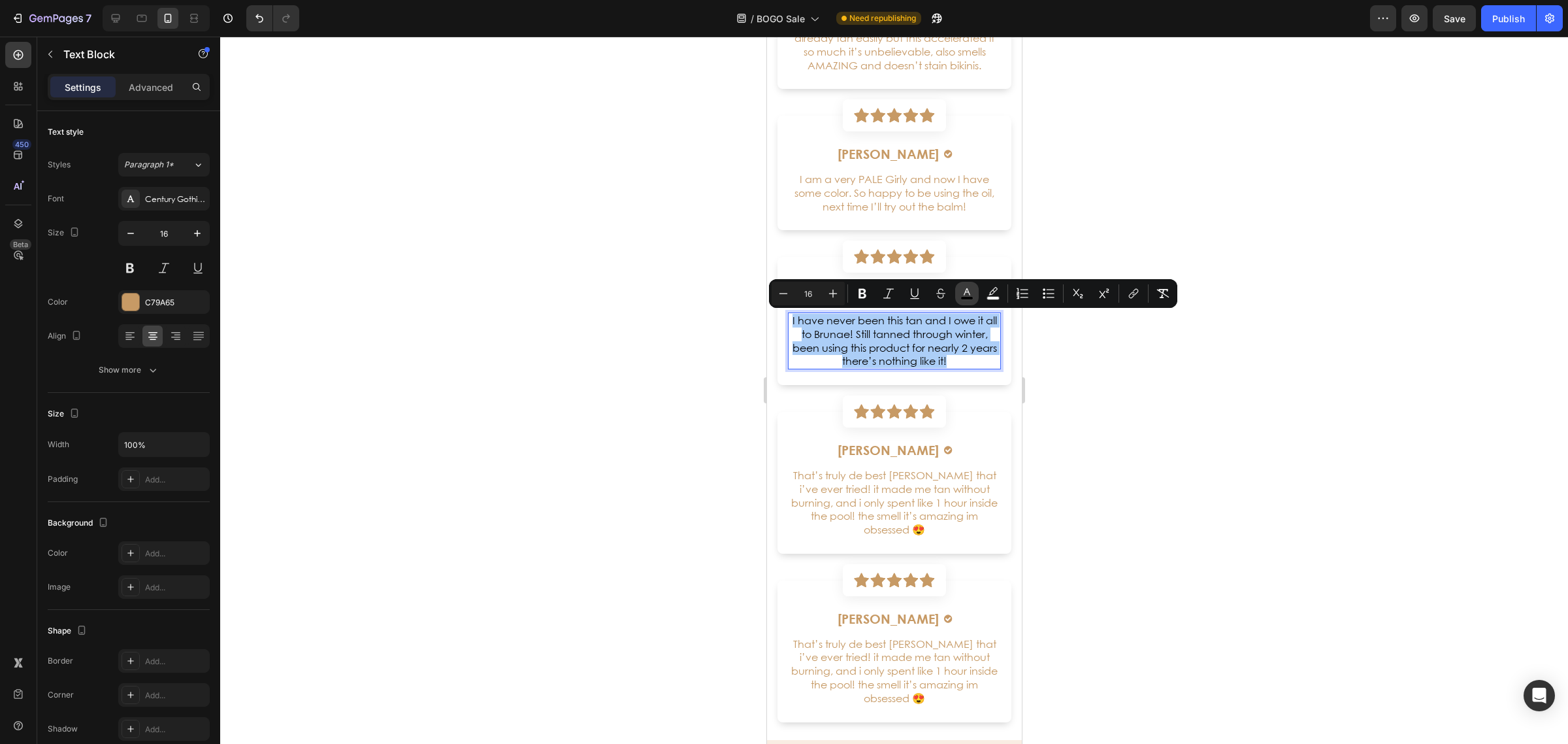
click at [965, 291] on icon "Editor contextual toolbar" at bounding box center [967, 292] width 7 height 8
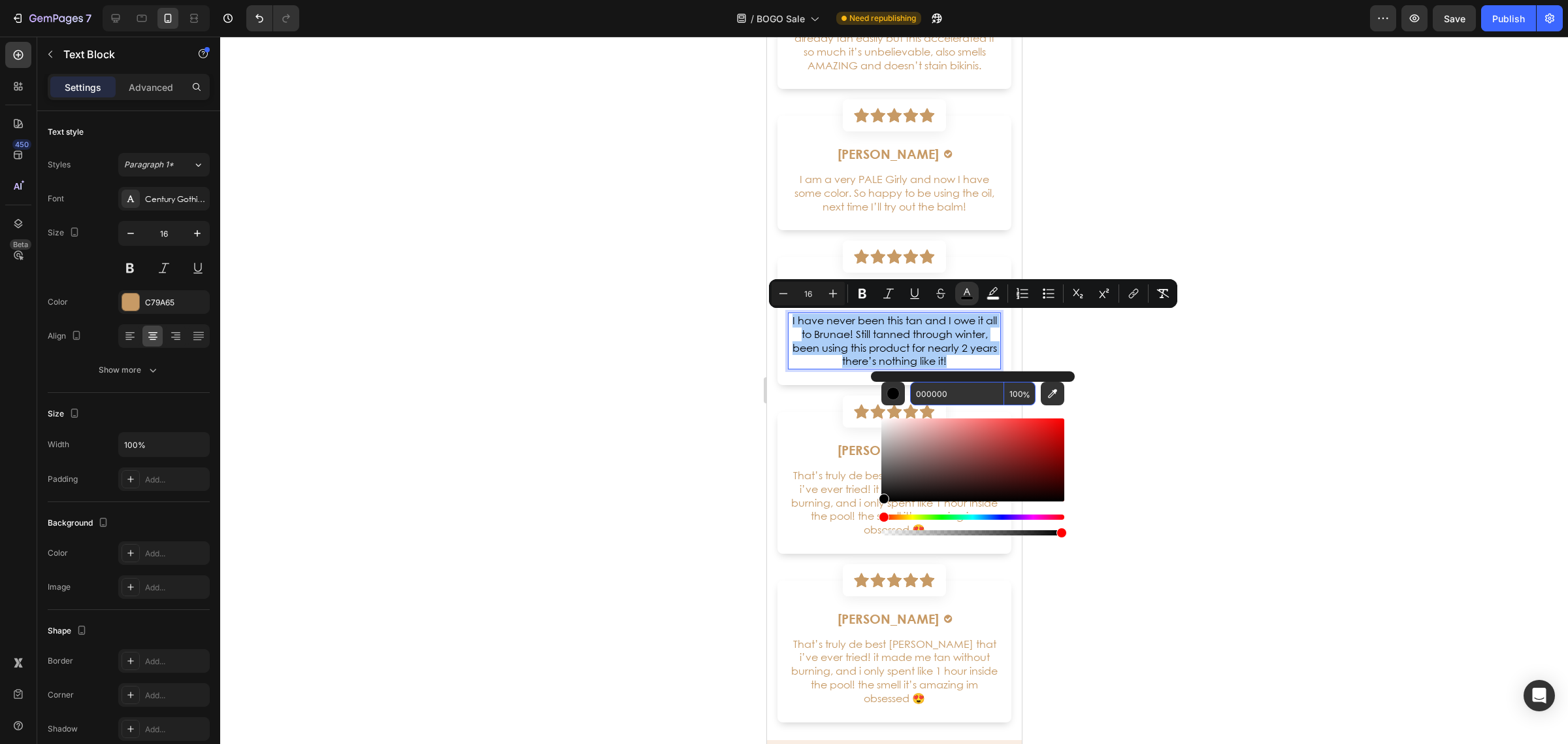
click at [967, 399] on input "000000" at bounding box center [957, 394] width 94 height 23
type input "C79966"
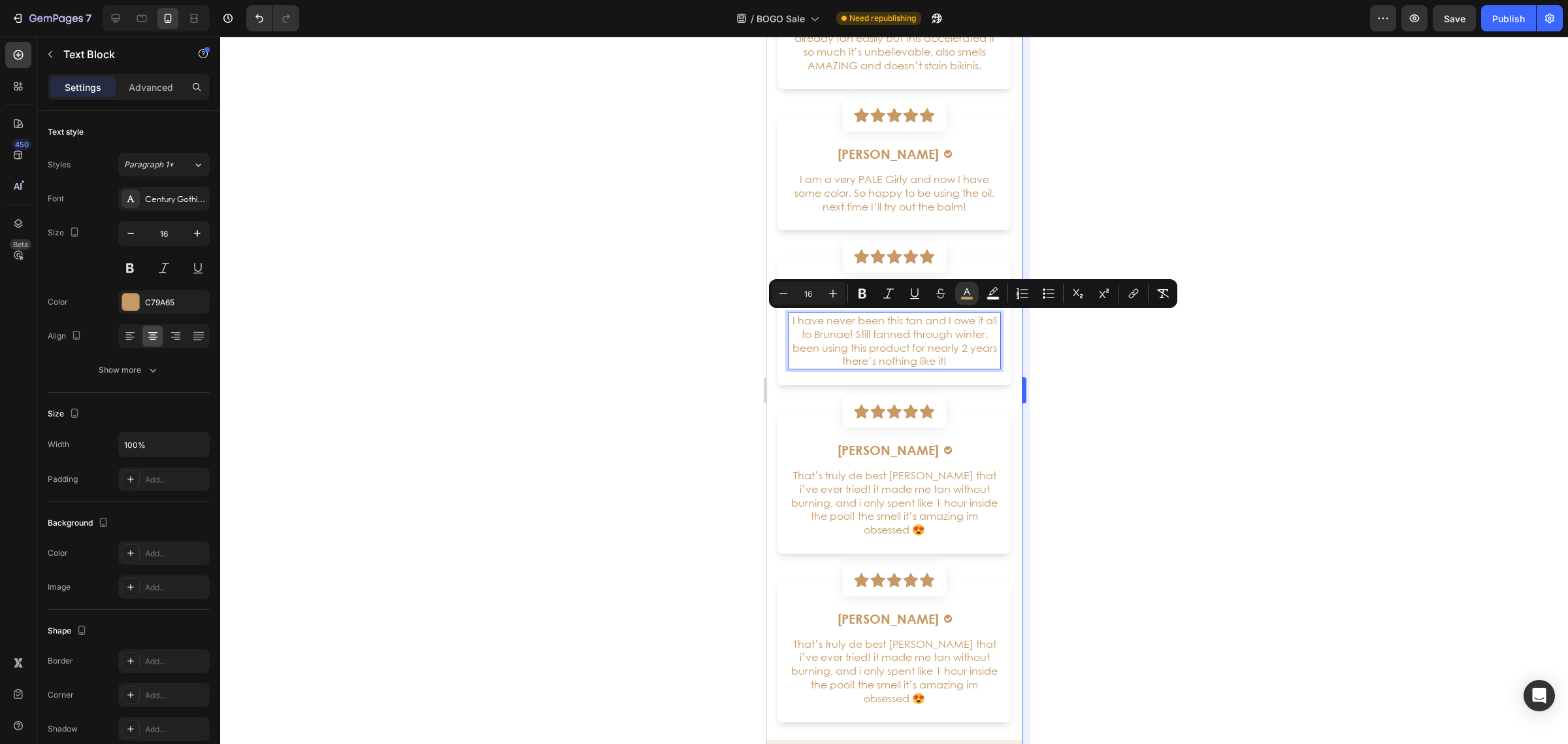
drag, startPoint x: 1215, startPoint y: 415, endPoint x: 1021, endPoint y: 331, distance: 211.4
click at [1214, 414] on div at bounding box center [893, 390] width 1348 height 707
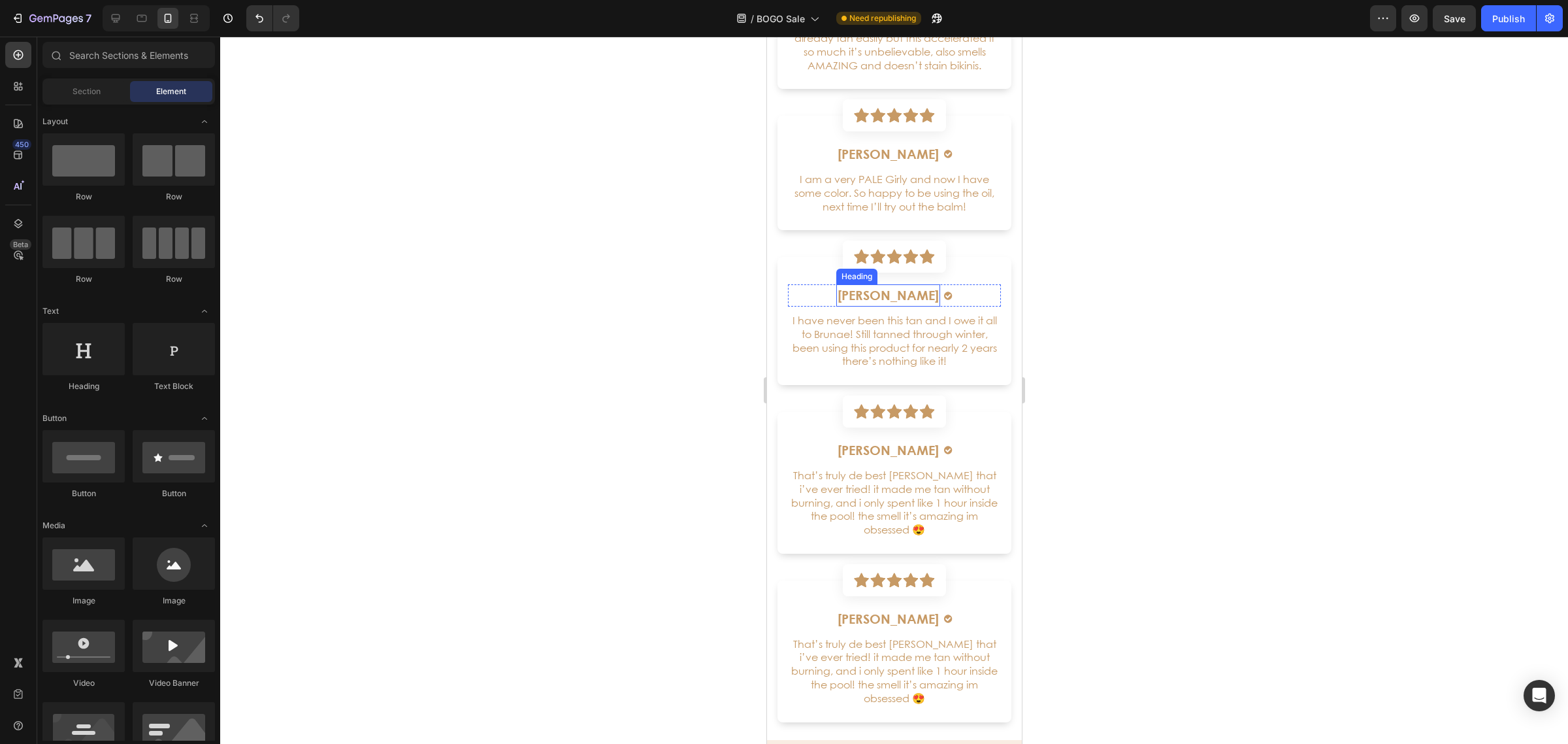
click at [895, 293] on h6 "[PERSON_NAME]" at bounding box center [888, 295] width 104 height 23
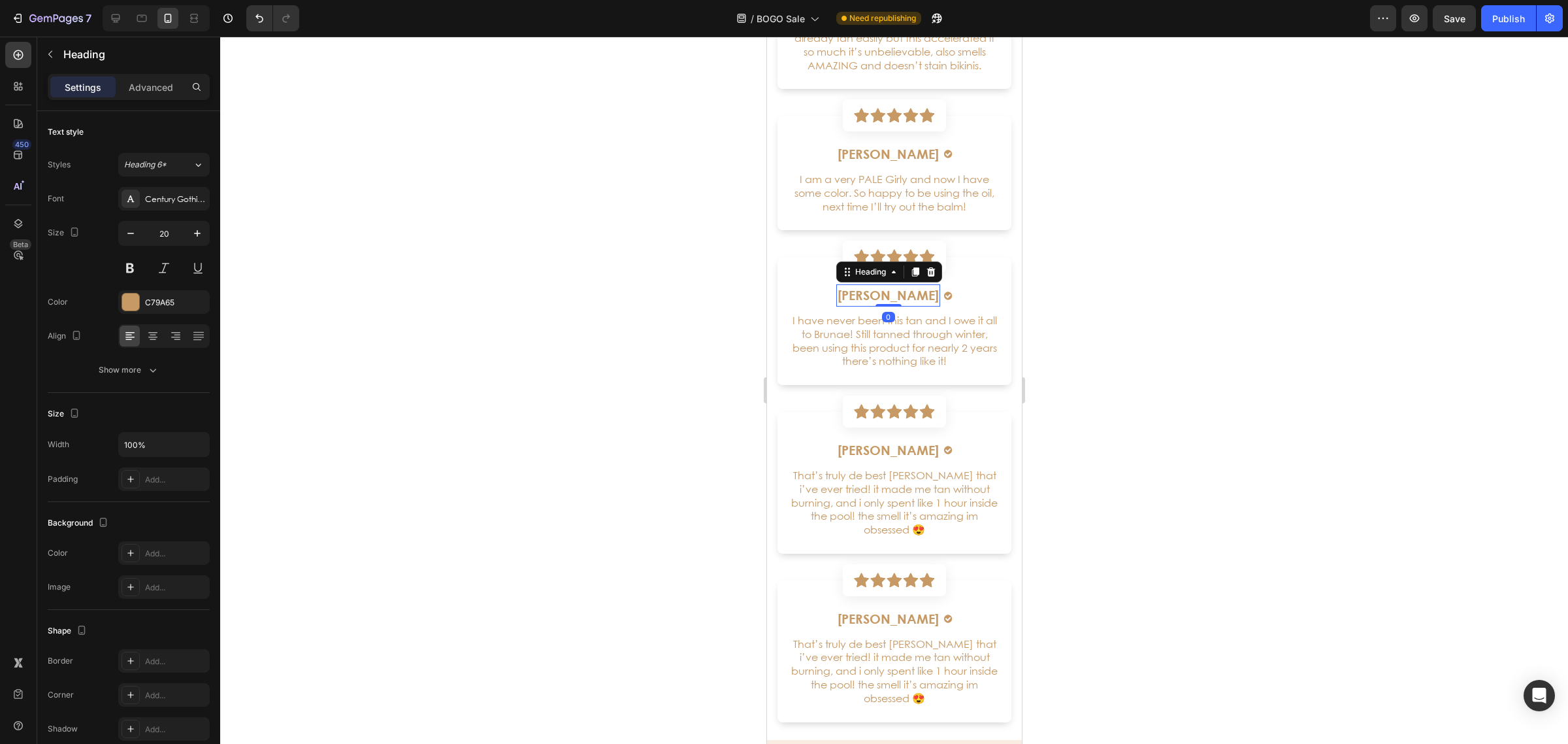
click at [895, 293] on h6 "[PERSON_NAME]" at bounding box center [888, 295] width 104 height 23
click at [894, 292] on p "[PERSON_NAME]" at bounding box center [887, 295] width 101 height 19
drag, startPoint x: 1448, startPoint y: 356, endPoint x: 1546, endPoint y: 344, distance: 98.7
click at [1453, 354] on div at bounding box center [893, 390] width 1348 height 707
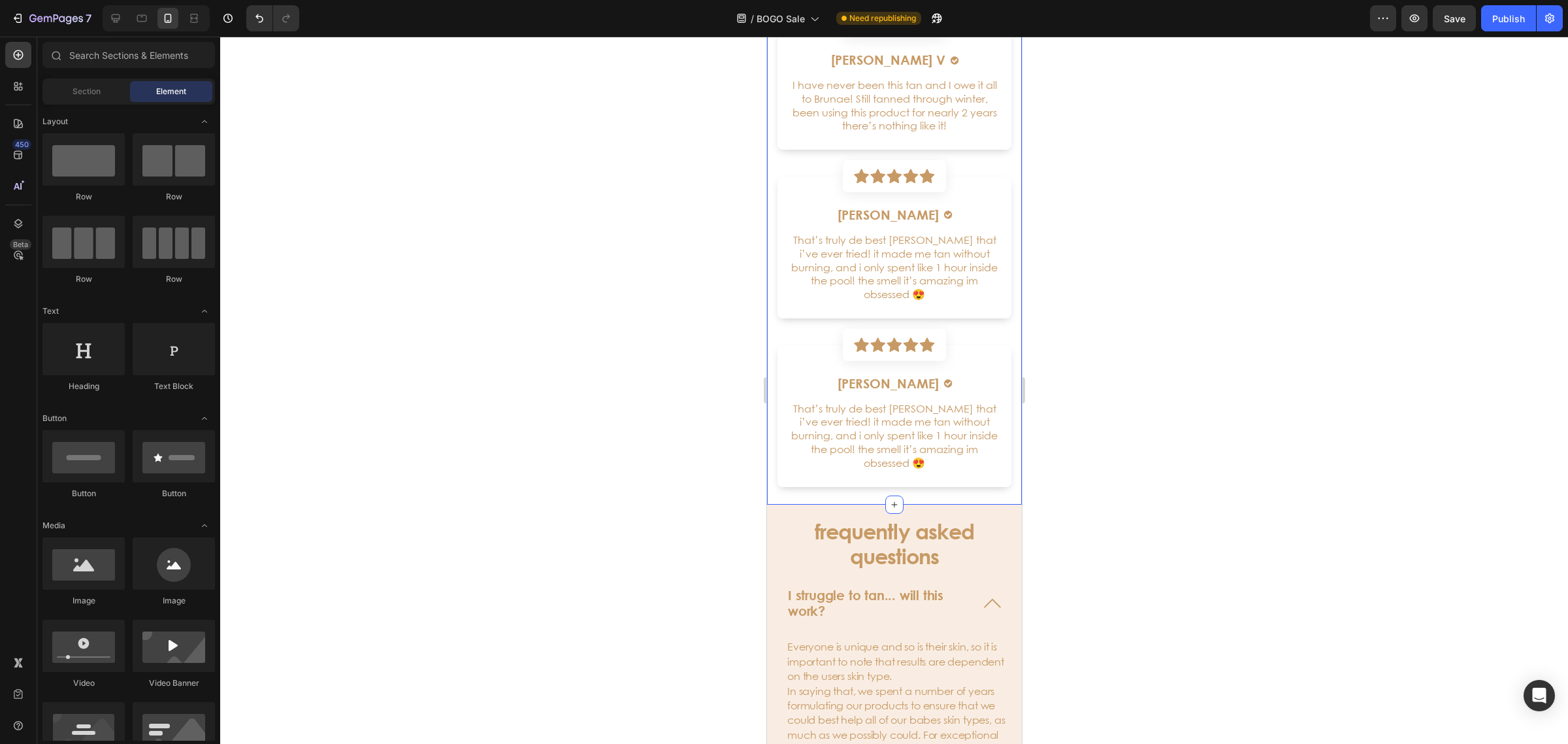
scroll to position [3676, 0]
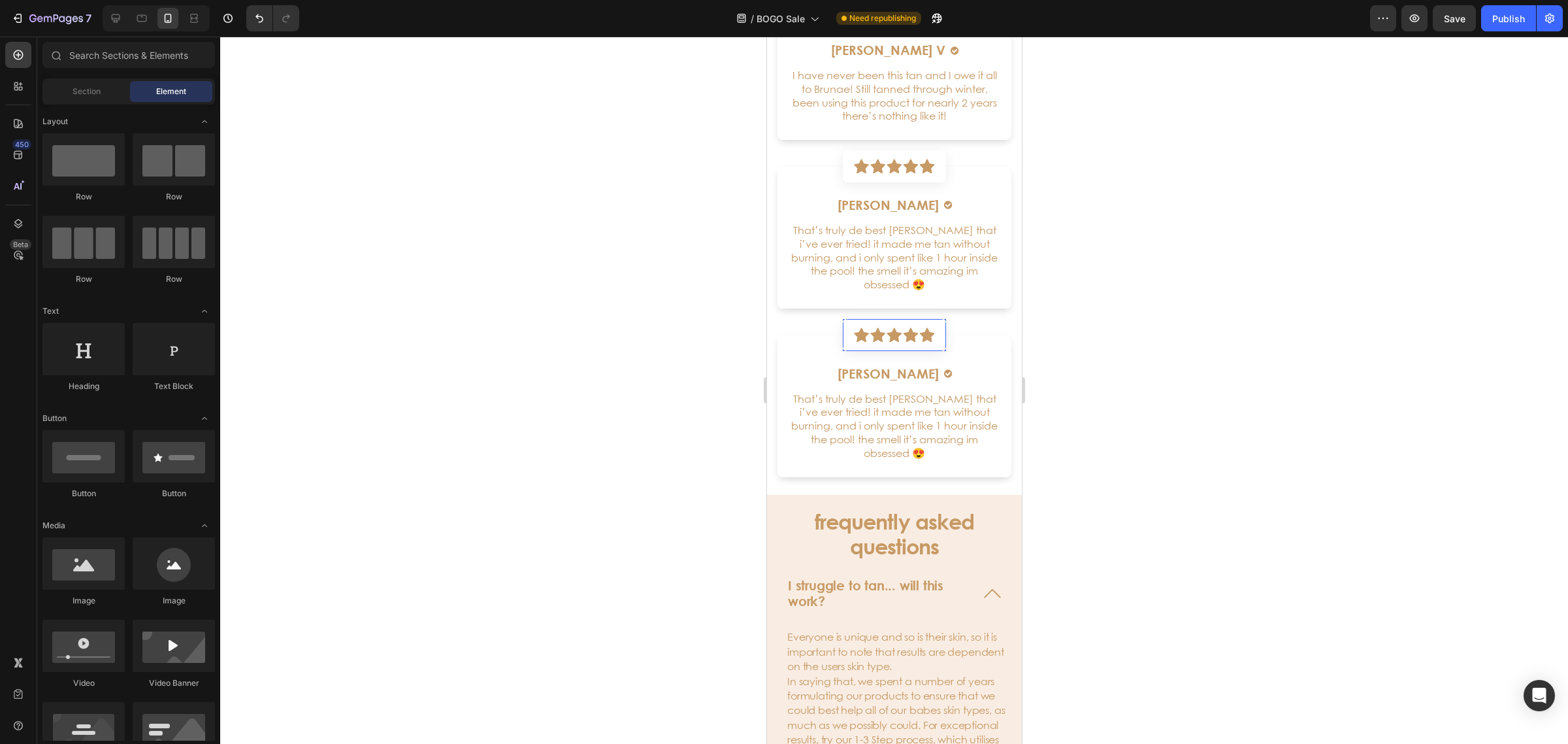
click at [893, 267] on p "That’s truly de best [PERSON_NAME] that i’ve ever tried! it made me tan without…" at bounding box center [894, 257] width 211 height 68
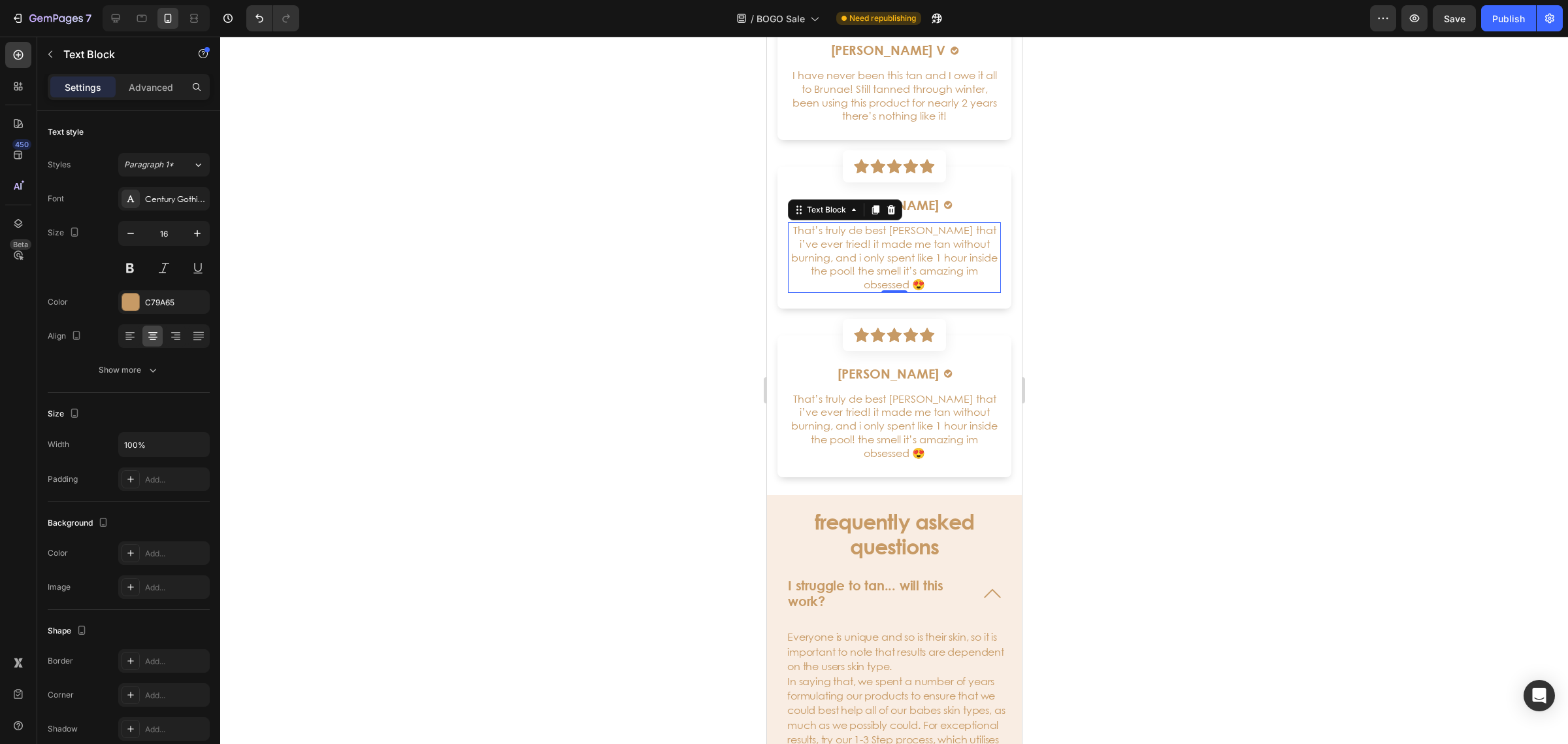
click at [893, 266] on p "That’s truly de best [PERSON_NAME] that i’ve ever tried! it made me tan without…" at bounding box center [894, 257] width 211 height 68
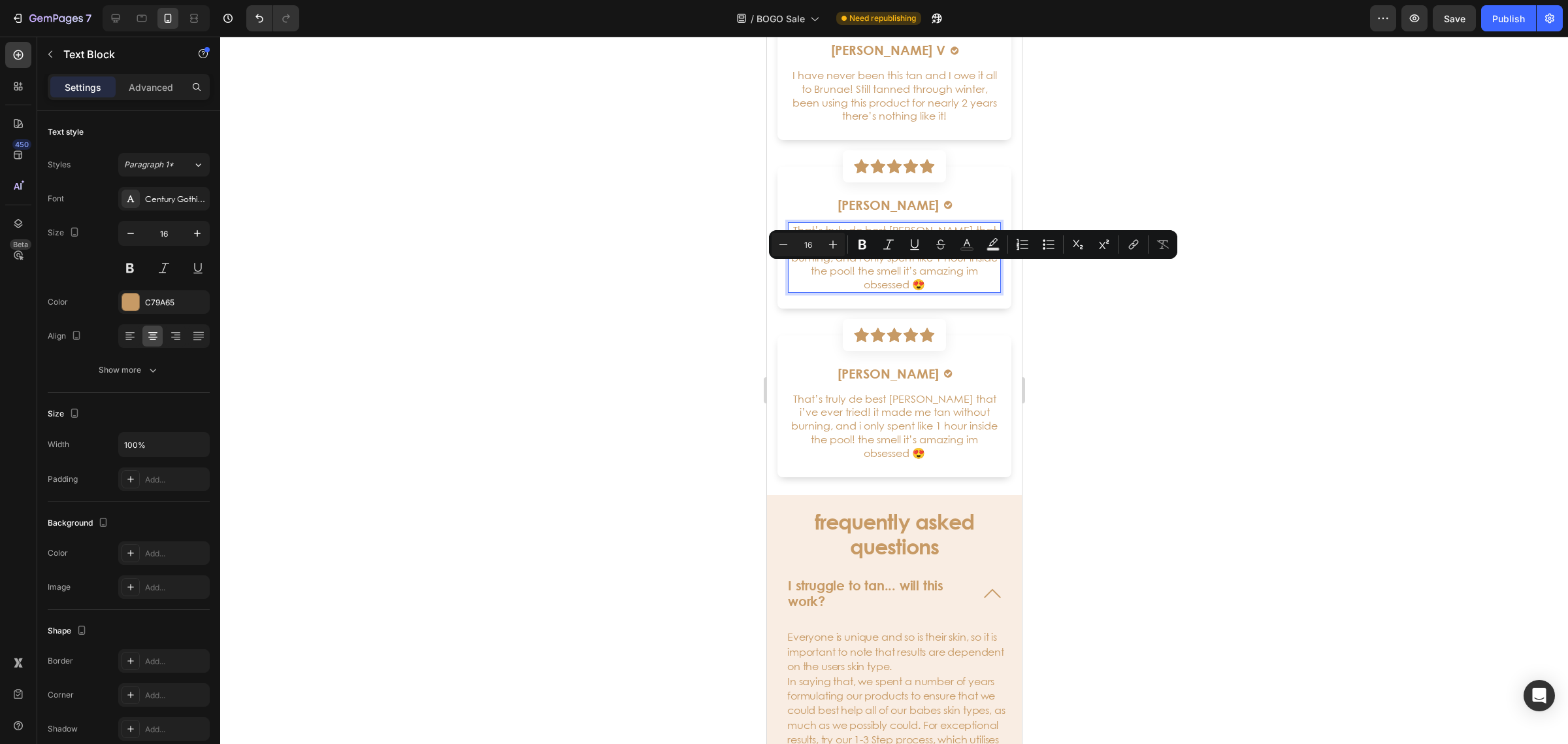
click at [933, 281] on p "That’s truly de best [PERSON_NAME] that i’ve ever tried! it made me tan without…" at bounding box center [894, 257] width 211 height 68
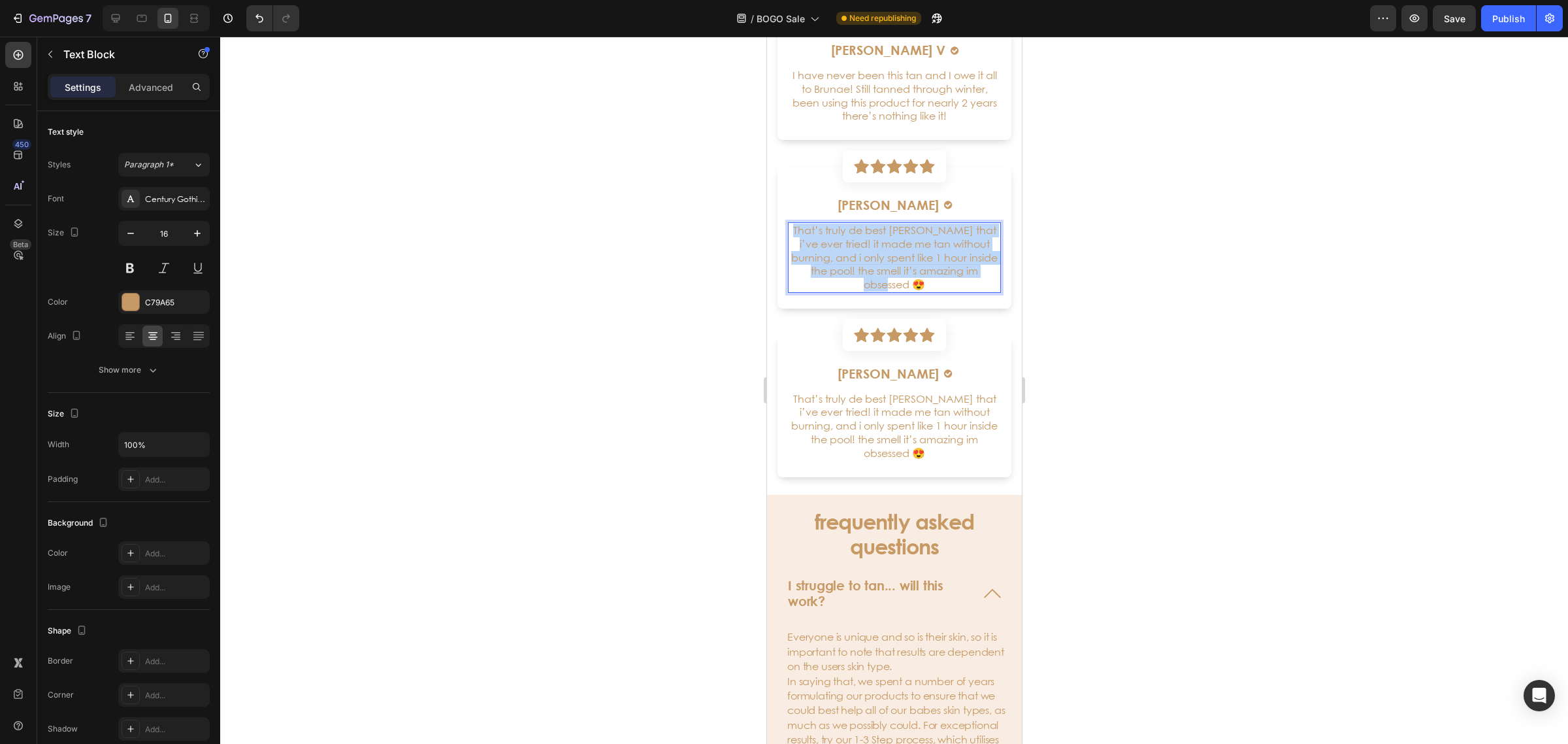
drag, startPoint x: 934, startPoint y: 280, endPoint x: 793, endPoint y: 227, distance: 150.6
click at [793, 227] on p "That’s truly de best [PERSON_NAME] that i’ve ever tried! it made me tan without…" at bounding box center [894, 257] width 211 height 68
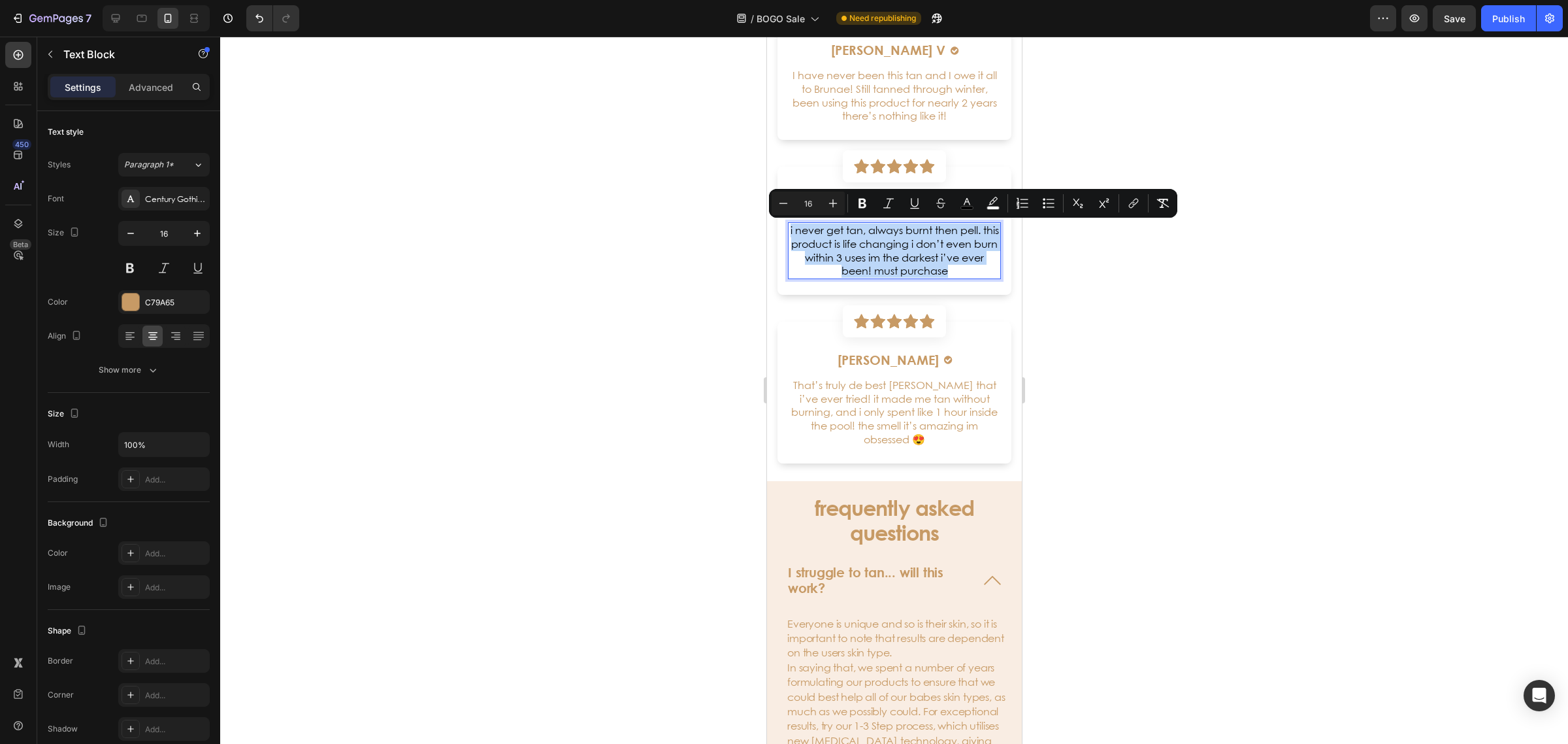
drag, startPoint x: 969, startPoint y: 272, endPoint x: 792, endPoint y: 220, distance: 184.5
click at [786, 223] on div "[PERSON_NAME] Heading Image Row i never get tan, always burnt then pell. this p…" at bounding box center [894, 230] width 234 height 128
click at [969, 205] on icon "Editor contextual toolbar" at bounding box center [967, 203] width 13 height 13
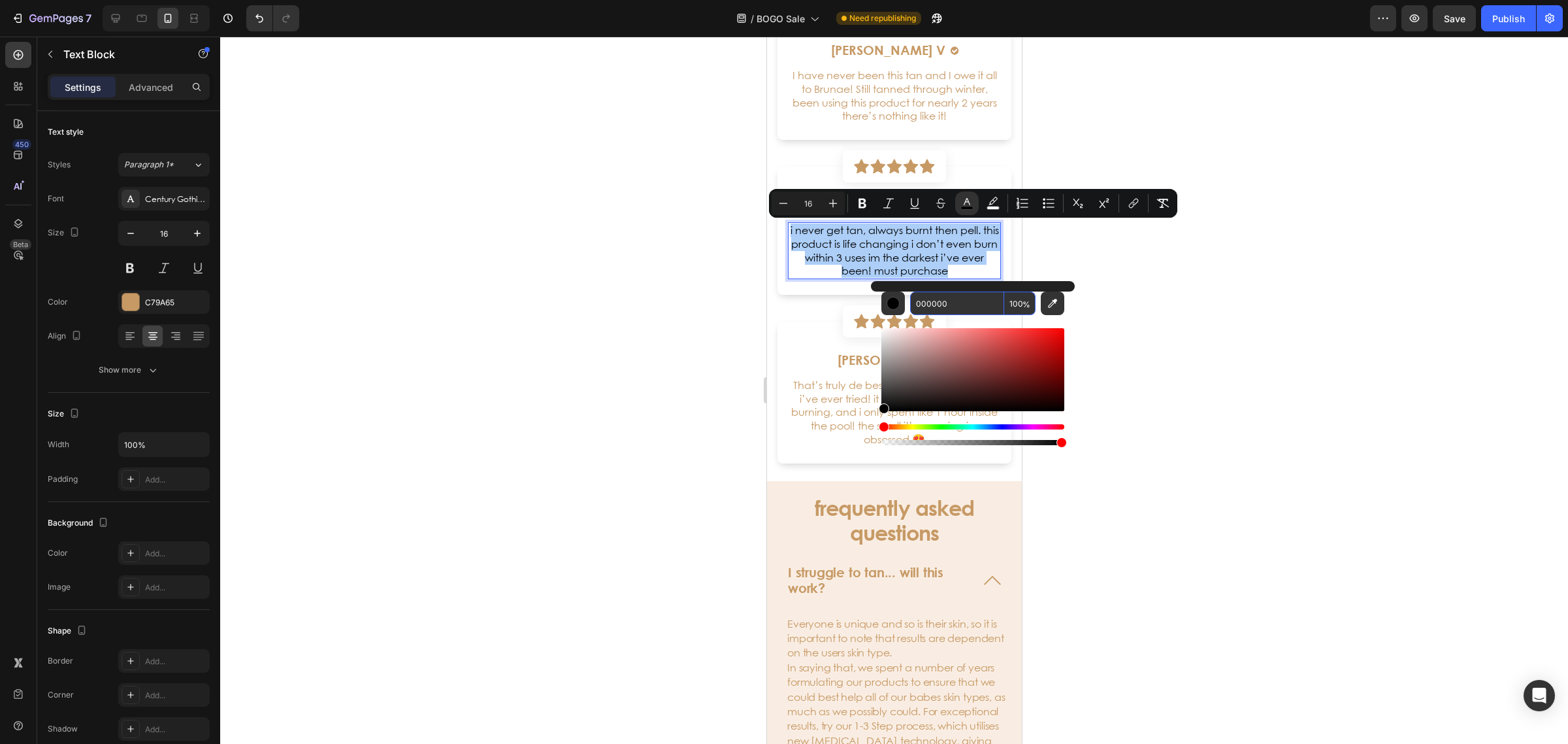
click at [969, 304] on input "000000" at bounding box center [957, 303] width 94 height 23
type input "C79966"
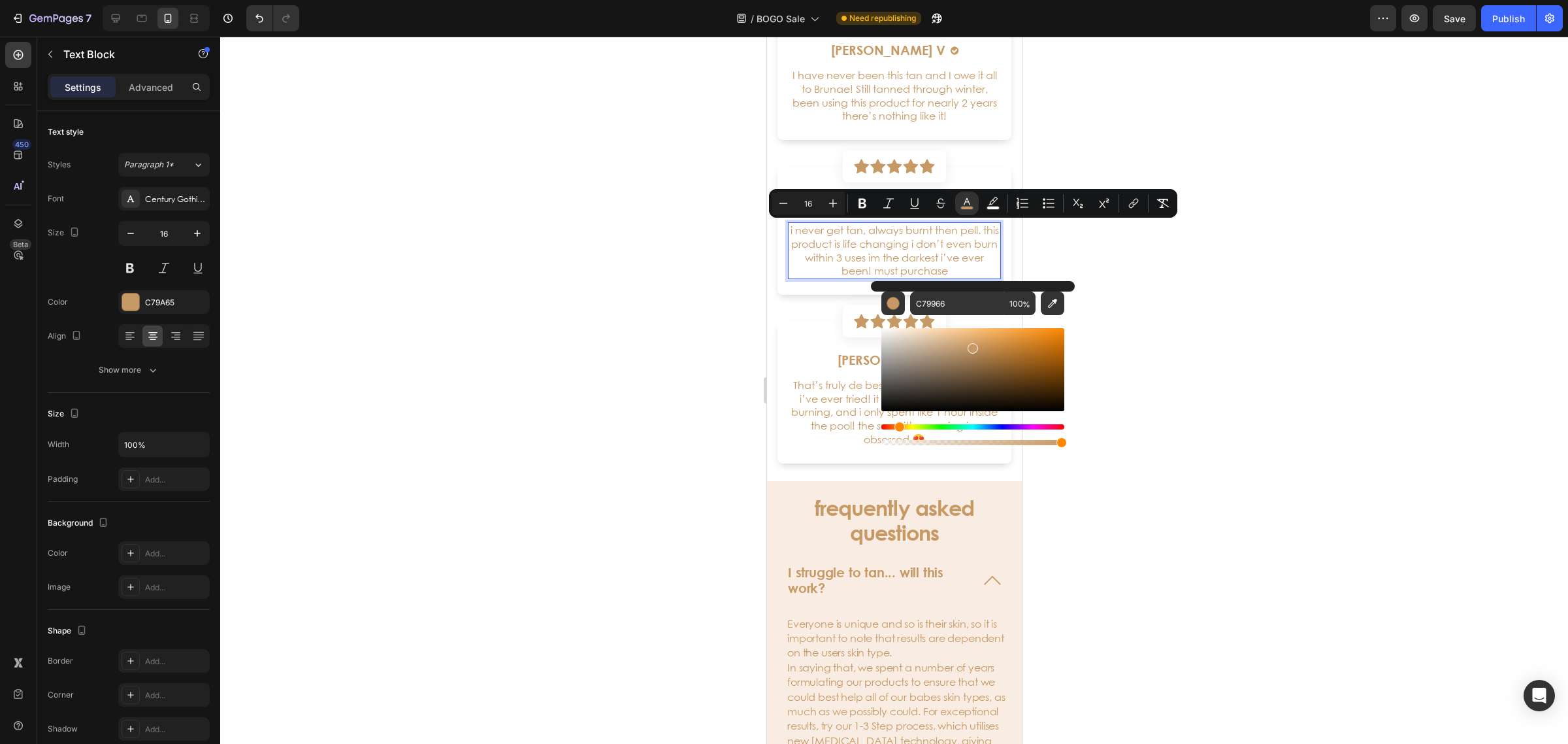
click at [1193, 324] on div at bounding box center [893, 390] width 1348 height 707
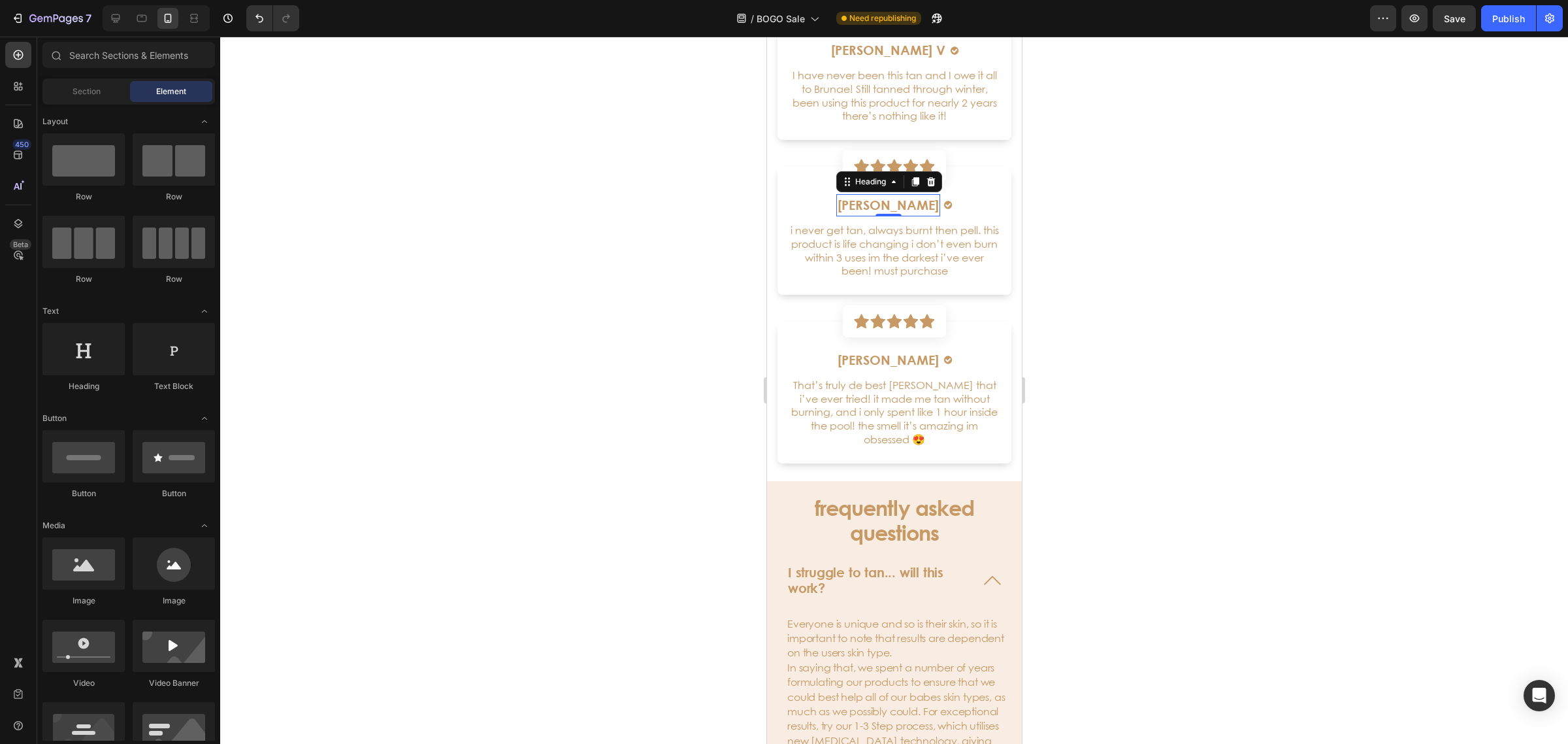
click at [880, 207] on h6 "[PERSON_NAME]" at bounding box center [888, 205] width 104 height 23
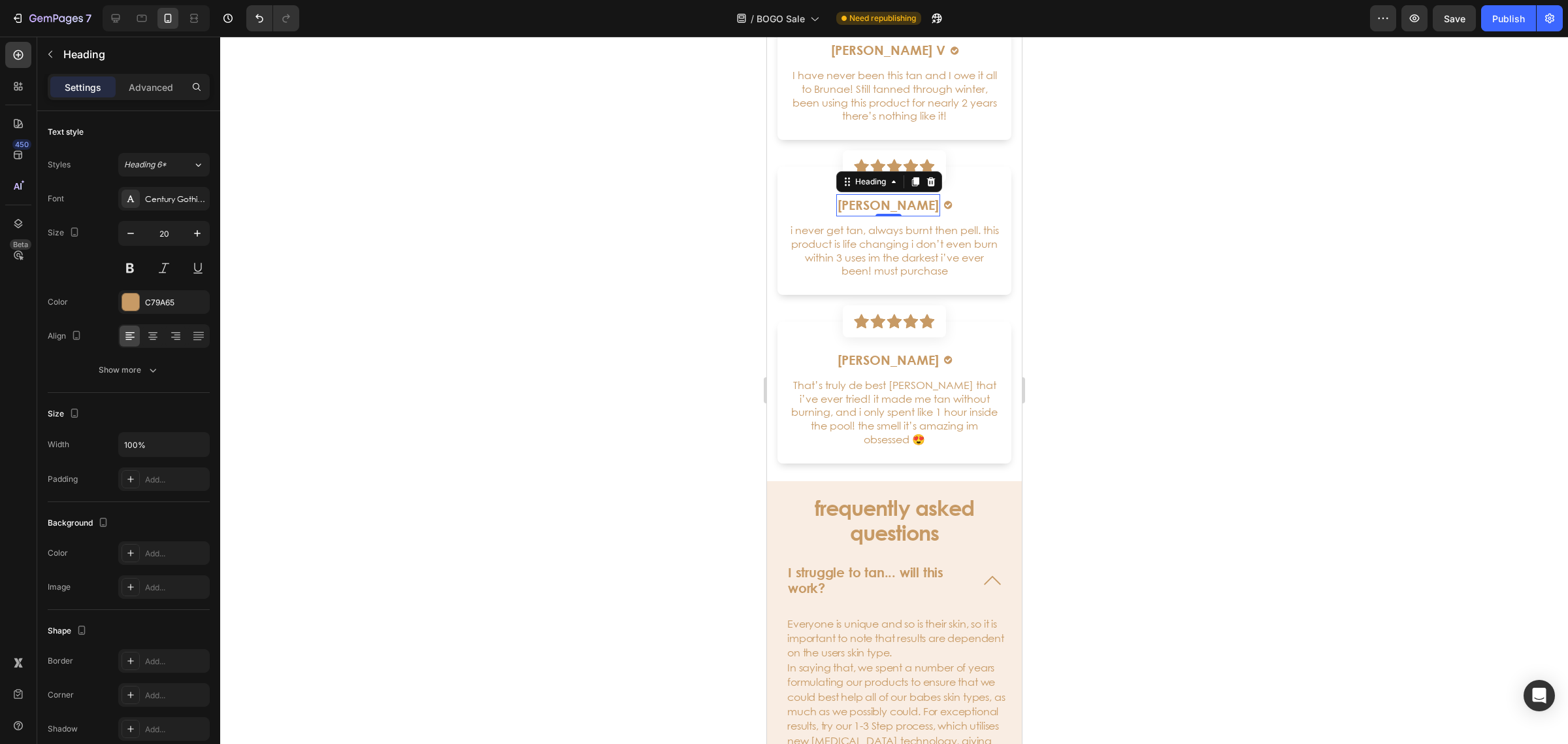
click at [878, 207] on h6 "[PERSON_NAME]" at bounding box center [888, 205] width 104 height 23
click at [1295, 238] on div at bounding box center [893, 390] width 1348 height 707
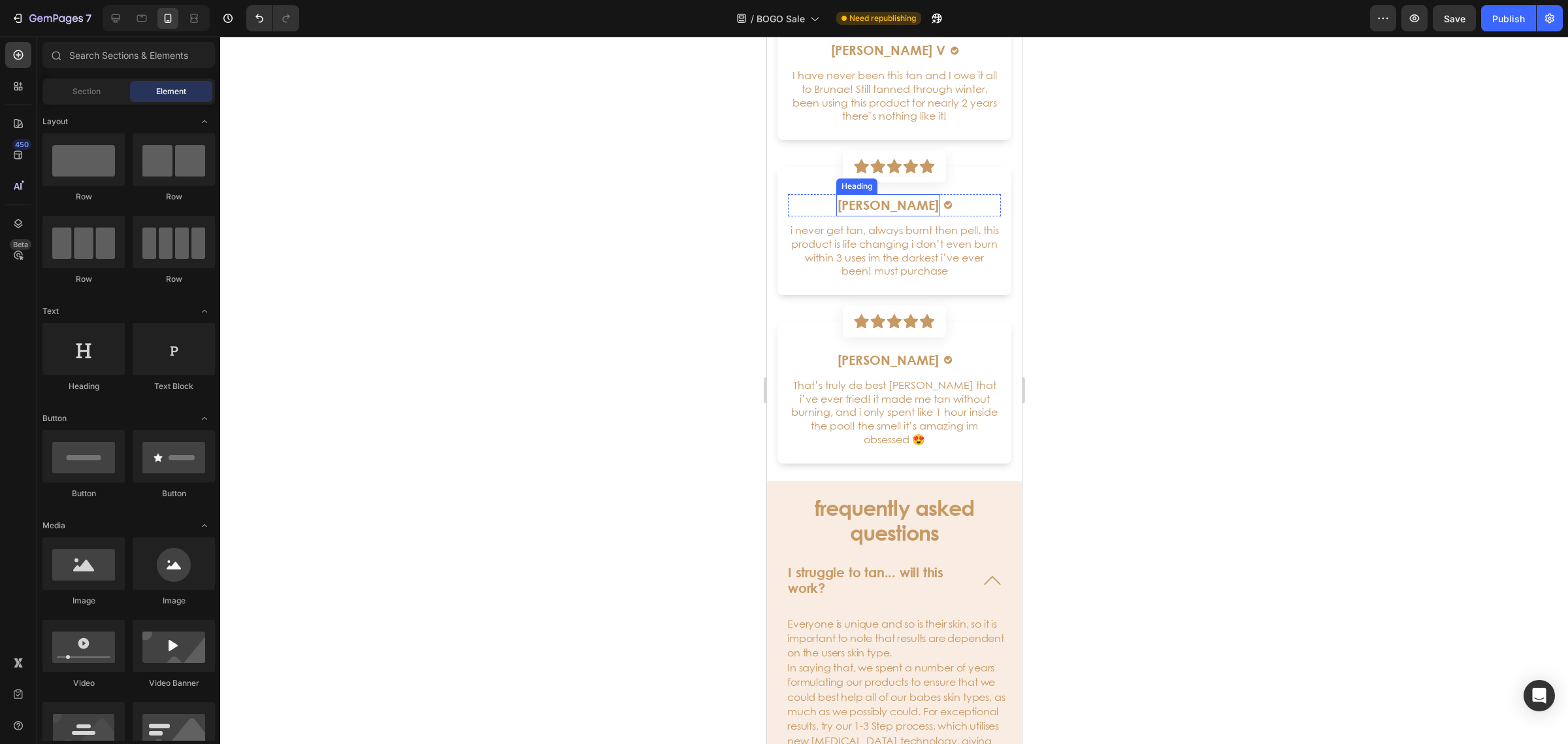
click at [898, 204] on p "[PERSON_NAME]" at bounding box center [887, 205] width 101 height 19
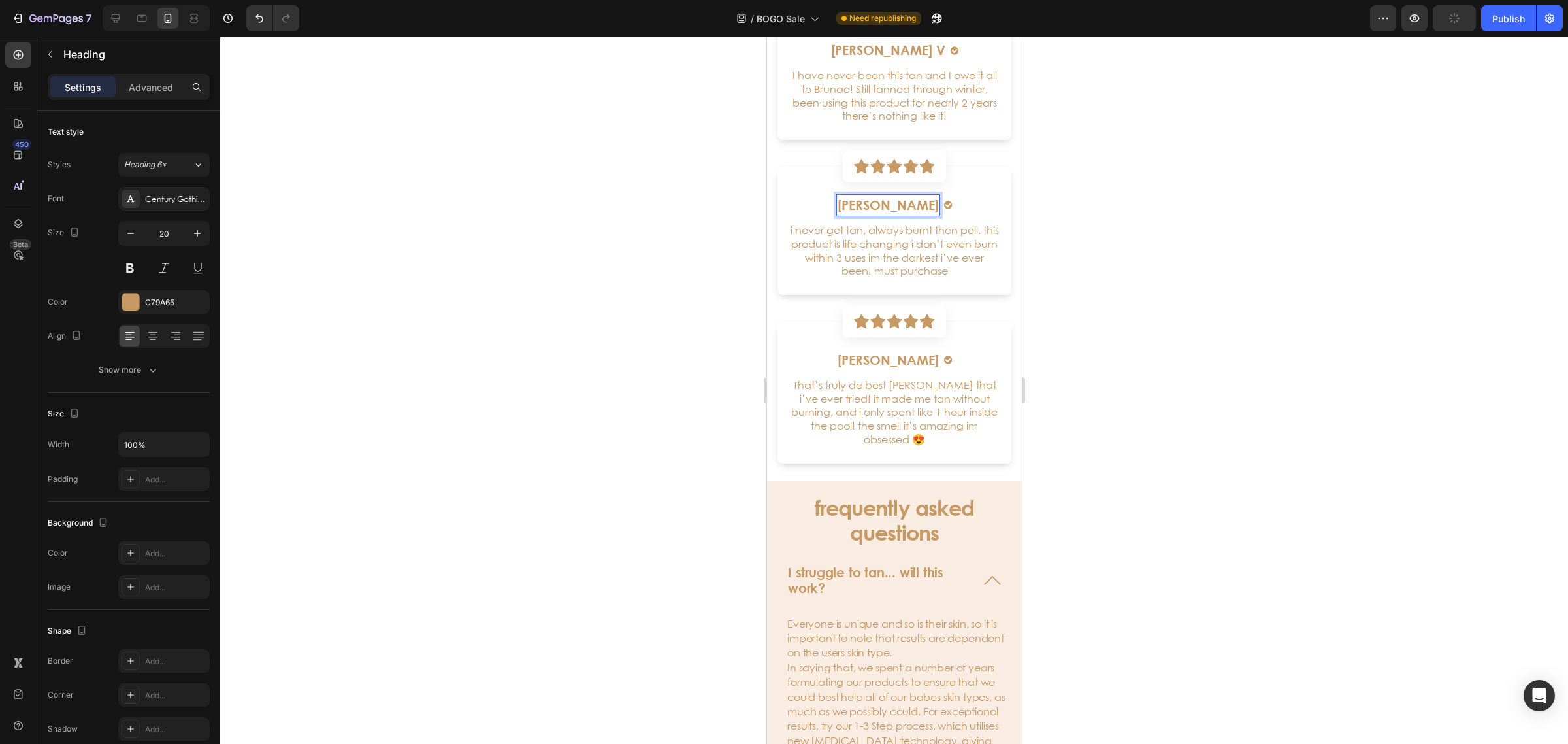
click at [900, 210] on p "[PERSON_NAME]" at bounding box center [887, 205] width 101 height 19
click at [1138, 241] on div at bounding box center [893, 390] width 1348 height 707
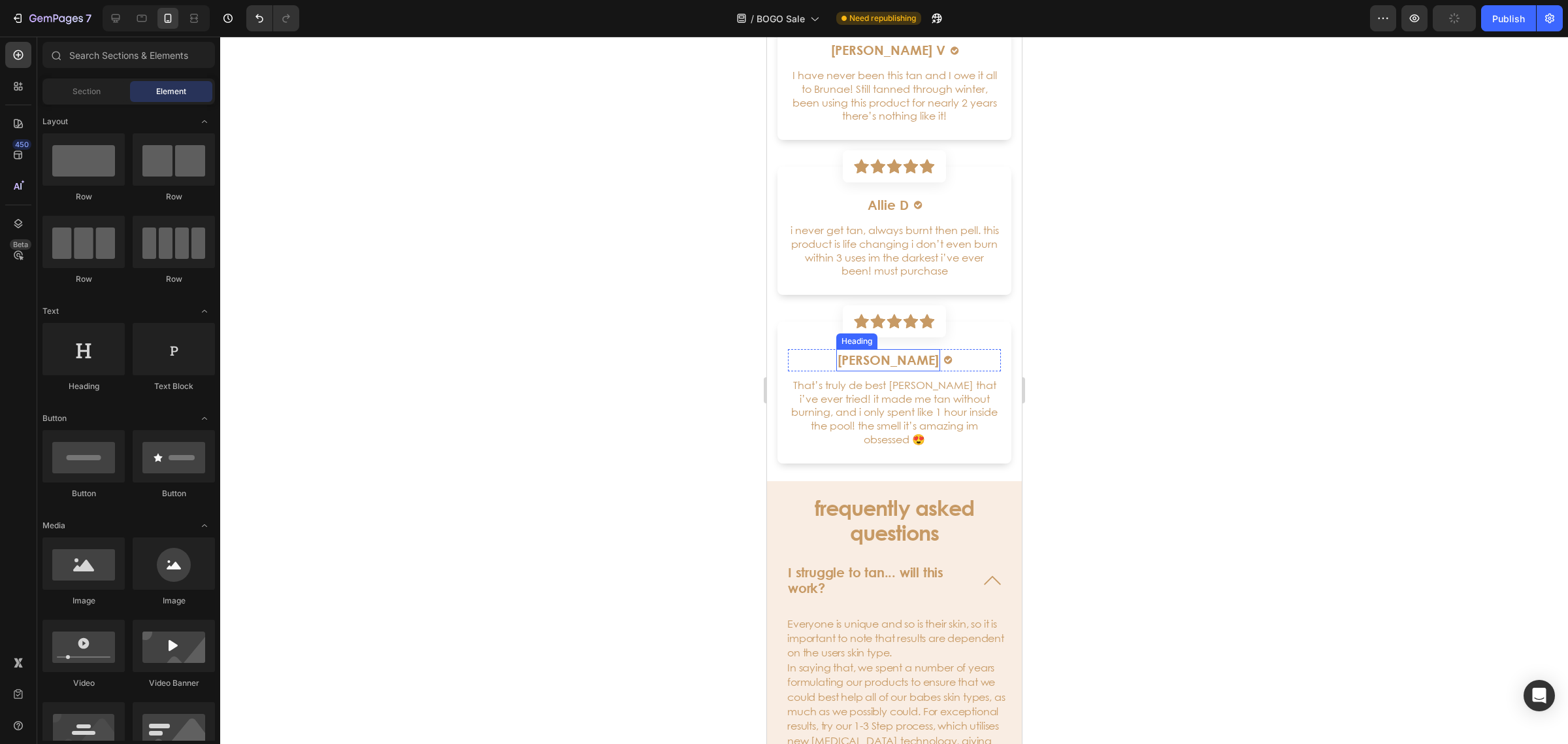
click at [858, 352] on h6 "[PERSON_NAME]" at bounding box center [888, 359] width 104 height 23
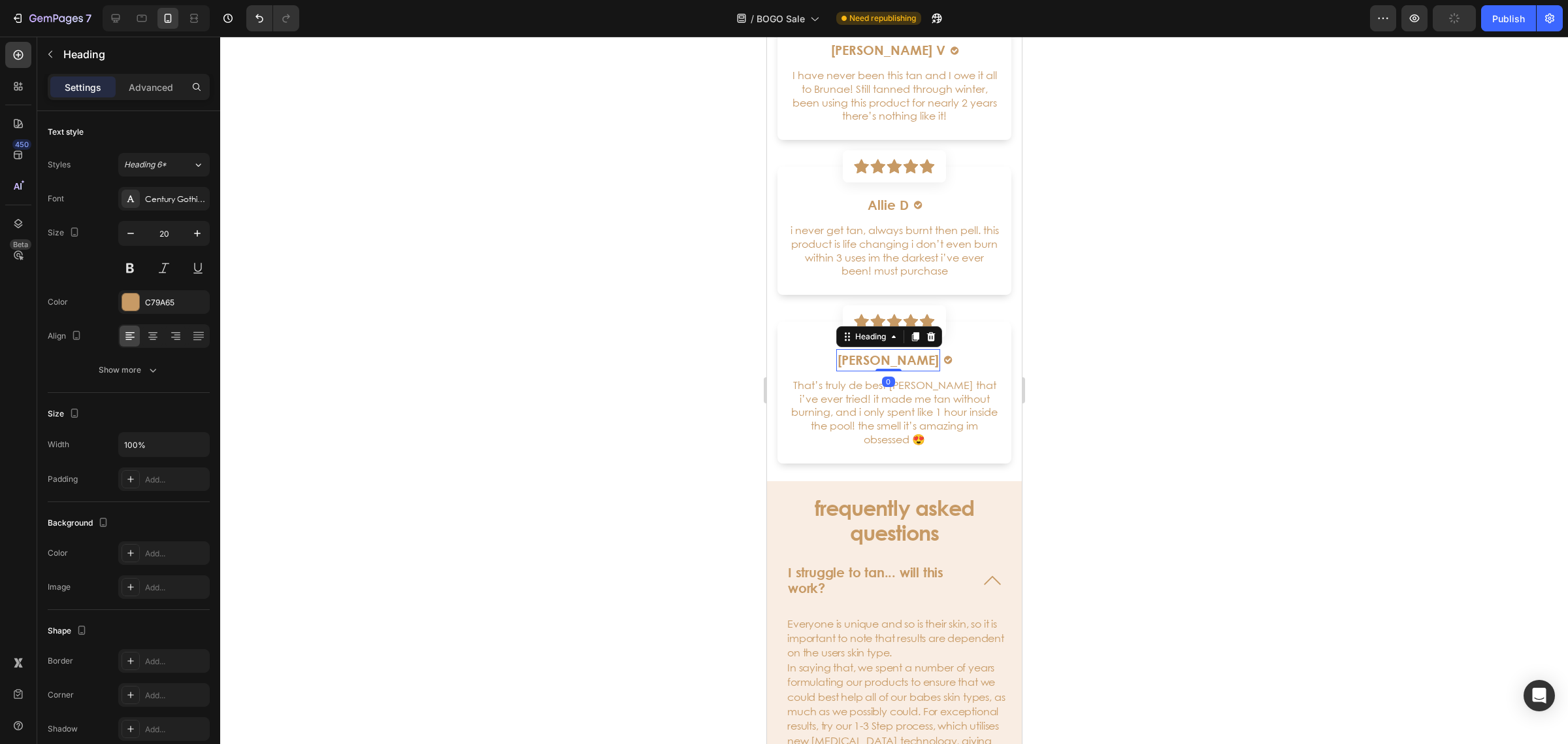
click at [858, 352] on h6 "[PERSON_NAME]" at bounding box center [888, 359] width 104 height 23
click at [858, 352] on p "[PERSON_NAME]" at bounding box center [887, 359] width 101 height 19
click at [947, 430] on p "That’s truly de best [PERSON_NAME] that i’ve ever tried! it made me tan without…" at bounding box center [894, 412] width 211 height 68
click at [946, 430] on p "That’s truly de best [PERSON_NAME] that i’ve ever tried! it made me tan without…" at bounding box center [894, 412] width 211 height 68
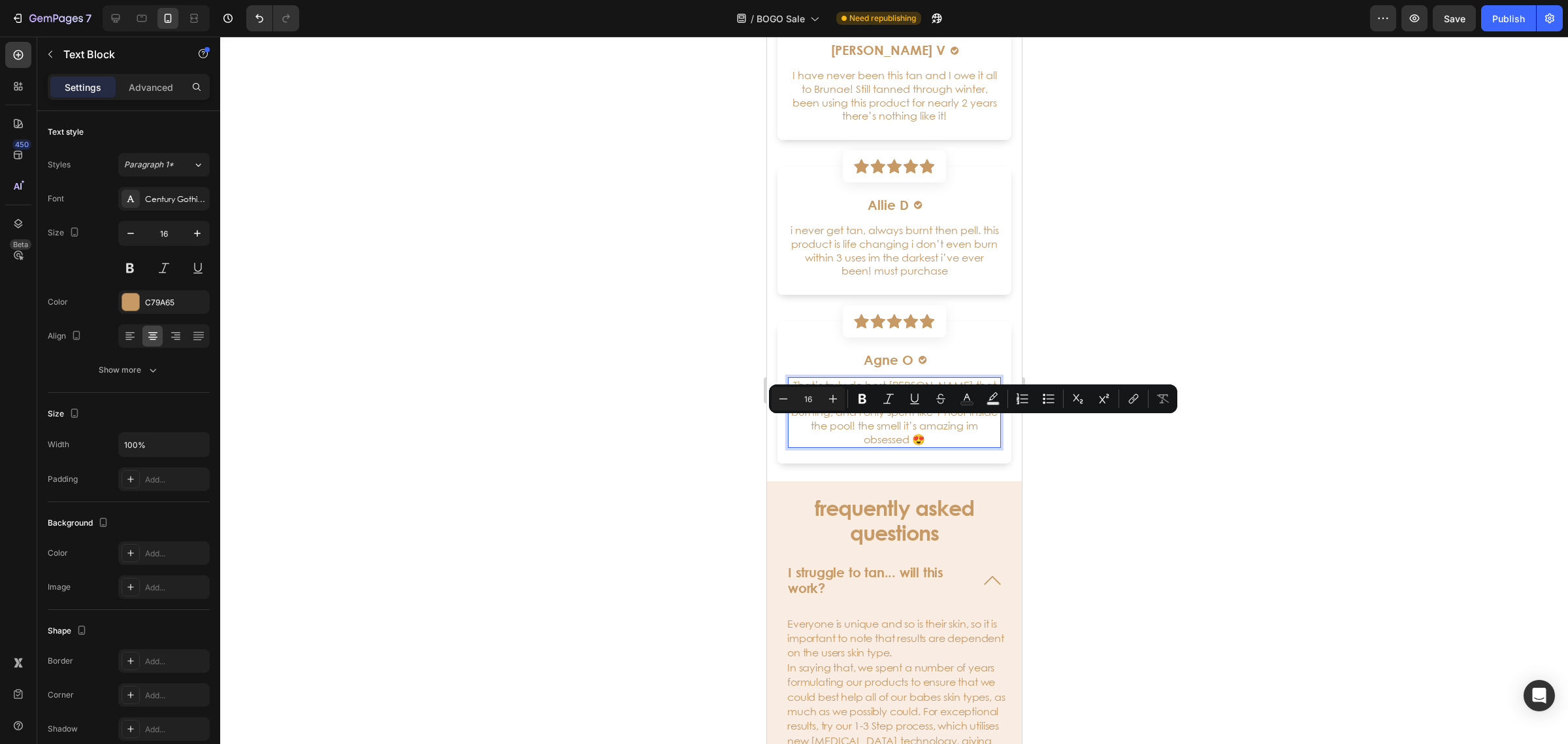
click at [943, 439] on p "That’s truly de best [PERSON_NAME] that i’ve ever tried! it made me tan without…" at bounding box center [894, 412] width 211 height 68
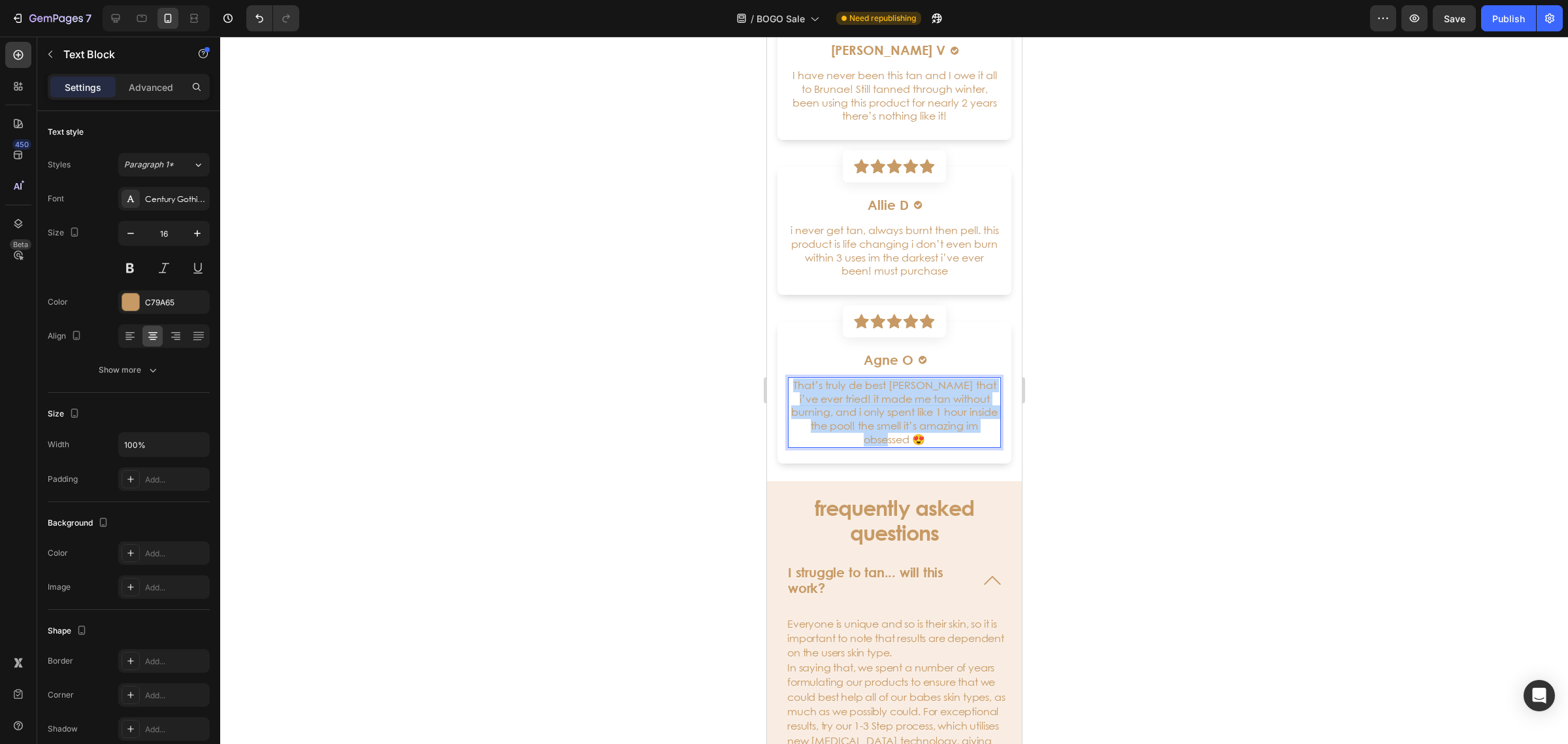
drag, startPoint x: 947, startPoint y: 433, endPoint x: 797, endPoint y: 388, distance: 156.6
click at [797, 388] on p "That’s truly de best [PERSON_NAME] that i’ve ever tried! it made me tan without…" at bounding box center [894, 412] width 211 height 68
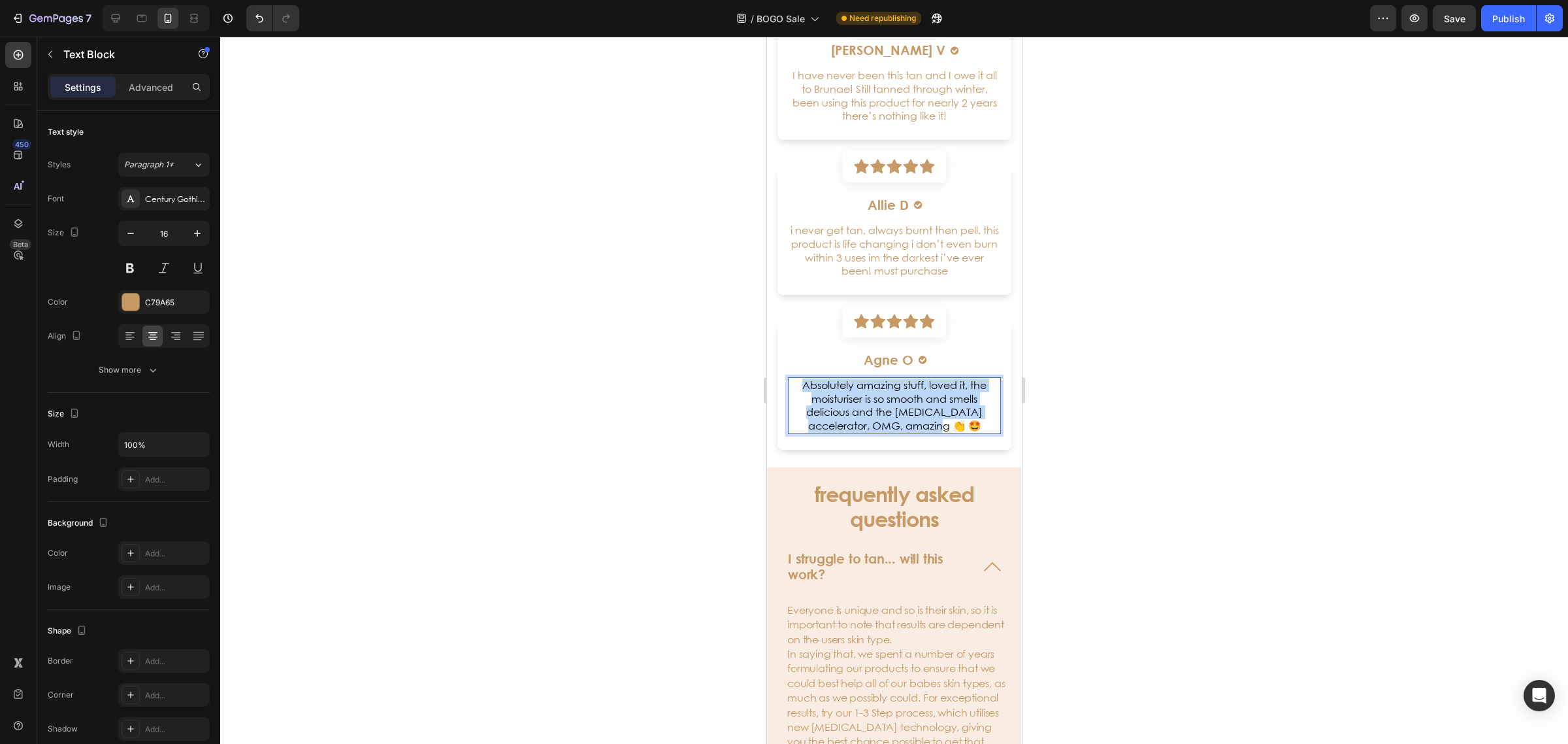
drag, startPoint x: 957, startPoint y: 422, endPoint x: 789, endPoint y: 385, distance: 172.0
click at [789, 385] on p "Absolutely amazing stuff, loved it, the moisturiser is so smooth and smells del…" at bounding box center [894, 405] width 211 height 54
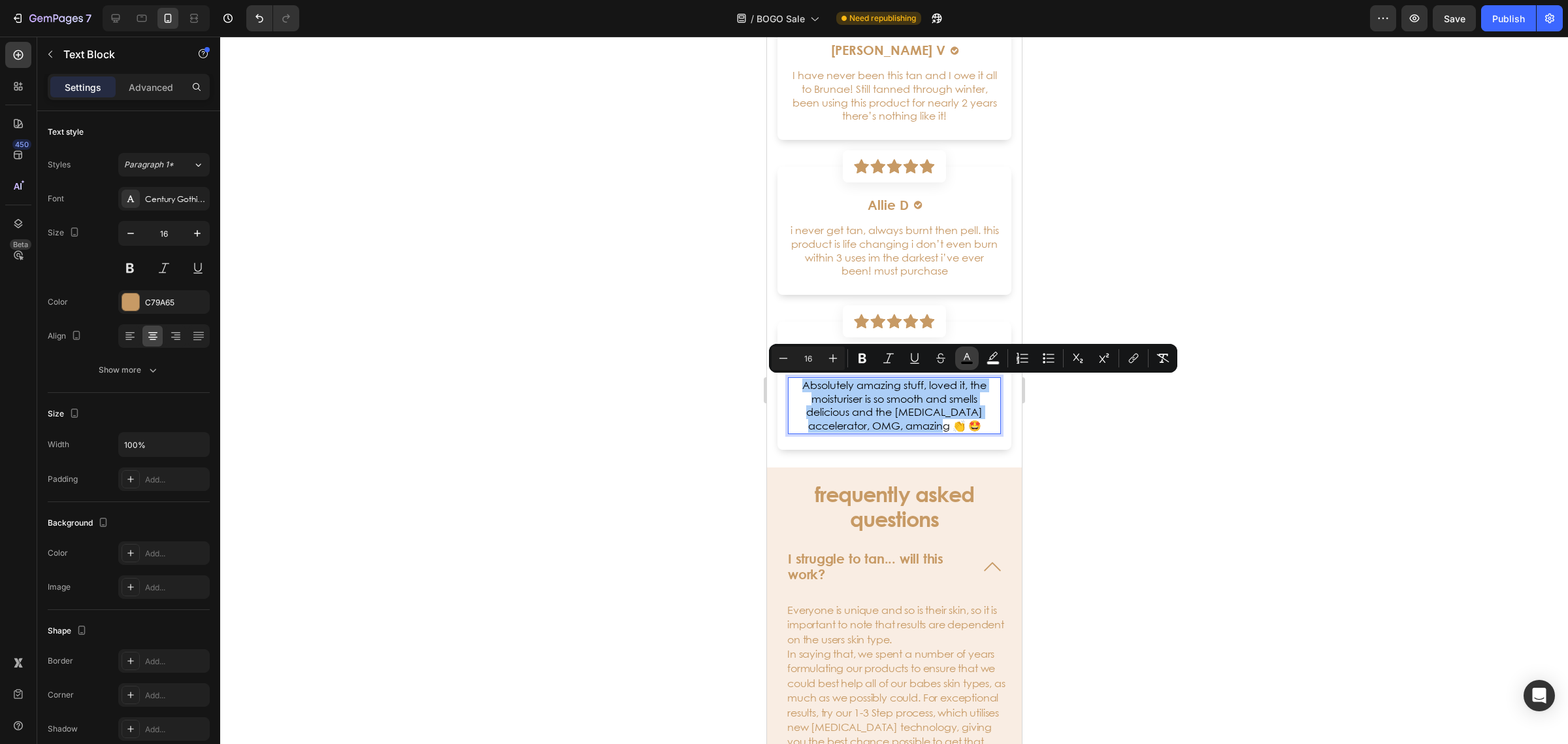
click at [959, 352] on button "color" at bounding box center [967, 358] width 23 height 23
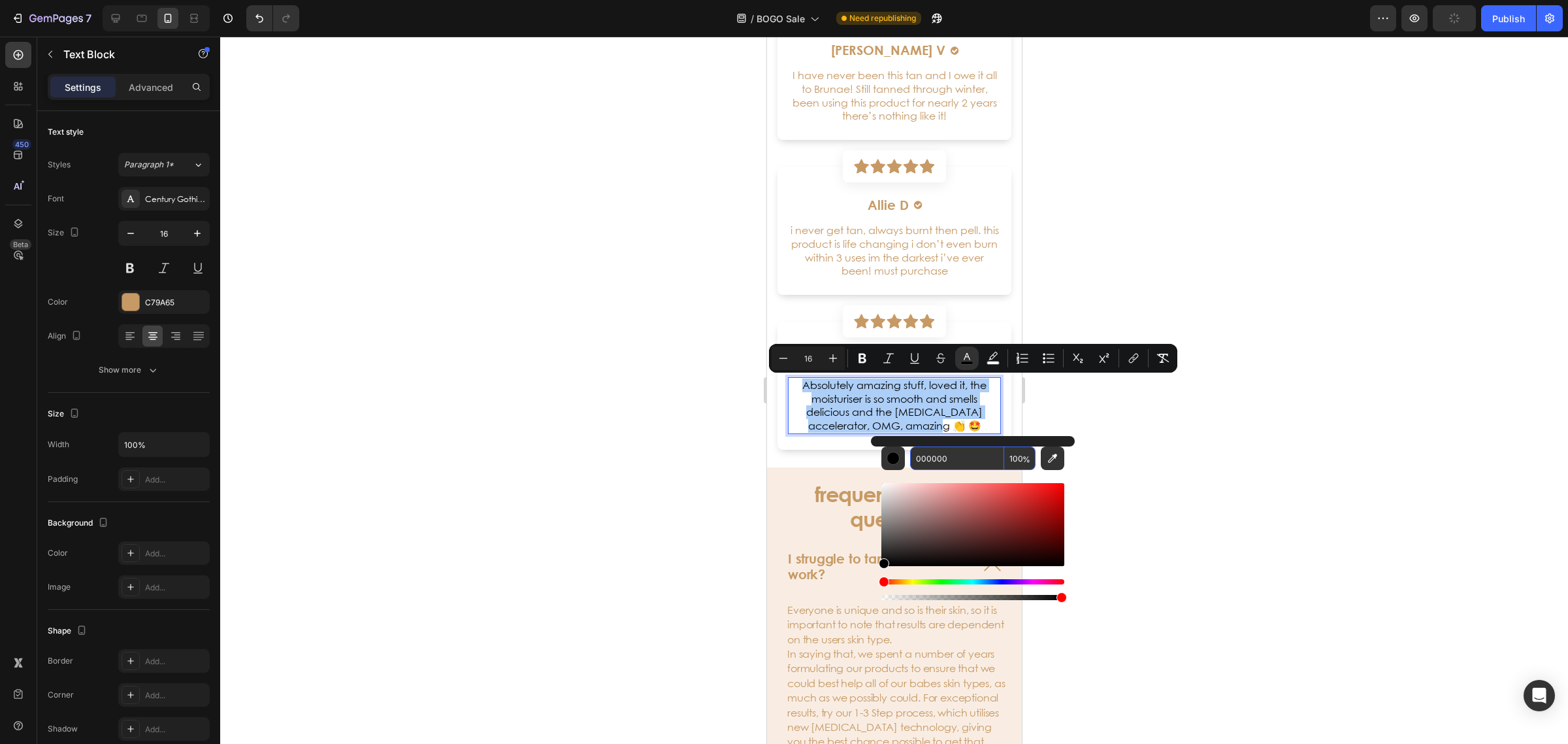
click at [965, 452] on input "000000" at bounding box center [957, 458] width 94 height 23
click at [965, 452] on input "000000" at bounding box center [957, 458] width 94 height 23
type input "c79966"
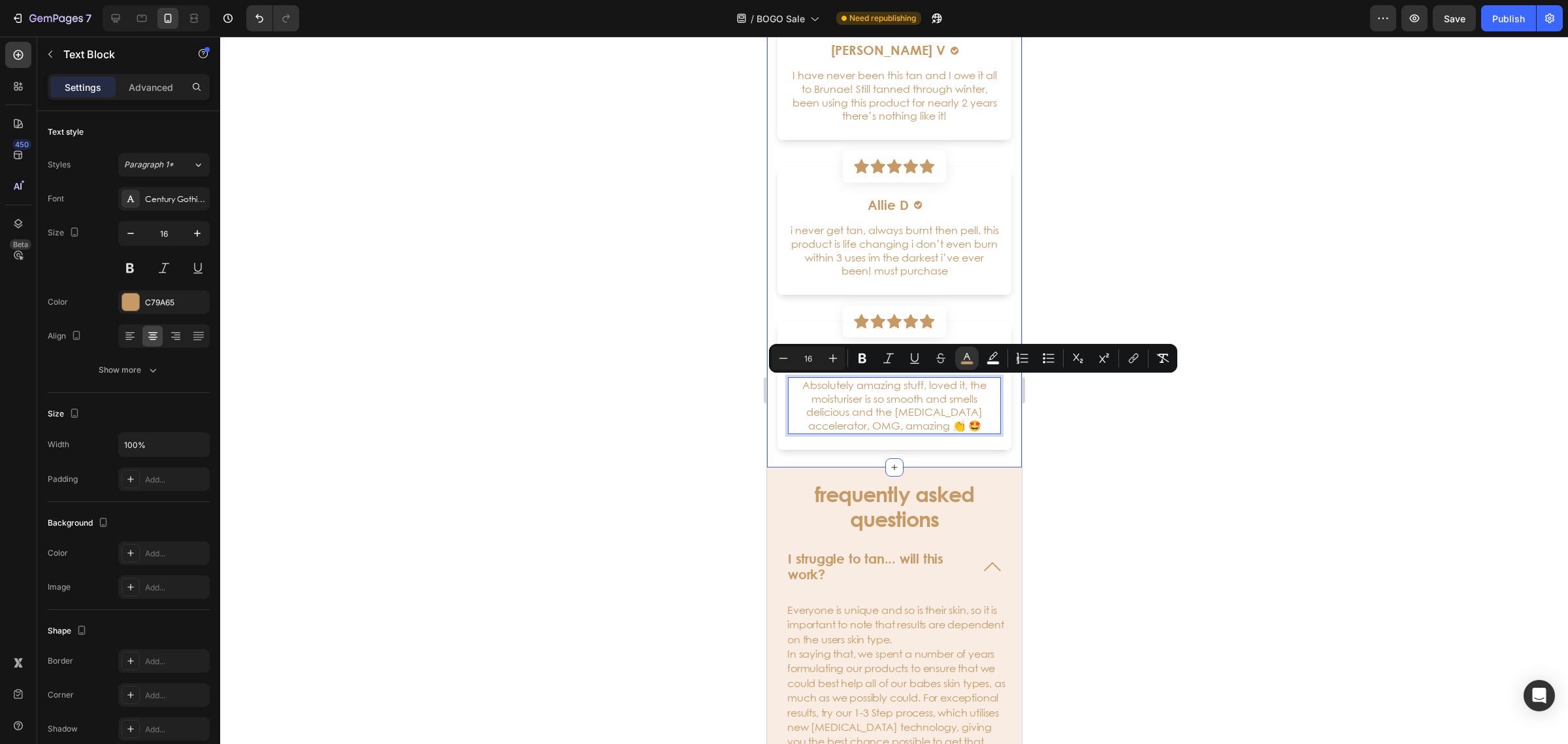
click at [1138, 475] on div at bounding box center [893, 390] width 1348 height 707
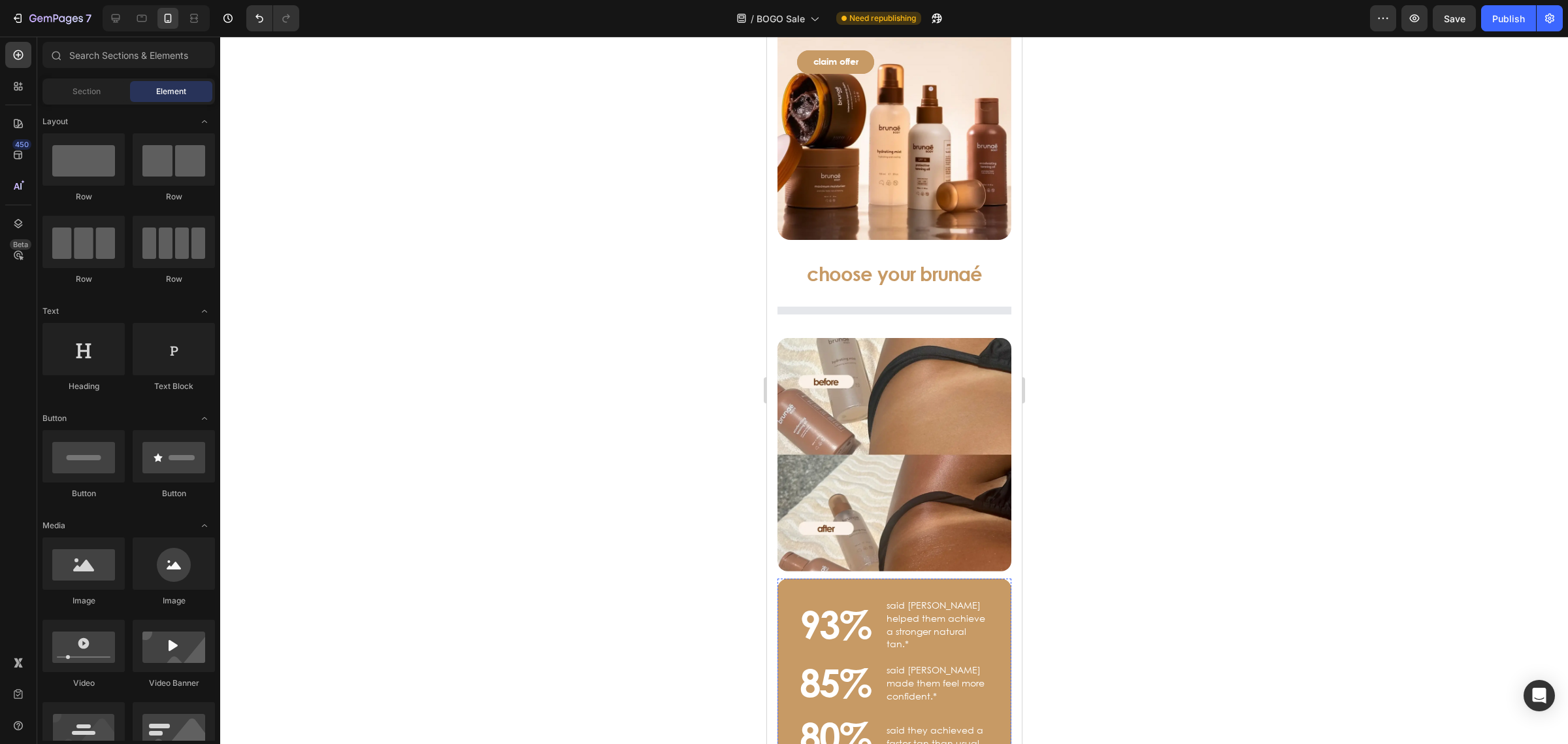
scroll to position [0, 0]
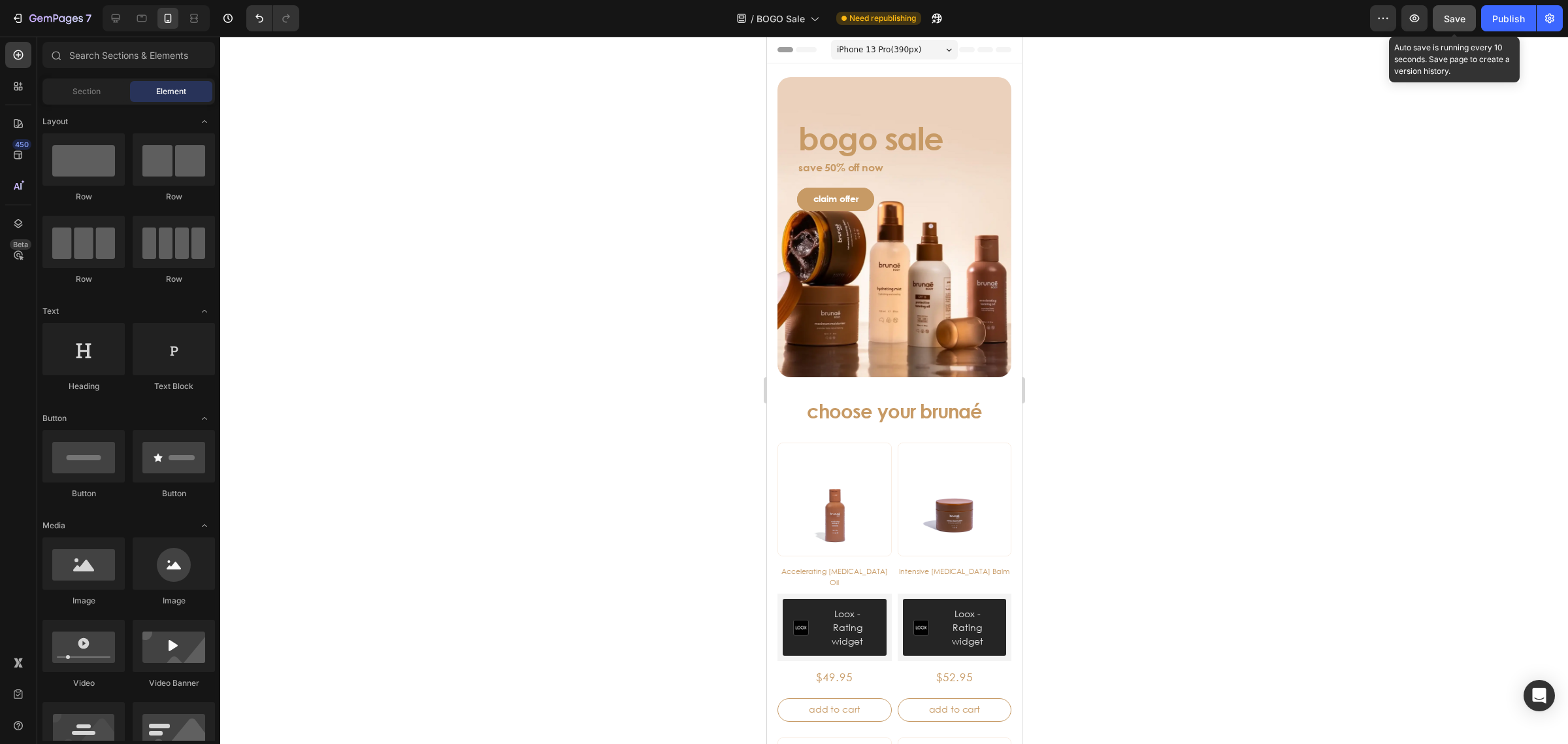
click at [1459, 17] on span "Save" at bounding box center [1455, 18] width 22 height 11
